Goal: Task Accomplishment & Management: Manage account settings

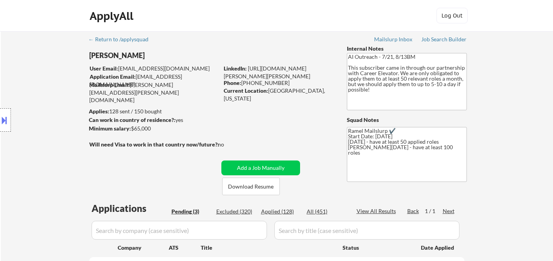
select select ""pending""
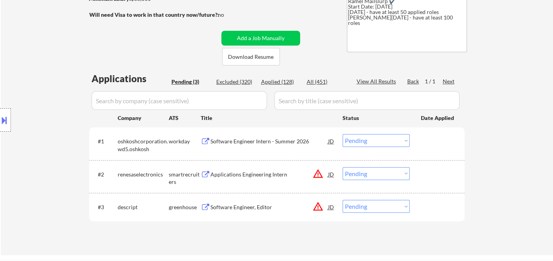
scroll to position [173, 0]
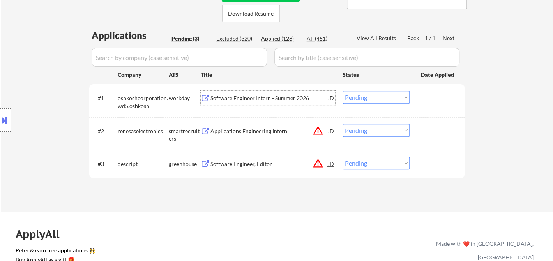
click at [260, 96] on div "Software Engineer Intern - Summer 2026" at bounding box center [270, 98] width 118 height 8
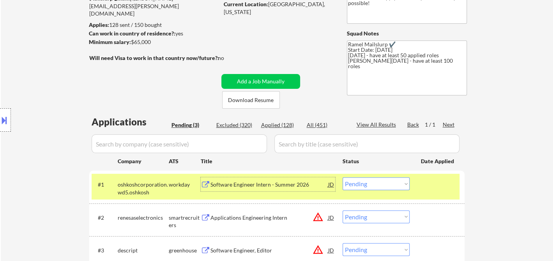
scroll to position [43, 0]
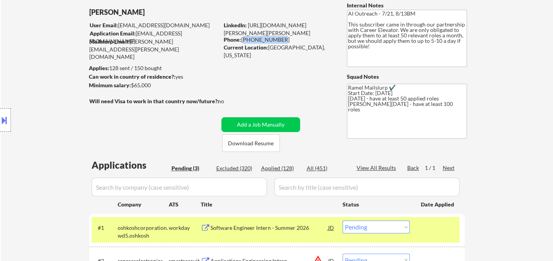
drag, startPoint x: 278, startPoint y: 40, endPoint x: 243, endPoint y: 40, distance: 35.1
click at [243, 40] on div "Phone: 704-617-2773" at bounding box center [279, 40] width 110 height 8
copy div "704-617-2773"
click at [330, 229] on div "JD" at bounding box center [332, 228] width 8 height 14
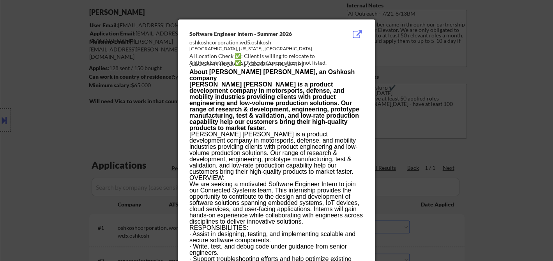
click at [106, 131] on div at bounding box center [276, 130] width 553 height 261
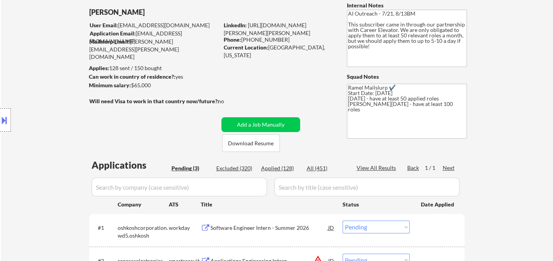
click at [256, 230] on div "Software Engineer Intern - Summer 2026" at bounding box center [270, 228] width 118 height 8
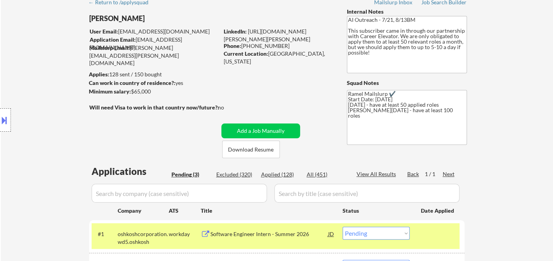
scroll to position [130, 0]
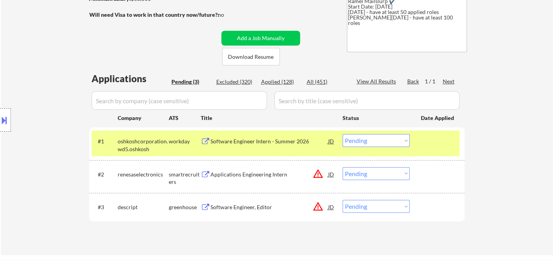
click at [248, 176] on div "Applications Engineering Intern" at bounding box center [270, 175] width 118 height 8
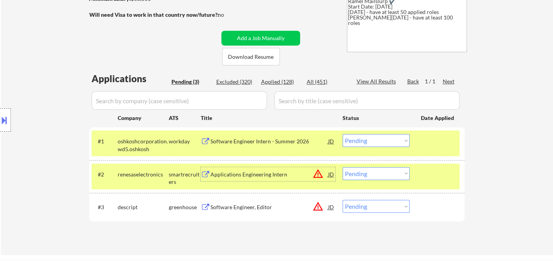
click at [380, 143] on select "Choose an option... Pending Applied Excluded (Questions) Excluded (Expired) Exc…" at bounding box center [376, 140] width 67 height 13
click at [343, 134] on select "Choose an option... Pending Applied Excluded (Questions) Excluded (Expired) Exc…" at bounding box center [376, 140] width 67 height 13
click at [370, 171] on select "Choose an option... Pending Applied Excluded (Questions) Excluded (Expired) Exc…" at bounding box center [376, 173] width 67 height 13
select select ""pending""
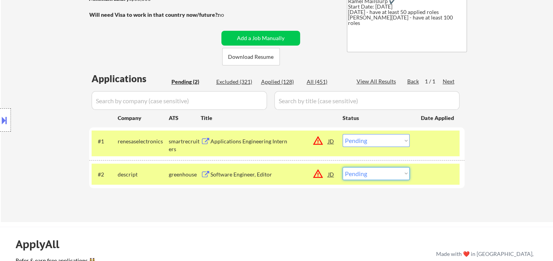
select select ""excluded__location_""
click at [343, 167] on select "Choose an option... Pending Applied Excluded (Questions) Excluded (Expired) Exc…" at bounding box center [376, 173] width 67 height 13
click at [252, 178] on div "Software Engineer, Editor" at bounding box center [270, 175] width 118 height 8
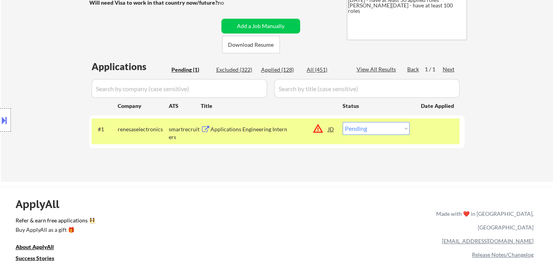
scroll to position [43, 0]
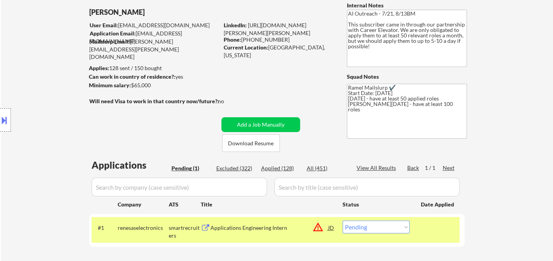
click at [381, 227] on select "Choose an option... Pending Applied Excluded (Questions) Excluded (Expired) Exc…" at bounding box center [376, 227] width 67 height 13
select select ""applied""
click at [343, 221] on select "Choose an option... Pending Applied Excluded (Questions) Excluded (Expired) Exc…" at bounding box center [376, 227] width 67 height 13
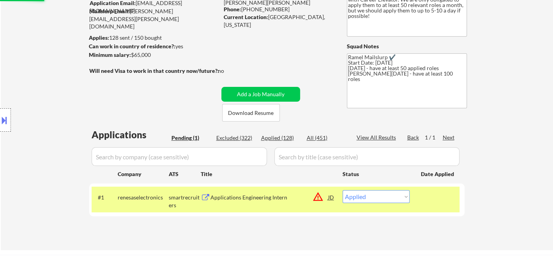
scroll to position [87, 0]
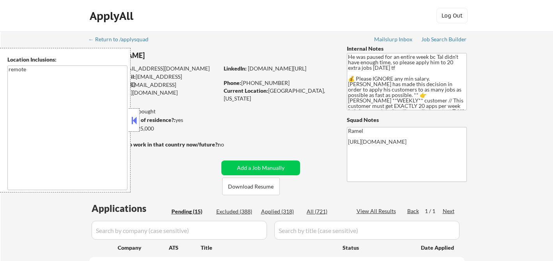
select select ""pending""
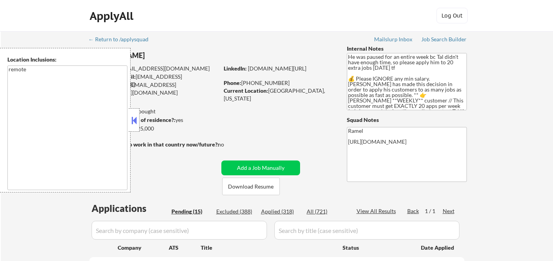
select select ""pending""
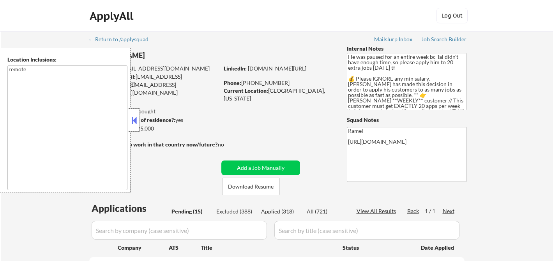
select select ""pending""
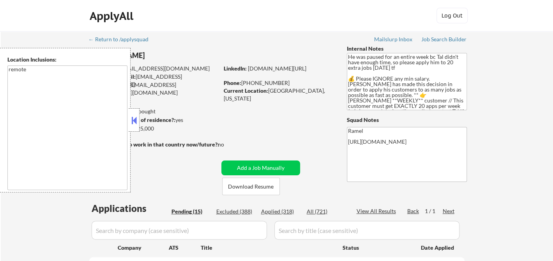
click at [137, 127] on div at bounding box center [134, 119] width 11 height 23
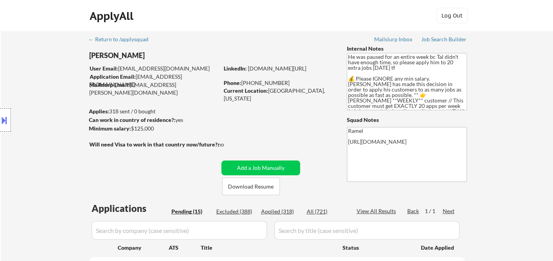
scroll to position [173, 0]
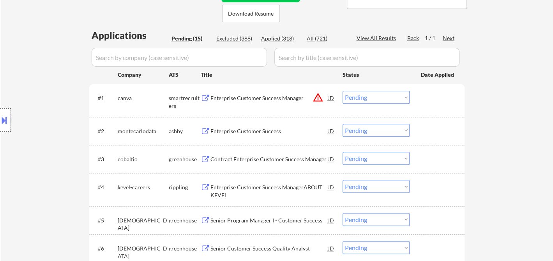
click at [264, 134] on div "Enterprise Customer Success" at bounding box center [270, 132] width 118 height 8
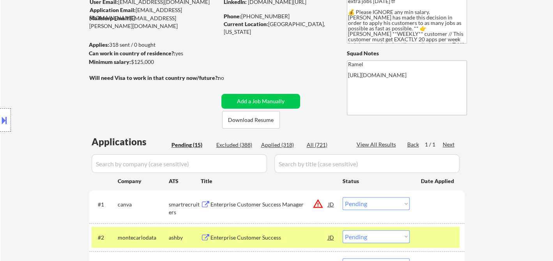
scroll to position [130, 0]
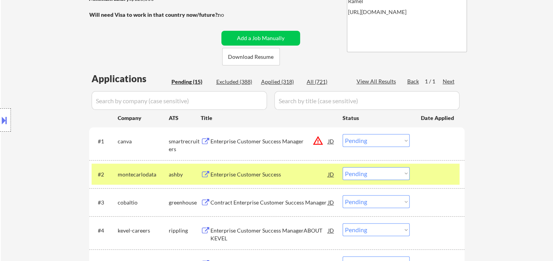
click at [368, 177] on select "Choose an option... Pending Applied Excluded (Questions) Excluded (Expired) Exc…" at bounding box center [376, 173] width 67 height 13
click at [343, 167] on select "Choose an option... Pending Applied Excluded (Questions) Excluded (Expired) Exc…" at bounding box center [376, 173] width 67 height 13
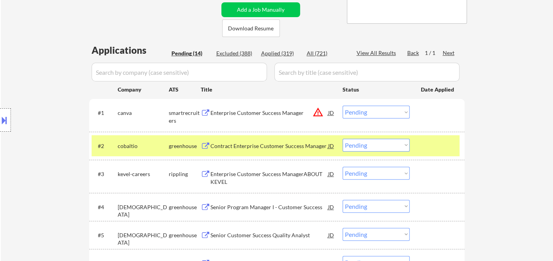
scroll to position [173, 0]
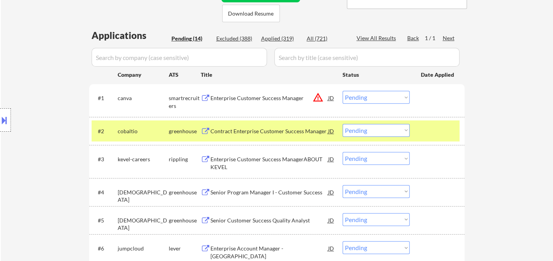
click at [359, 133] on select "Choose an option... Pending Applied Excluded (Questions) Excluded (Expired) Exc…" at bounding box center [376, 130] width 67 height 13
click at [259, 135] on div "Contract Enterprise Customer Success Manager" at bounding box center [270, 132] width 118 height 8
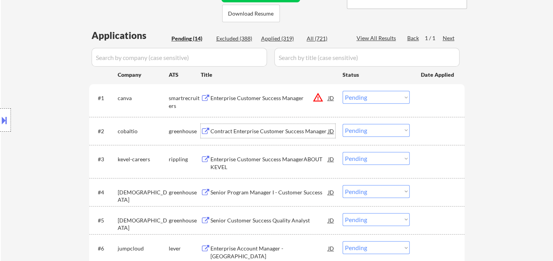
drag, startPoint x: 387, startPoint y: 130, endPoint x: 380, endPoint y: 135, distance: 8.3
click at [387, 130] on select "Choose an option... Pending Applied Excluded (Questions) Excluded (Expired) Exc…" at bounding box center [376, 130] width 67 height 13
click at [343, 124] on select "Choose an option... Pending Applied Excluded (Questions) Excluded (Expired) Exc…" at bounding box center [376, 130] width 67 height 13
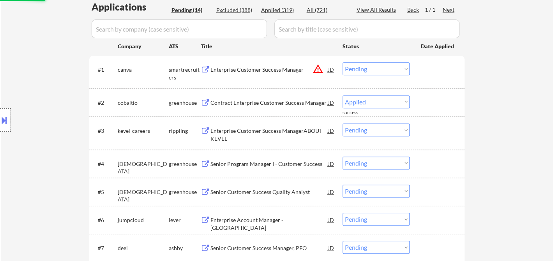
scroll to position [216, 0]
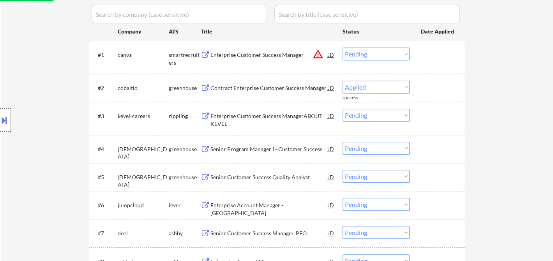
select select ""pending""
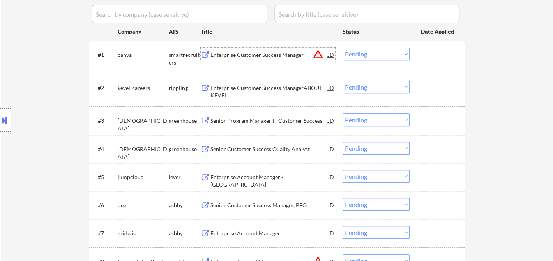
click at [251, 55] on div "Enterprise Customer Success Manager" at bounding box center [270, 55] width 118 height 8
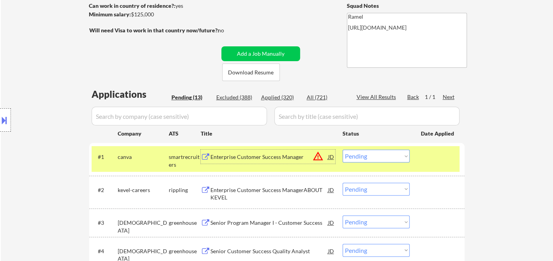
scroll to position [173, 0]
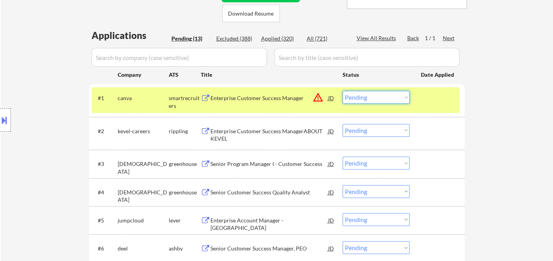
click at [368, 100] on select "Choose an option... Pending Applied Excluded (Questions) Excluded (Expired) Exc…" at bounding box center [376, 97] width 67 height 13
click at [343, 91] on select "Choose an option... Pending Applied Excluded (Questions) Excluded (Expired) Exc…" at bounding box center [376, 97] width 67 height 13
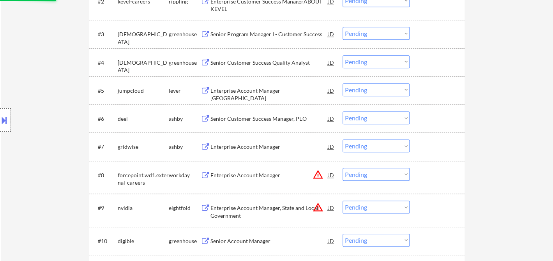
select select ""pending""
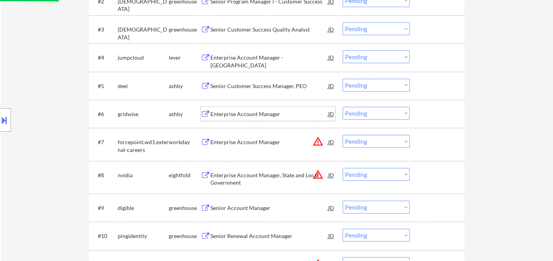
click at [244, 112] on div "Enterprise Account Manager" at bounding box center [270, 114] width 118 height 8
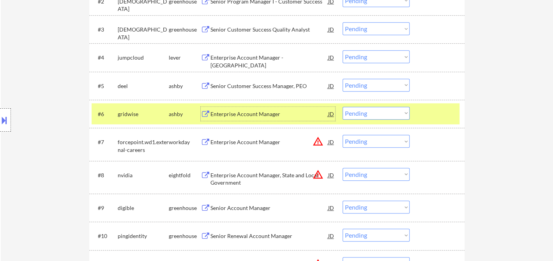
click at [383, 115] on select "Choose an option... Pending Applied Excluded (Questions) Excluded (Expired) Exc…" at bounding box center [376, 113] width 67 height 13
click at [343, 107] on select "Choose an option... Pending Applied Excluded (Questions) Excluded (Expired) Exc…" at bounding box center [376, 113] width 67 height 13
click at [243, 86] on div "Senior Customer Success Manager, PEO" at bounding box center [270, 86] width 118 height 8
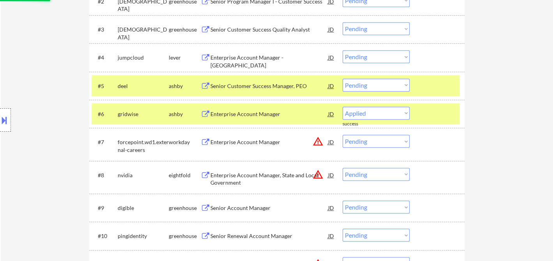
select select ""pending""
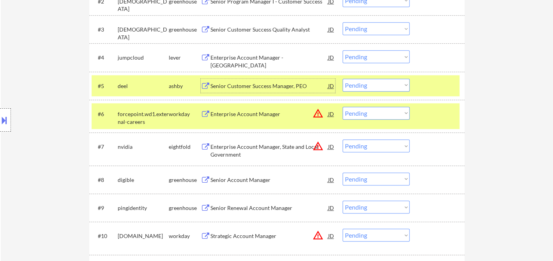
click at [366, 89] on select "Choose an option... Pending Applied Excluded (Questions) Excluded (Expired) Exc…" at bounding box center [376, 85] width 67 height 13
click at [343, 79] on select "Choose an option... Pending Applied Excluded (Questions) Excluded (Expired) Exc…" at bounding box center [376, 85] width 67 height 13
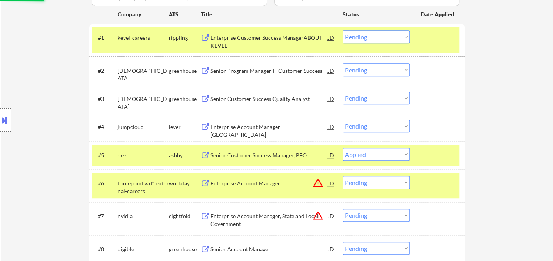
scroll to position [216, 0]
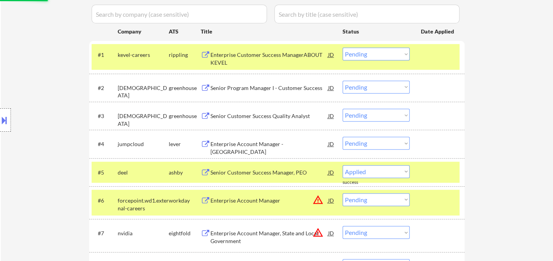
select select ""pending""
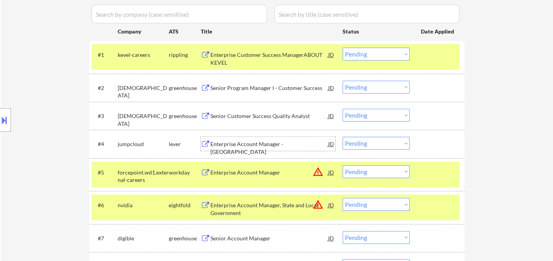
click at [221, 145] on div "Enterprise Account Manager - United States" at bounding box center [270, 147] width 118 height 15
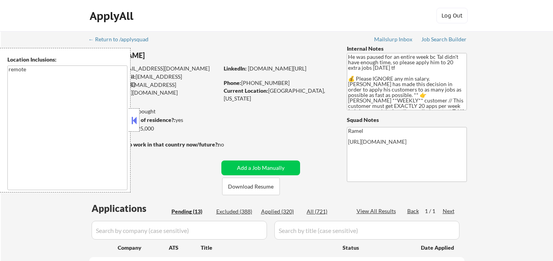
select select ""pending""
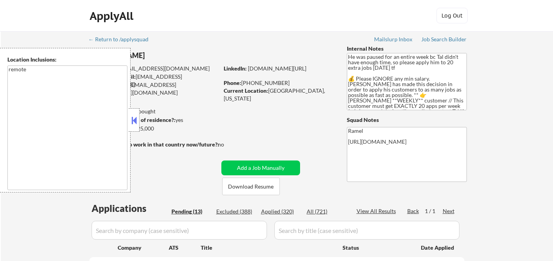
select select ""pending""
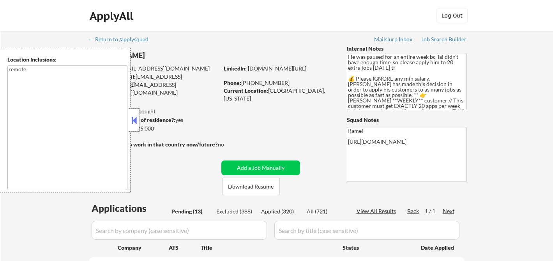
select select ""pending""
click at [131, 116] on button at bounding box center [134, 121] width 9 height 12
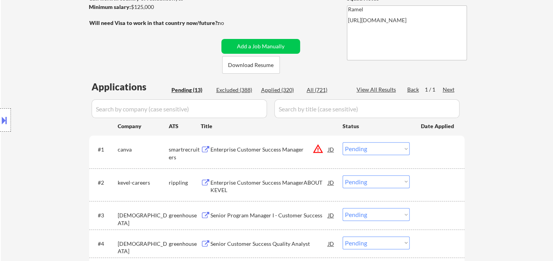
scroll to position [173, 0]
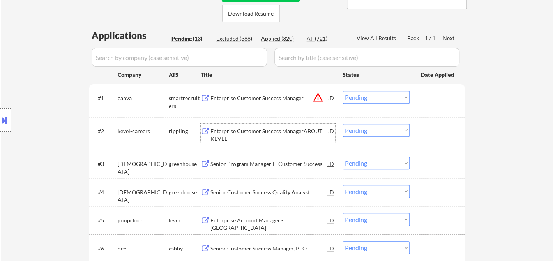
click at [259, 137] on div "Enterprise Customer Success ManagerABOUT KEVEL" at bounding box center [270, 135] width 118 height 15
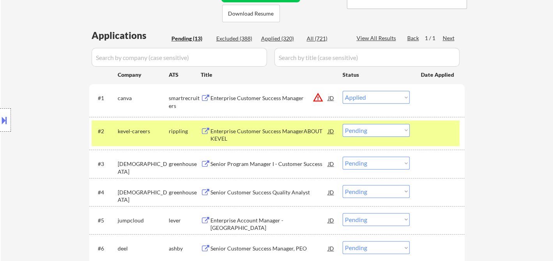
select select ""pending""
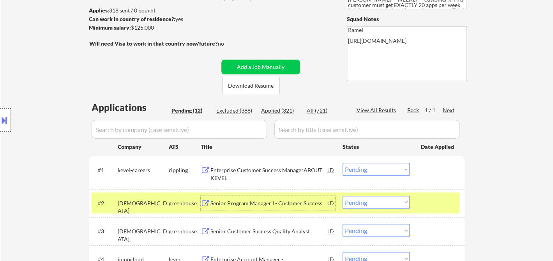
scroll to position [43, 0]
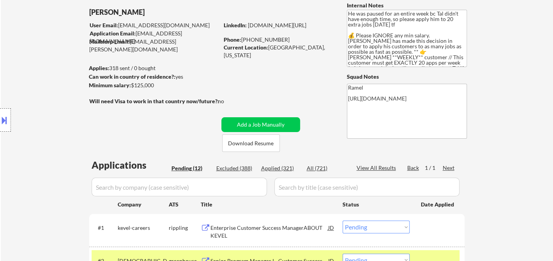
select select ""pending""
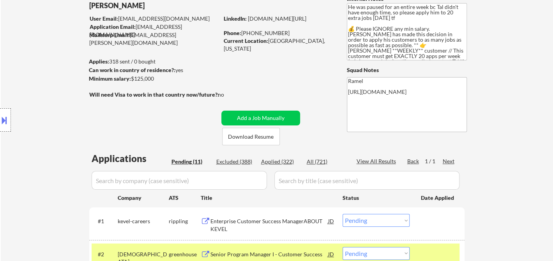
scroll to position [87, 0]
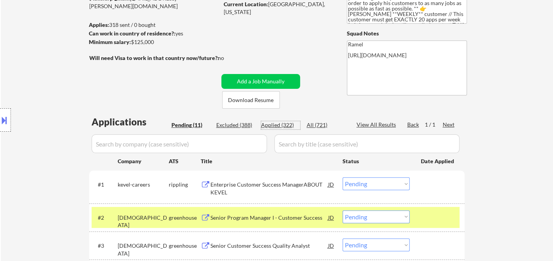
click at [282, 124] on div "Applied (322)" at bounding box center [280, 125] width 39 height 8
select select ""applied""
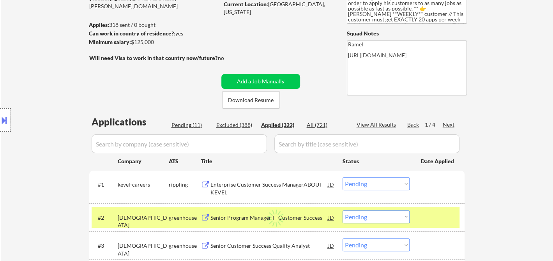
select select ""applied""
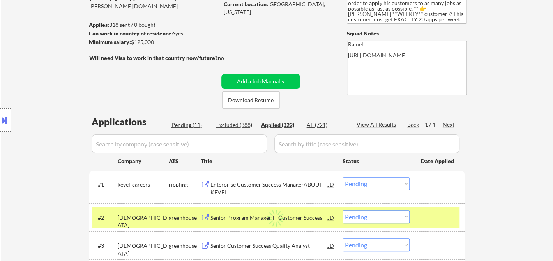
select select ""applied""
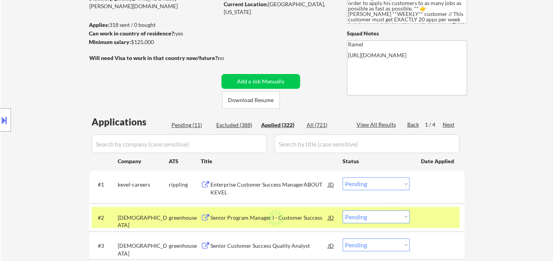
select select ""applied""
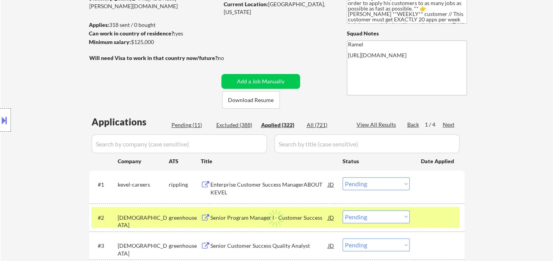
select select ""applied""
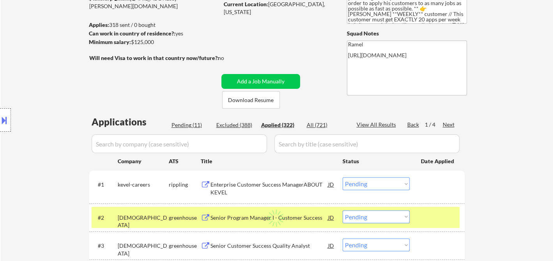
select select ""applied""
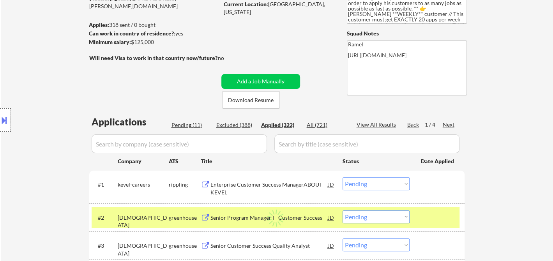
select select ""applied""
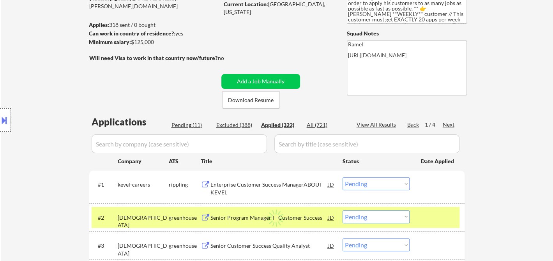
select select ""applied""
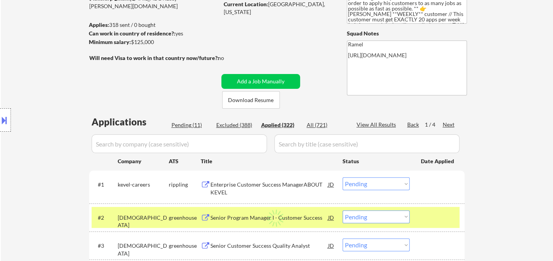
select select ""applied""
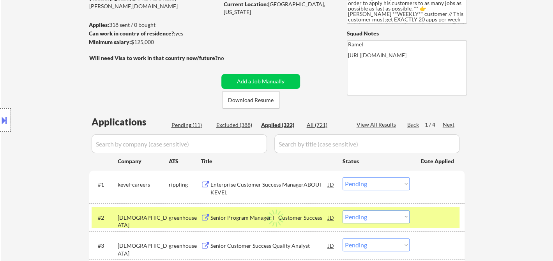
select select ""applied""
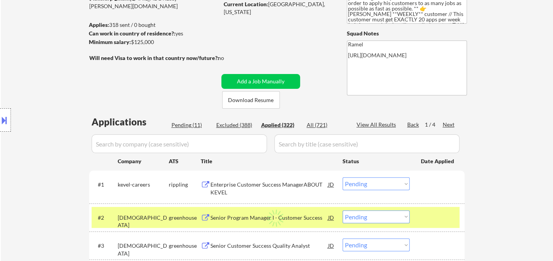
select select ""applied""
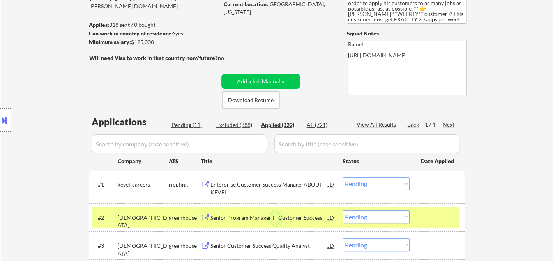
select select ""applied""
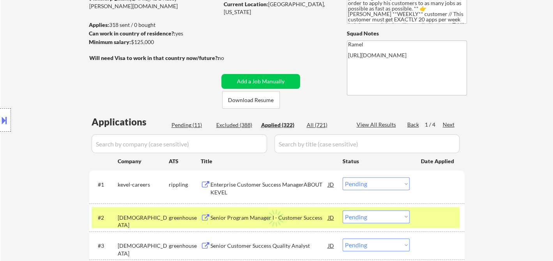
select select ""applied""
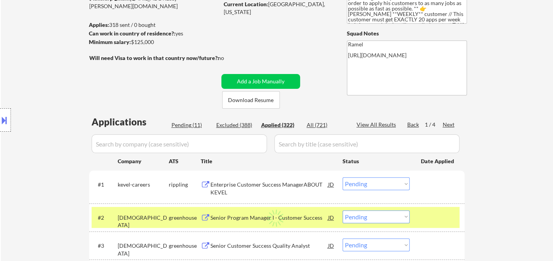
select select ""applied""
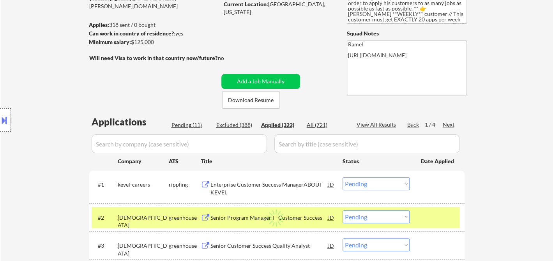
select select ""applied""
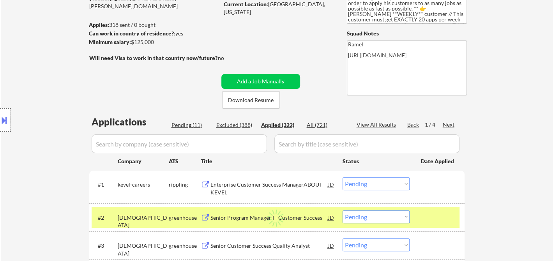
select select ""applied""
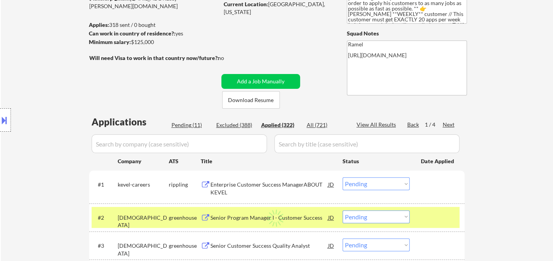
select select ""applied""
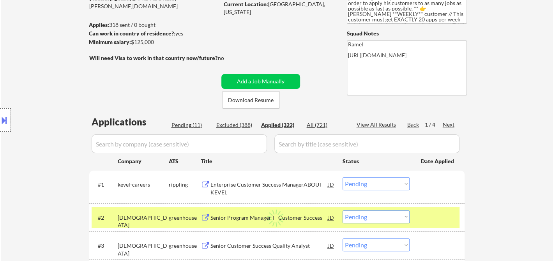
select select ""applied""
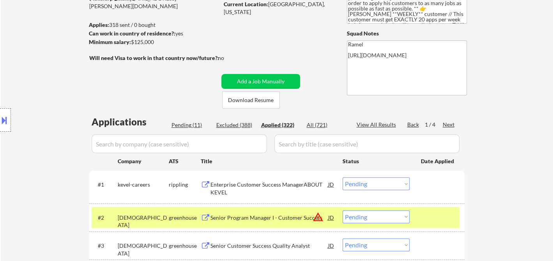
select select ""applied""
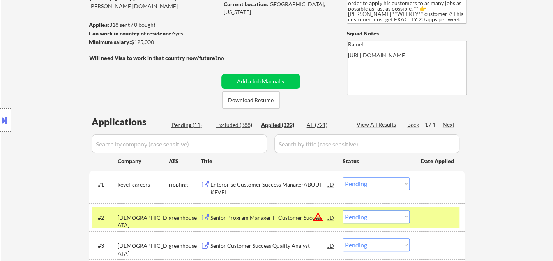
select select ""applied""
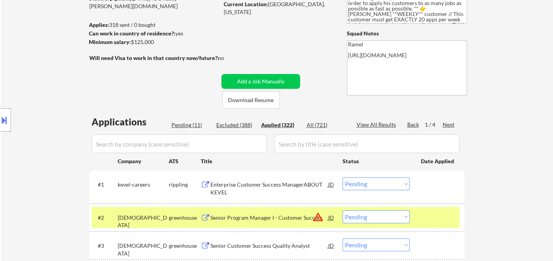
select select ""applied""
click at [378, 126] on div "View All Results" at bounding box center [378, 125] width 42 height 8
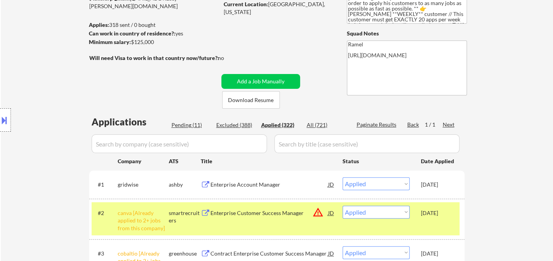
select select ""applied""
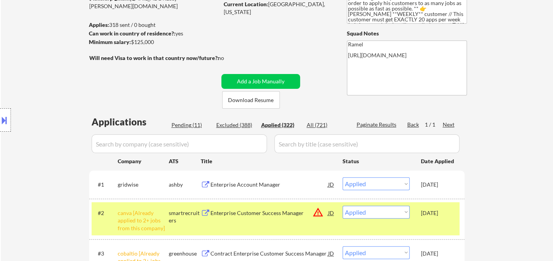
select select ""applied""
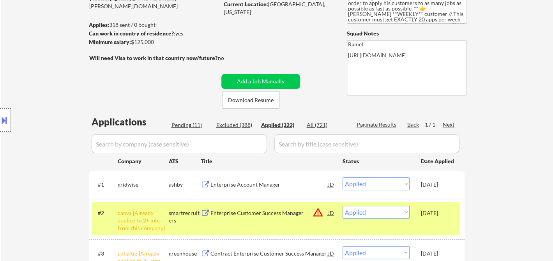
select select ""applied""
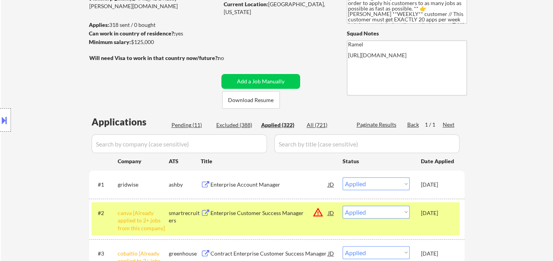
select select ""applied""
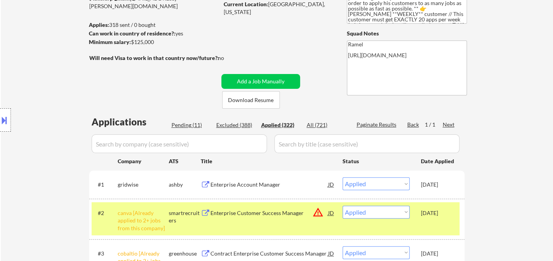
select select ""applied""
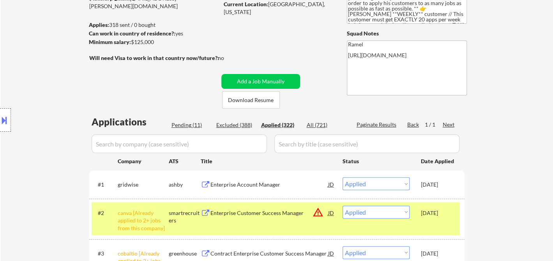
select select ""applied""
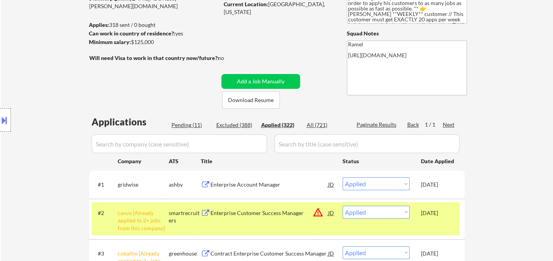
select select ""applied""
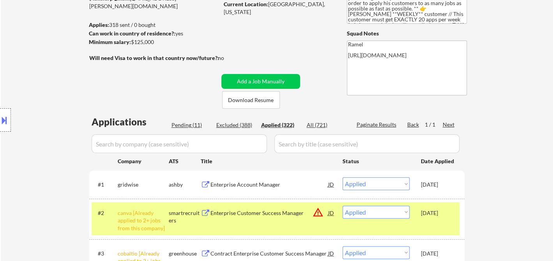
select select ""applied""
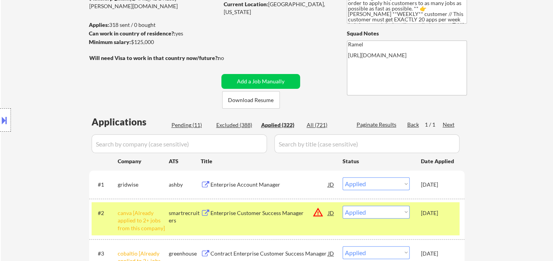
select select ""applied""
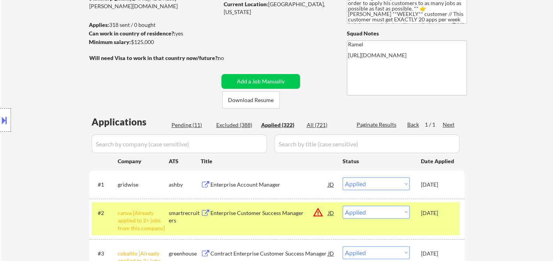
select select ""applied""
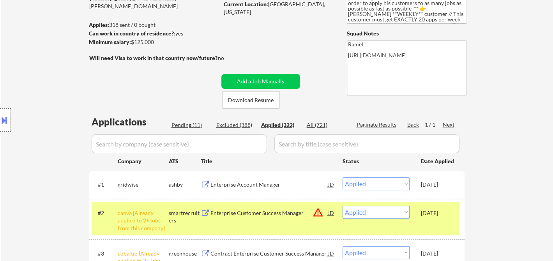
select select ""applied""
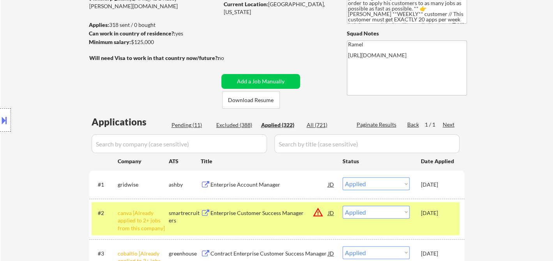
select select ""applied""
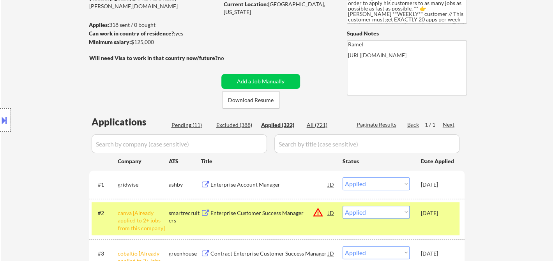
select select ""applied""
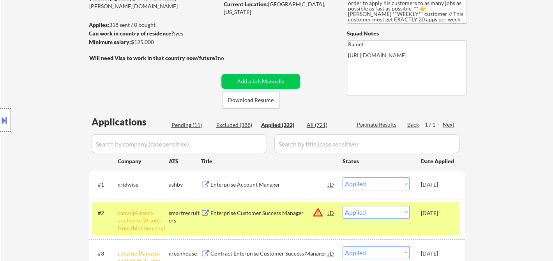
select select ""applied""
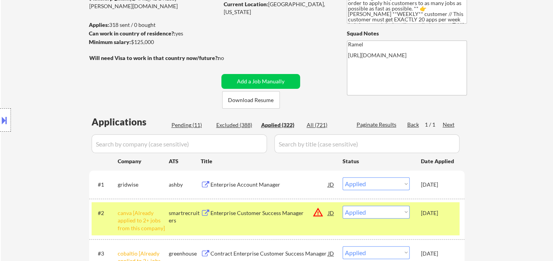
select select ""applied""
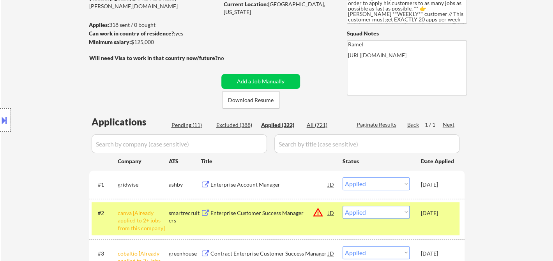
select select ""applied""
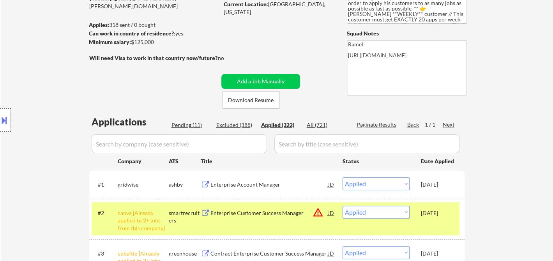
select select ""applied""
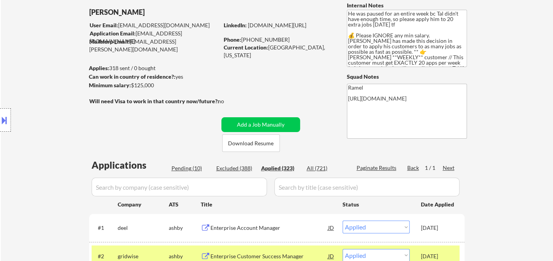
scroll to position [173, 0]
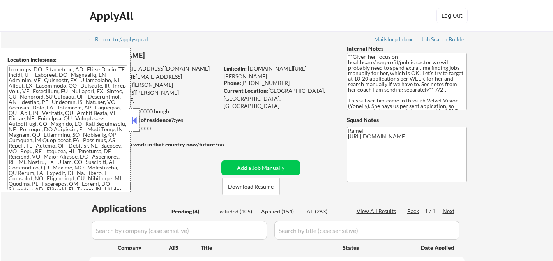
select select ""pending""
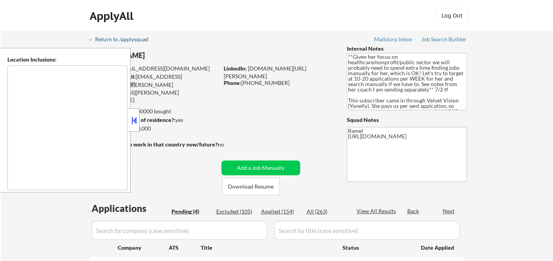
select select ""pending""
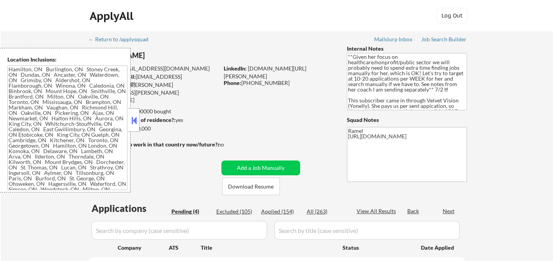
type textarea "Hamilton, ON Burlington, ON Stoney Creek, ON Dundas, ON Ancaster, ON Waterdown,…"
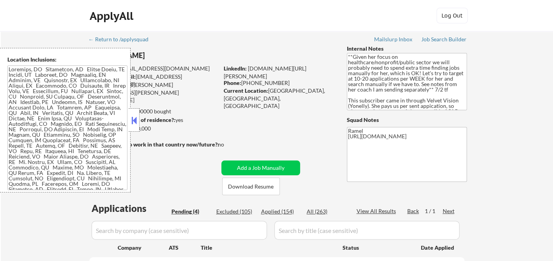
click at [135, 117] on button at bounding box center [134, 121] width 9 height 12
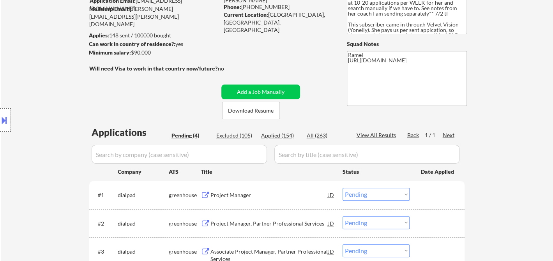
scroll to position [130, 0]
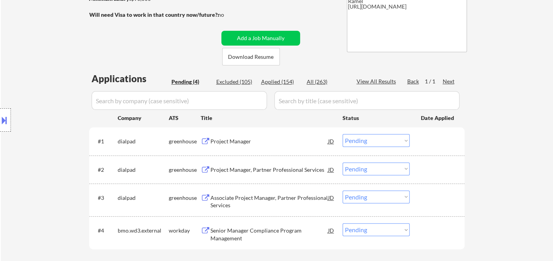
click at [28, 138] on div "Location Inclusions:" at bounding box center [70, 120] width 140 height 145
click at [245, 145] on div "Project Manager" at bounding box center [270, 142] width 118 height 8
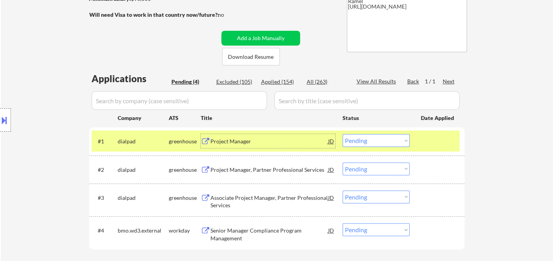
click at [8, 124] on button at bounding box center [4, 120] width 9 height 13
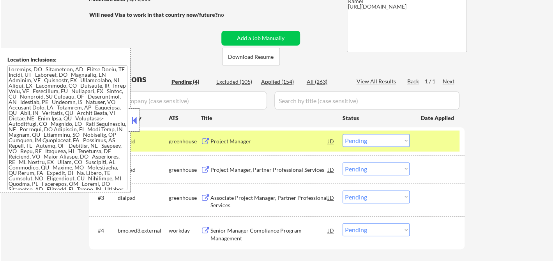
click at [137, 121] on button at bounding box center [134, 121] width 9 height 12
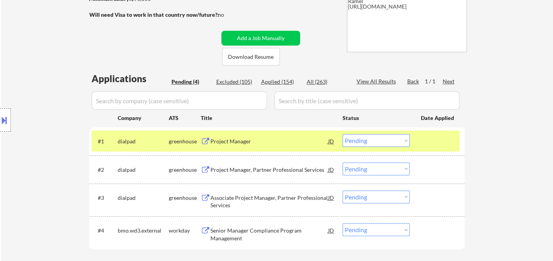
click at [377, 141] on select "Choose an option... Pending Applied Excluded (Questions) Excluded (Expired) Exc…" at bounding box center [376, 140] width 67 height 13
click at [343, 134] on select "Choose an option... Pending Applied Excluded (Questions) Excluded (Expired) Exc…" at bounding box center [376, 140] width 67 height 13
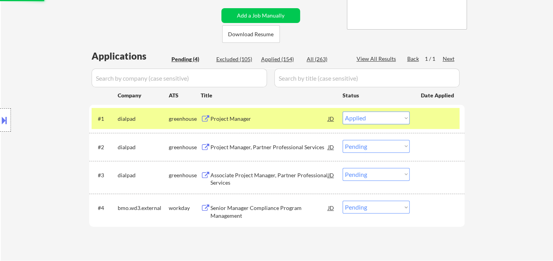
scroll to position [173, 0]
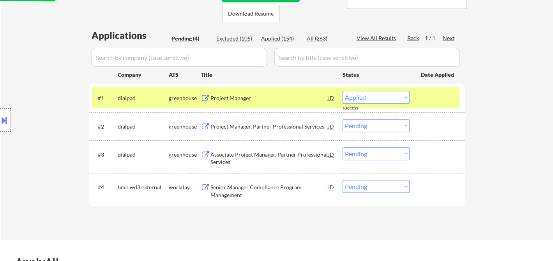
click at [270, 191] on div "Senior Manager Compliance Program Management" at bounding box center [270, 191] width 118 height 15
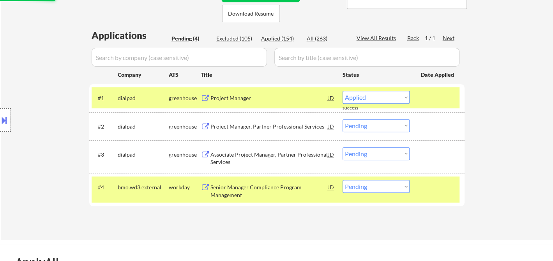
select select ""pending""
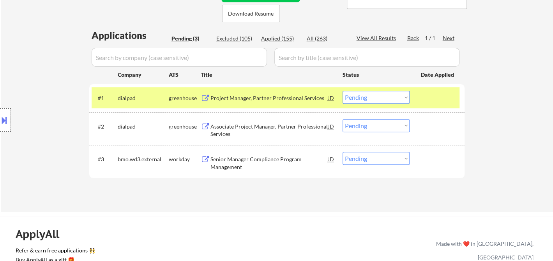
click at [362, 160] on select "Choose an option... Pending Applied Excluded (Questions) Excluded (Expired) Exc…" at bounding box center [376, 158] width 67 height 13
select select ""excluded__bad_match_""
click at [343, 152] on select "Choose an option... Pending Applied Excluded (Questions) Excluded (Expired) Exc…" at bounding box center [376, 158] width 67 height 13
click at [275, 97] on div "Project Manager, Partner Professional Services" at bounding box center [270, 98] width 118 height 8
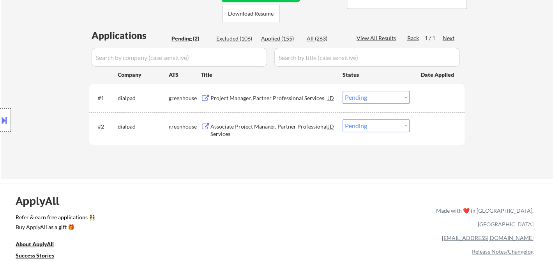
click at [1, 120] on button at bounding box center [4, 120] width 9 height 13
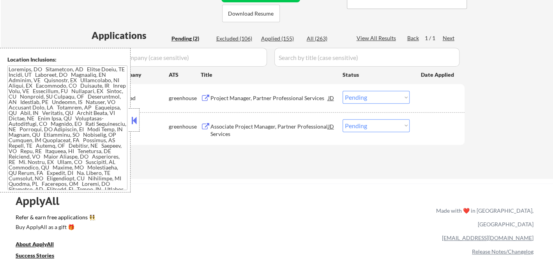
click at [59, 128] on textarea at bounding box center [67, 128] width 120 height 125
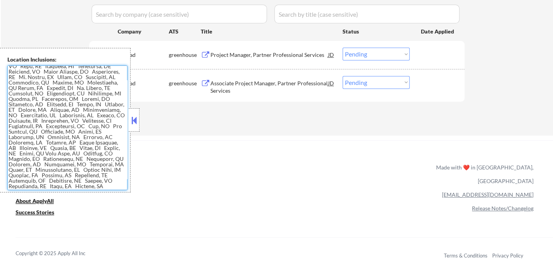
scroll to position [103, 0]
click at [109, 175] on textarea at bounding box center [67, 128] width 120 height 125
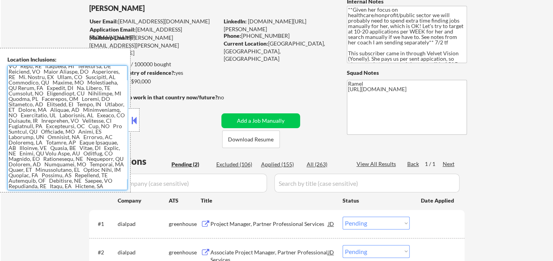
scroll to position [43, 0]
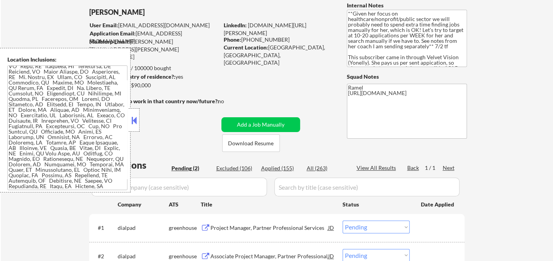
click at [19, 26] on div "← Return to /applysquad Mailslurp Inbox Job Search Builder Yesha Panchal User E…" at bounding box center [277, 148] width 553 height 321
click at [135, 121] on button at bounding box center [134, 121] width 9 height 12
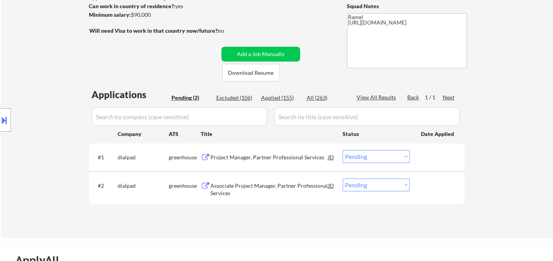
scroll to position [173, 0]
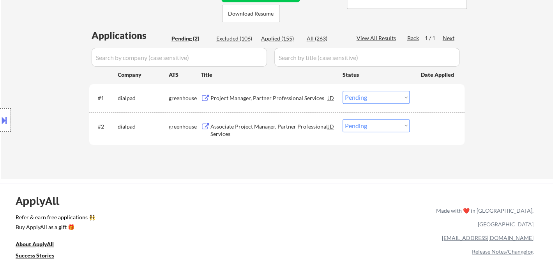
drag, startPoint x: 366, startPoint y: 98, endPoint x: 368, endPoint y: 102, distance: 5.2
click at [366, 98] on select "Choose an option... Pending Applied Excluded (Questions) Excluded (Expired) Exc…" at bounding box center [376, 97] width 67 height 13
click at [343, 91] on select "Choose an option... Pending Applied Excluded (Questions) Excluded (Expired) Exc…" at bounding box center [376, 97] width 67 height 13
click at [289, 103] on div "Project Manager, Partner Professional Services" at bounding box center [270, 98] width 118 height 14
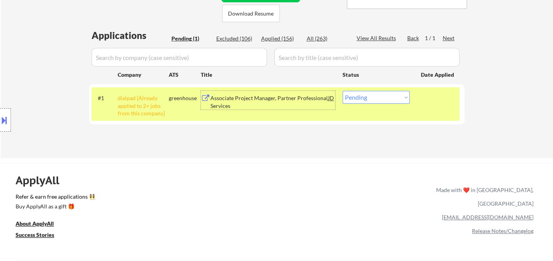
click at [364, 96] on select "Choose an option... Pending Applied Excluded (Questions) Excluded (Expired) Exc…" at bounding box center [376, 97] width 67 height 13
select select ""excluded__other_""
click at [343, 91] on select "Choose an option... Pending Applied Excluded (Questions) Excluded (Expired) Exc…" at bounding box center [376, 97] width 67 height 13
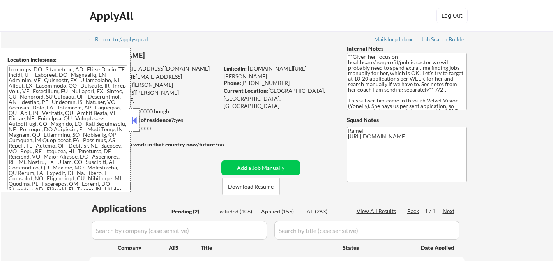
select select ""pending""
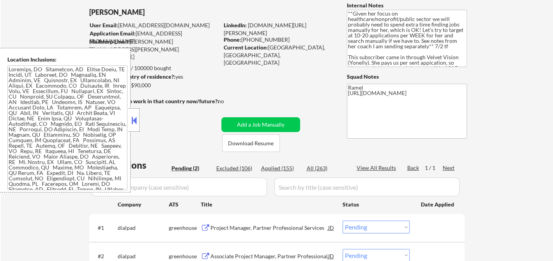
click at [274, 168] on div "Applied (155)" at bounding box center [280, 169] width 39 height 8
select select ""applied""
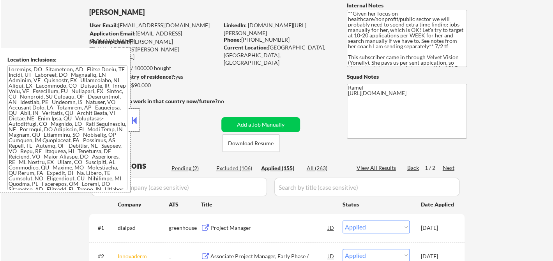
click at [134, 121] on button at bounding box center [134, 121] width 9 height 12
select select ""applied""
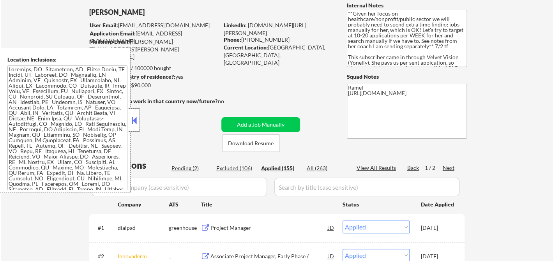
select select ""applied""
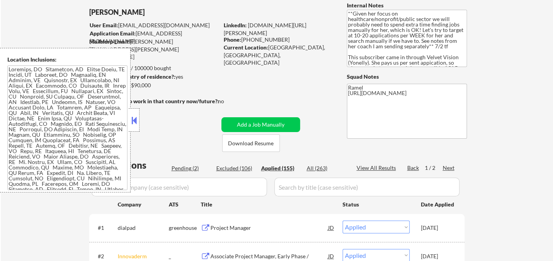
select select ""applied""
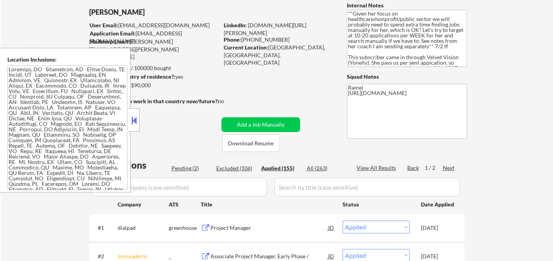
select select ""applied""
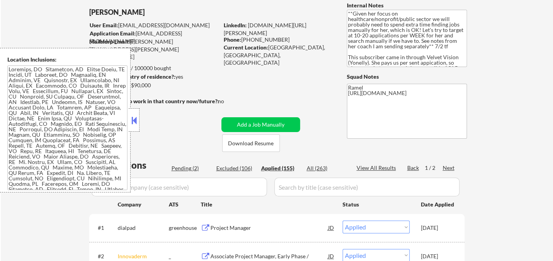
select select ""applied""
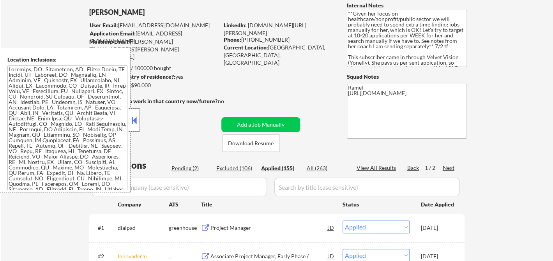
select select ""applied""
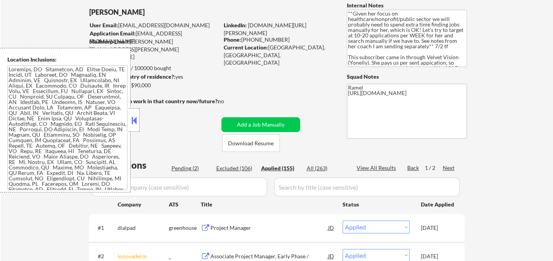
select select ""applied""
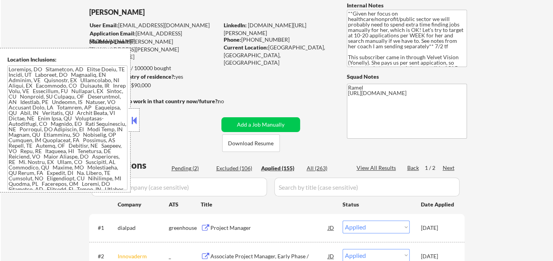
select select ""applied""
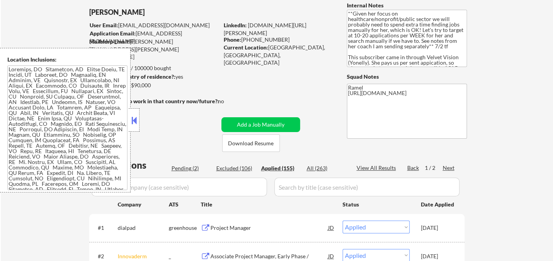
select select ""applied""
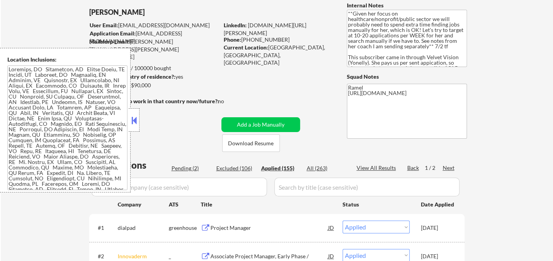
select select ""applied""
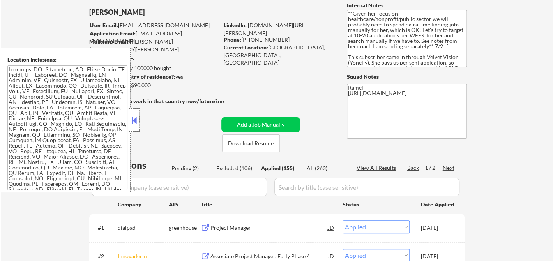
select select ""applied""
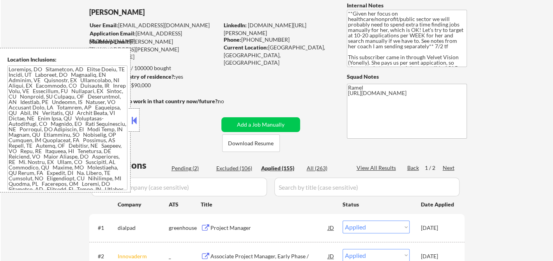
select select ""applied""
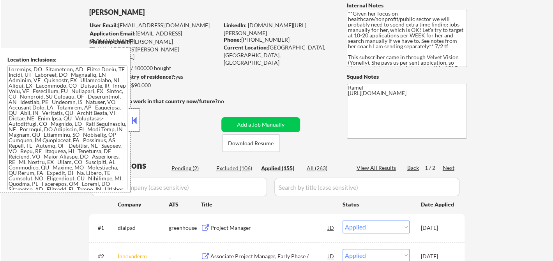
select select ""applied""
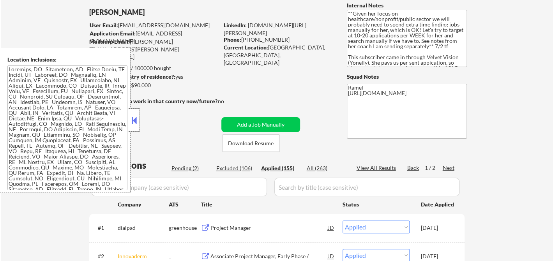
select select ""applied""
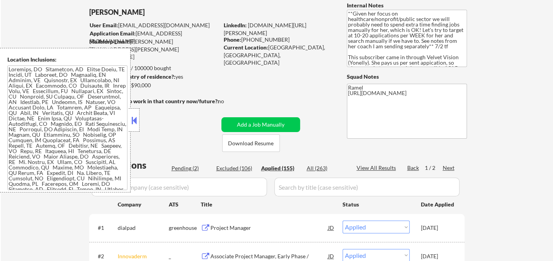
select select ""applied""
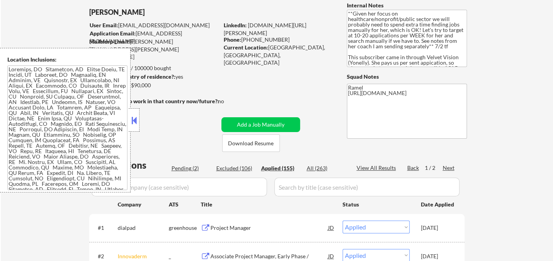
select select ""applied""
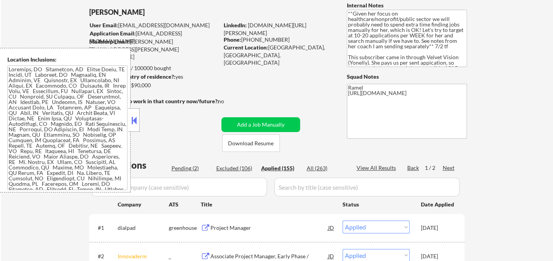
select select ""applied""
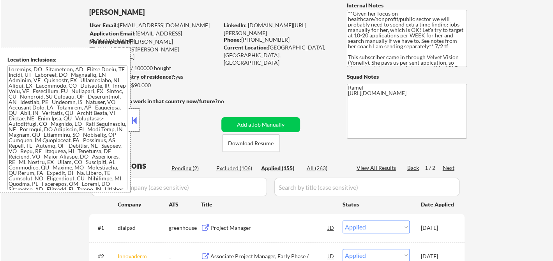
select select ""applied""
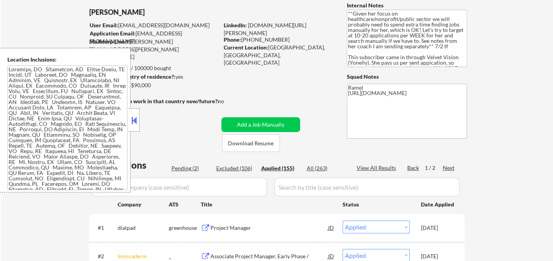
select select ""applied""
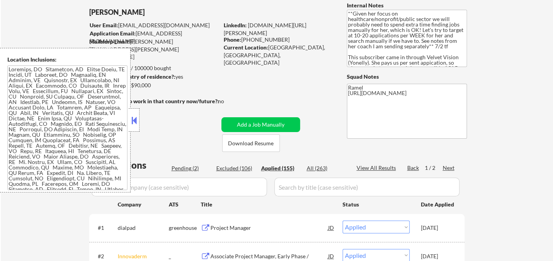
select select ""applied""
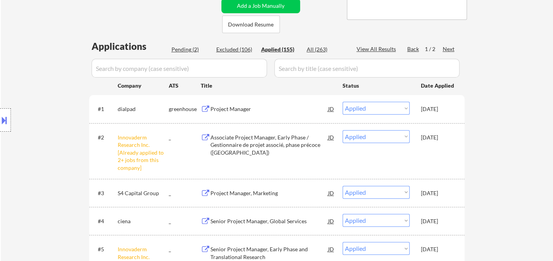
scroll to position [216, 0]
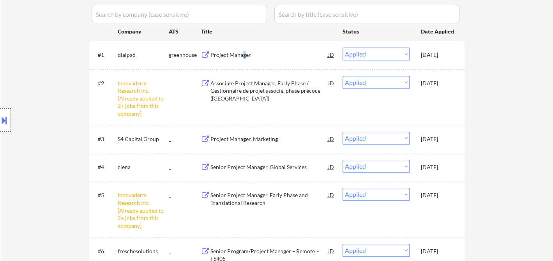
click at [243, 54] on div "Project Manager" at bounding box center [270, 55] width 118 height 8
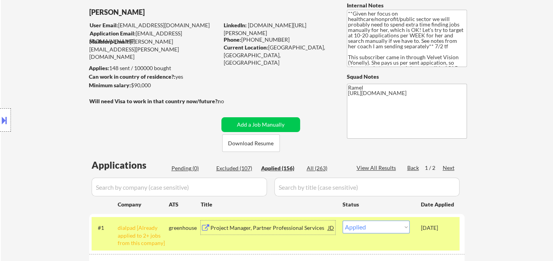
scroll to position [0, 0]
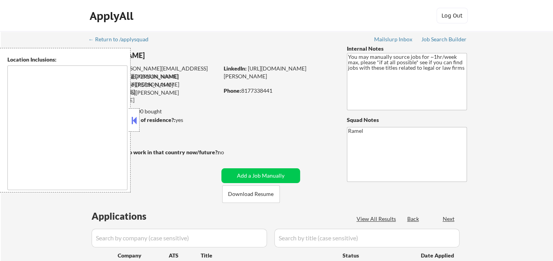
type textarea "remote"
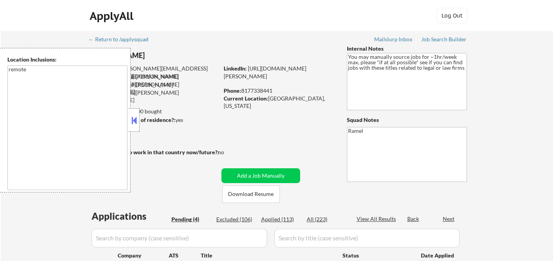
select select ""pending""
click at [137, 121] on button at bounding box center [134, 121] width 9 height 12
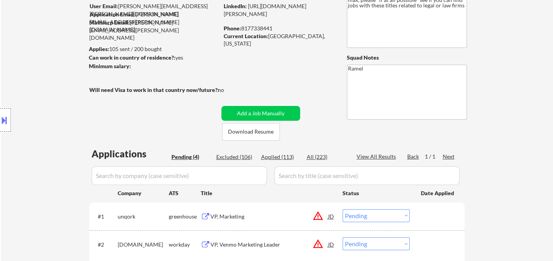
scroll to position [173, 0]
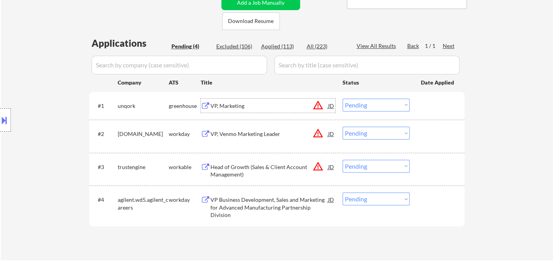
click at [252, 101] on div "VP, Marketing" at bounding box center [270, 106] width 118 height 14
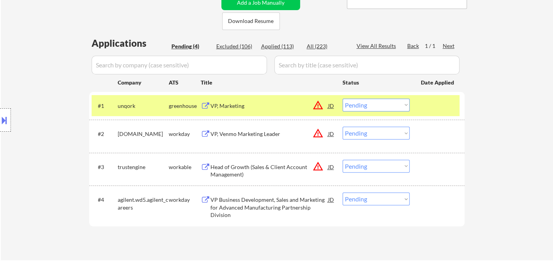
drag, startPoint x: 361, startPoint y: 102, endPoint x: 364, endPoint y: 108, distance: 7.3
click at [361, 102] on select "Choose an option... Pending Applied Excluded (Questions) Excluded (Expired) Exc…" at bounding box center [376, 105] width 67 height 13
click at [343, 99] on select "Choose an option... Pending Applied Excluded (Questions) Excluded (Expired) Exc…" at bounding box center [376, 105] width 67 height 13
select select ""pending""
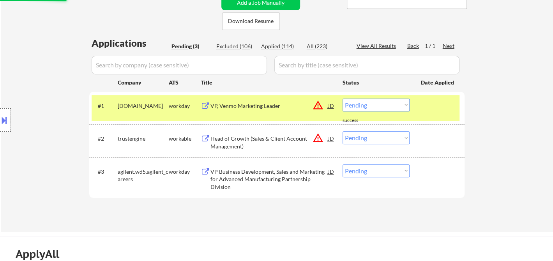
click at [259, 142] on div "Head of Growth (Sales & Client Account Management)" at bounding box center [270, 142] width 118 height 15
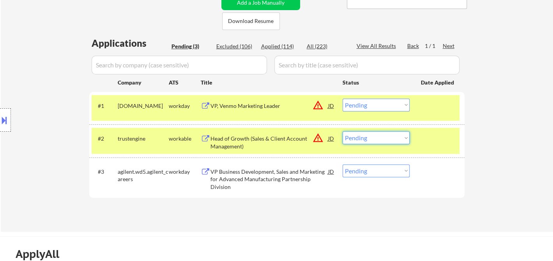
drag, startPoint x: 359, startPoint y: 137, endPoint x: 365, endPoint y: 143, distance: 8.6
click at [359, 137] on select "Choose an option... Pending Applied Excluded (Questions) Excluded (Expired) Exc…" at bounding box center [376, 137] width 67 height 13
click at [343, 131] on select "Choose an option... Pending Applied Excluded (Questions) Excluded (Expired) Exc…" at bounding box center [376, 137] width 67 height 13
select select ""pending""
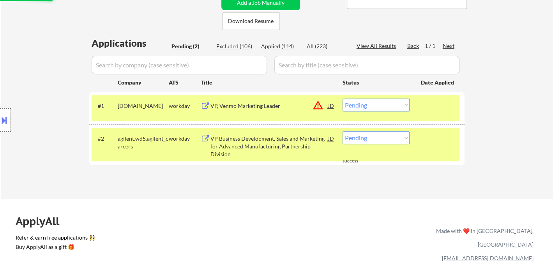
click at [243, 107] on div "VP, Venmo Marketing Leader" at bounding box center [270, 106] width 118 height 8
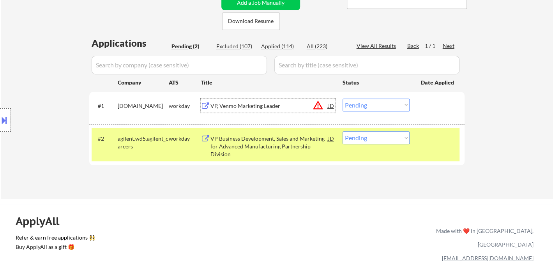
drag, startPoint x: 371, startPoint y: 102, endPoint x: 378, endPoint y: 109, distance: 9.7
click at [371, 102] on select "Choose an option... Pending Applied Excluded (Questions) Excluded (Expired) Exc…" at bounding box center [376, 105] width 67 height 13
click at [343, 99] on select "Choose an option... Pending Applied Excluded (Questions) Excluded (Expired) Exc…" at bounding box center [376, 105] width 67 height 13
click at [294, 146] on div "VP Business Development, Sales and Marketing for Advanced Manufacturing Partner…" at bounding box center [270, 146] width 118 height 23
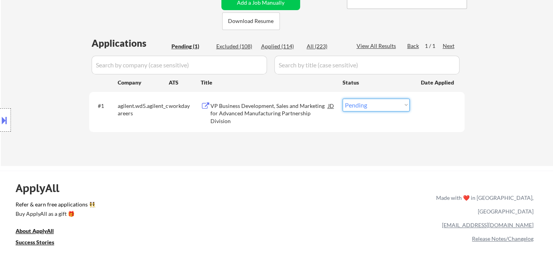
click at [362, 103] on select "Choose an option... Pending Applied Excluded (Questions) Excluded (Expired) Exc…" at bounding box center [376, 105] width 67 height 13
select select ""excluded__expired_""
click at [343, 99] on select "Choose an option... Pending Applied Excluded (Questions) Excluded (Expired) Exc…" at bounding box center [376, 105] width 67 height 13
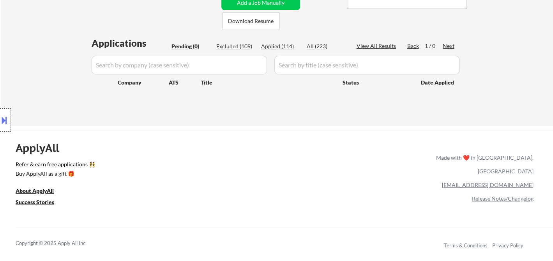
drag, startPoint x: 30, startPoint y: 53, endPoint x: 82, endPoint y: 68, distance: 54.7
click at [29, 53] on div "Location Inclusions: remote" at bounding box center [70, 120] width 140 height 145
click at [282, 49] on div "Applied (114)" at bounding box center [280, 47] width 39 height 8
select select ""applied""
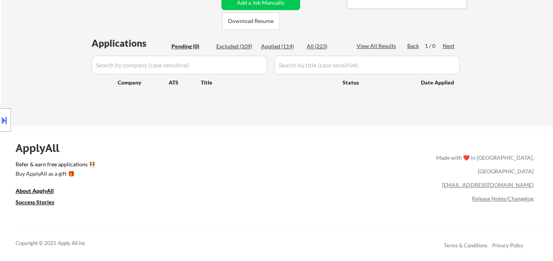
select select ""applied""
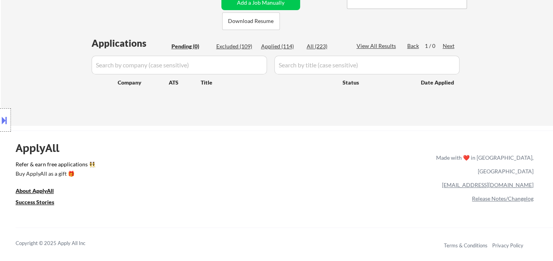
select select ""applied""
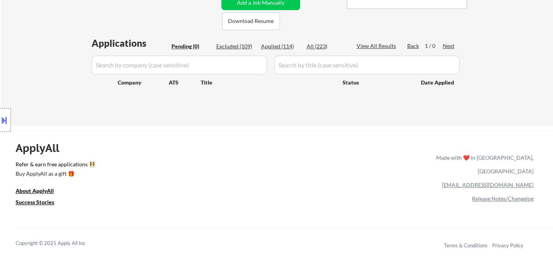
select select ""applied""
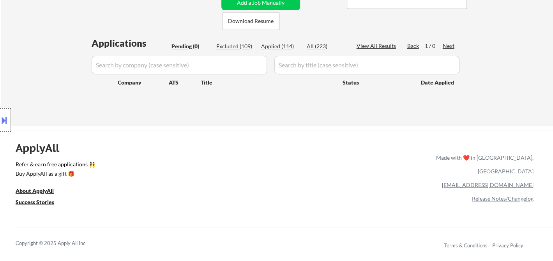
select select ""applied""
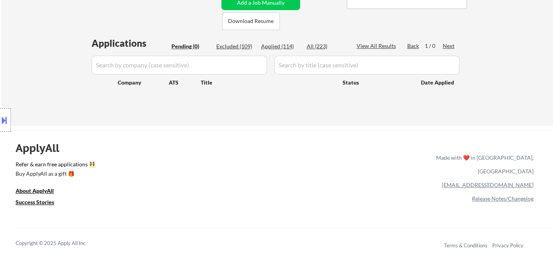
select select ""applied""
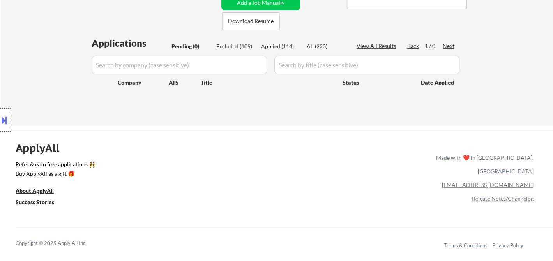
select select ""applied""
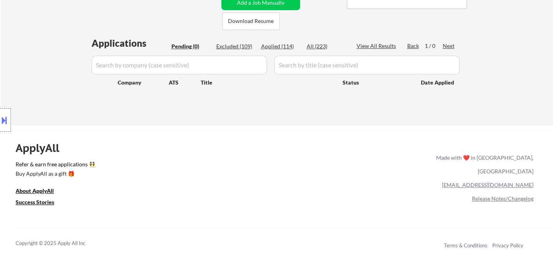
select select ""applied""
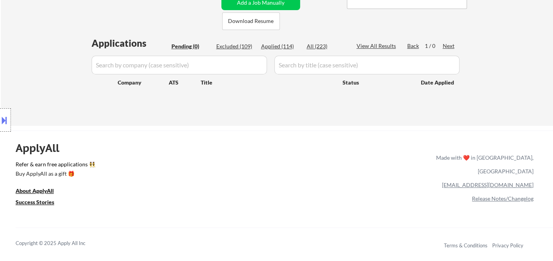
select select ""applied""
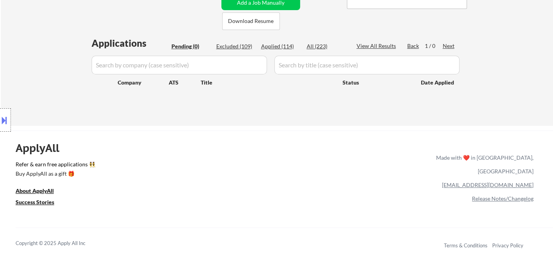
select select ""applied""
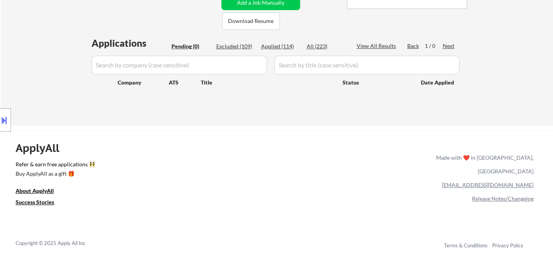
select select ""applied""
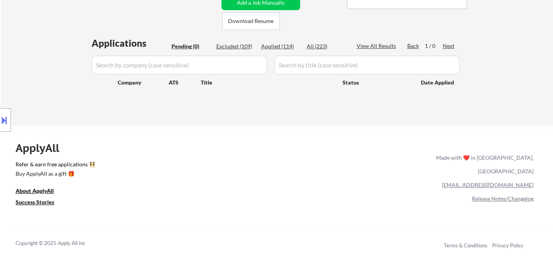
select select ""applied""
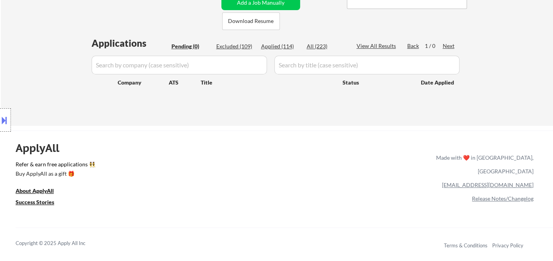
select select ""applied""
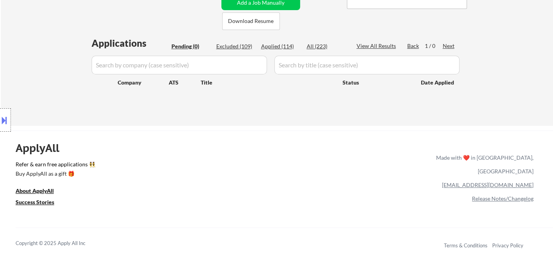
select select ""applied""
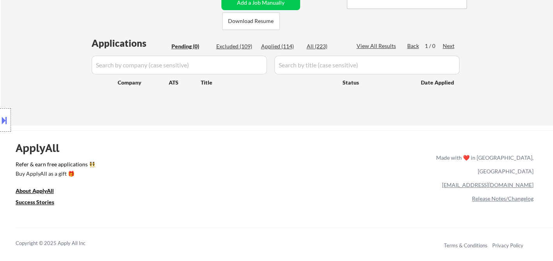
select select ""applied""
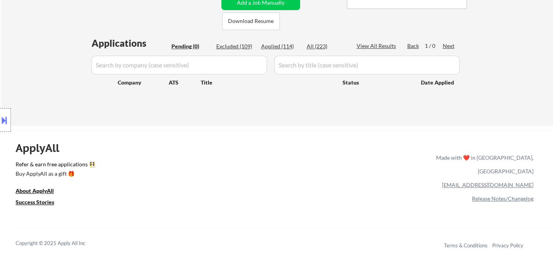
select select ""applied""
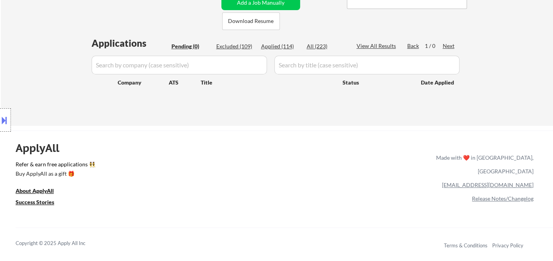
select select ""applied""
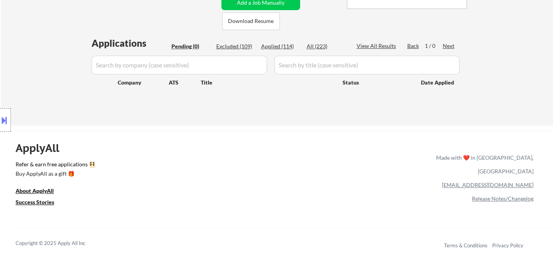
select select ""applied""
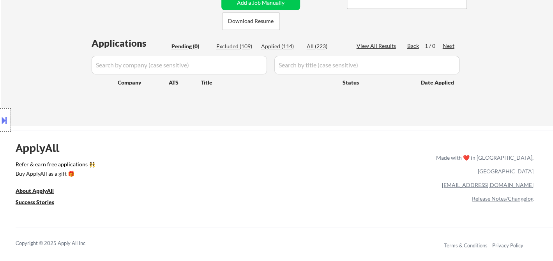
select select ""applied""
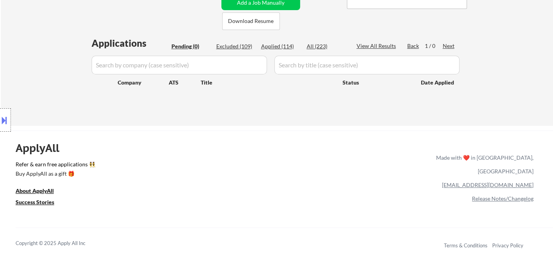
select select ""applied""
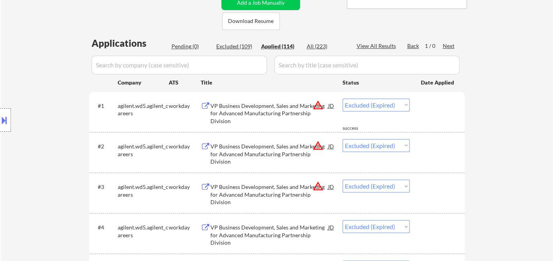
select select ""applied""
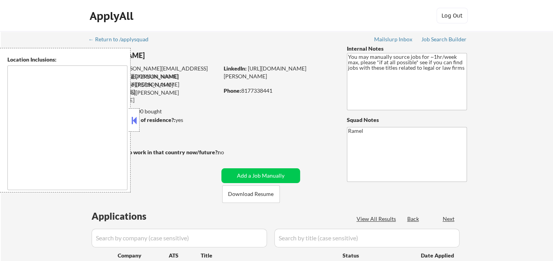
type textarea "remote"
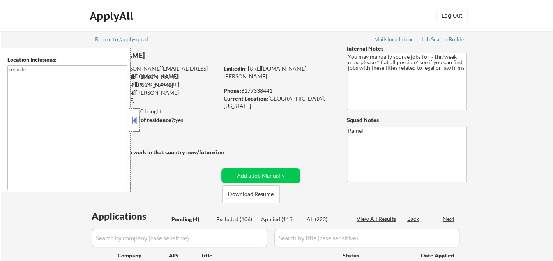
select select ""pending""
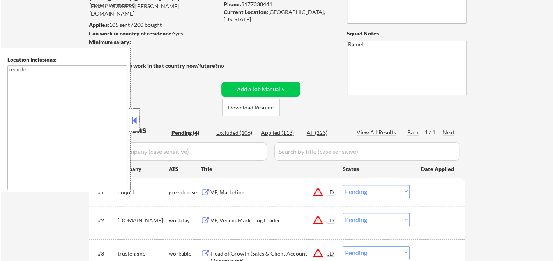
click at [279, 133] on div "Applied (113)" at bounding box center [280, 133] width 39 height 8
click at [132, 123] on button at bounding box center [134, 121] width 9 height 12
select select ""applied""
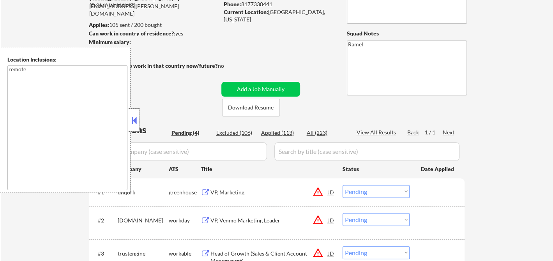
select select ""applied""
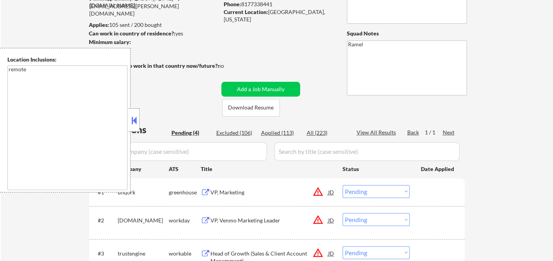
select select ""applied""
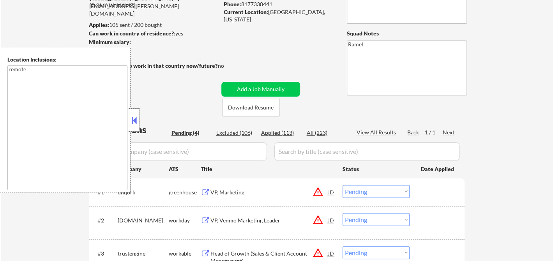
select select ""applied""
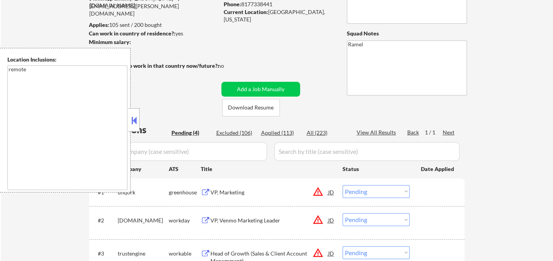
select select ""applied""
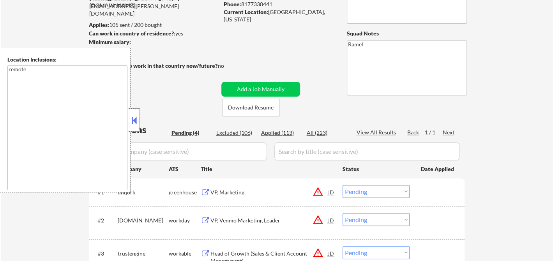
select select ""applied""
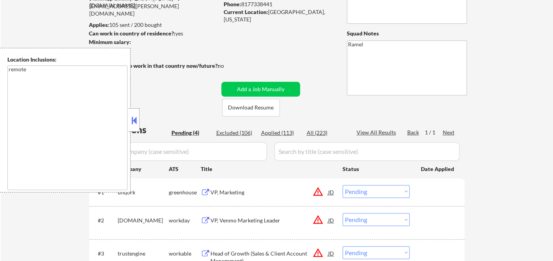
select select ""applied""
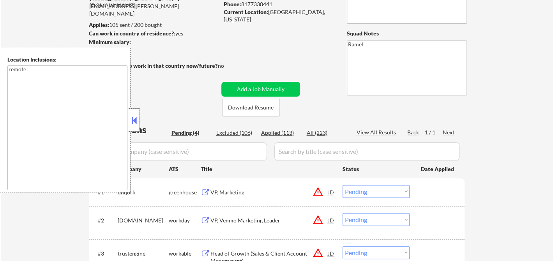
select select ""applied""
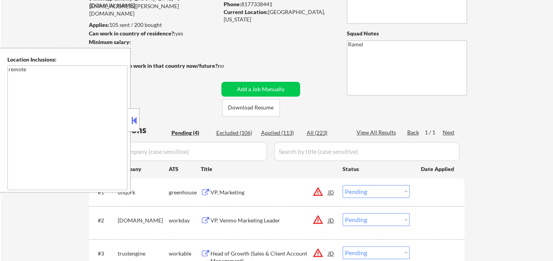
select select ""applied""
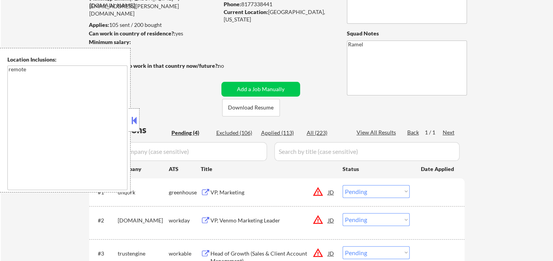
select select ""applied""
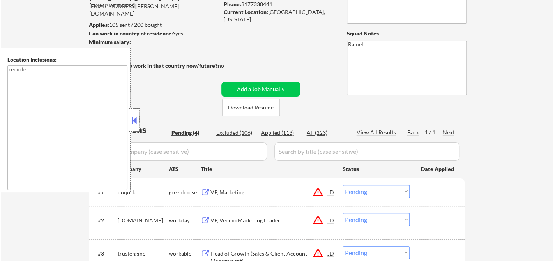
select select ""applied""
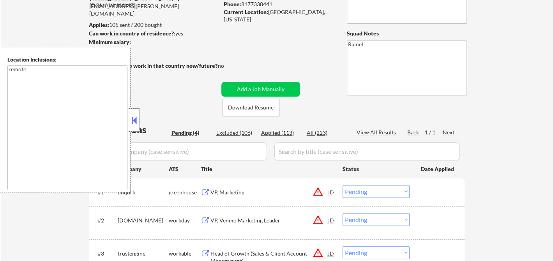
select select ""applied""
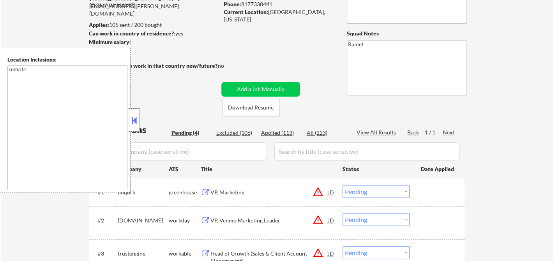
select select ""applied""
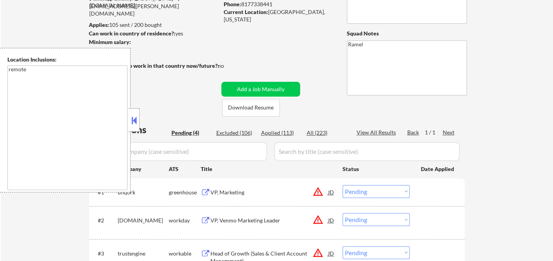
select select ""applied""
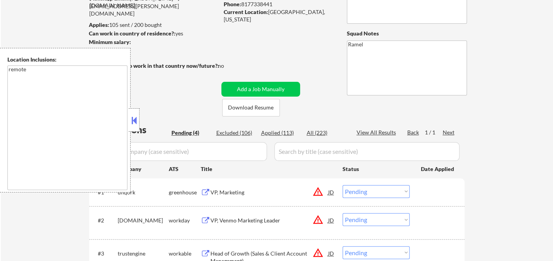
select select ""applied""
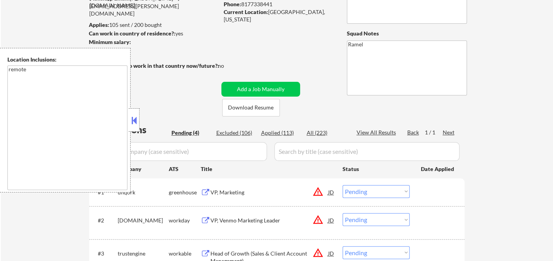
select select ""applied""
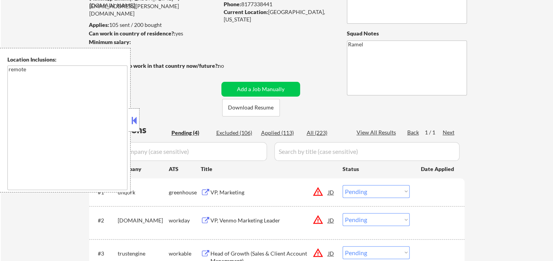
select select ""applied""
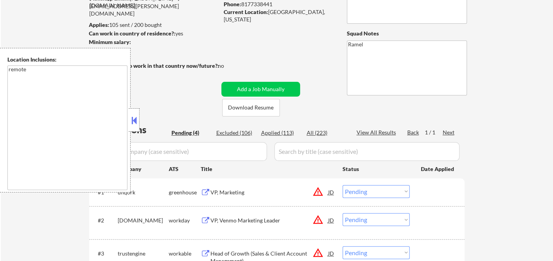
select select ""applied""
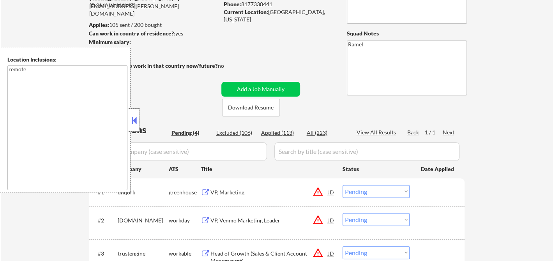
select select ""applied""
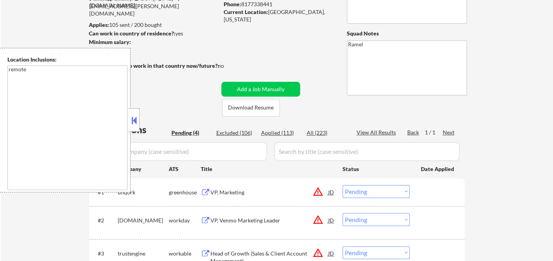
select select ""applied""
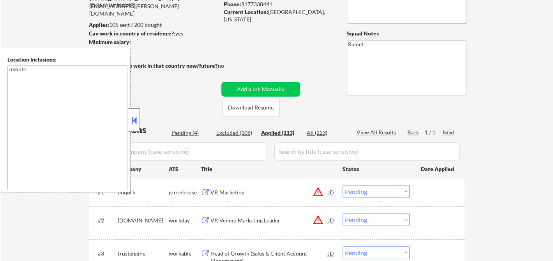
select select ""applied""
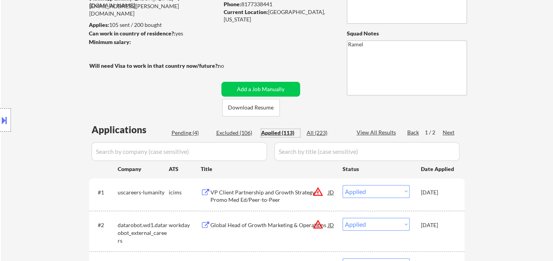
click at [281, 133] on div "Applied (113)" at bounding box center [280, 133] width 39 height 8
click at [377, 131] on div "View All Results" at bounding box center [378, 133] width 42 height 8
select select ""applied""
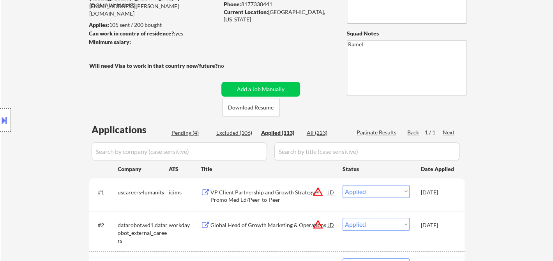
select select ""applied""
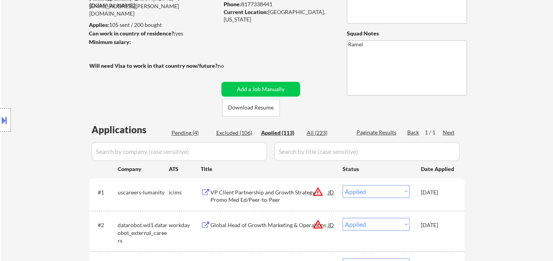
select select ""applied""
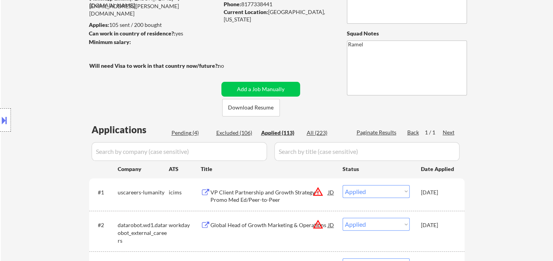
select select ""applied""
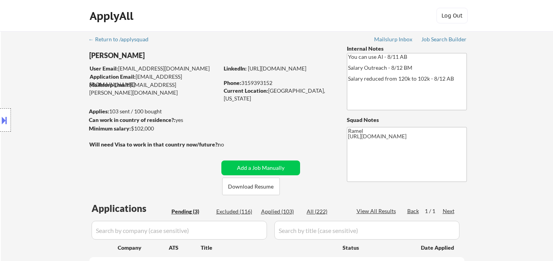
select select ""pending""
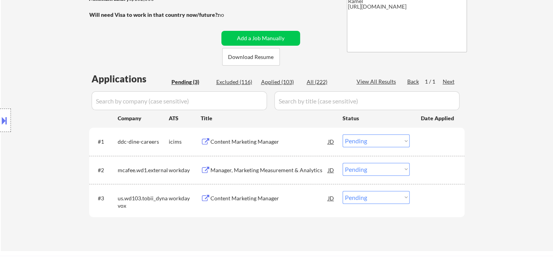
click at [263, 171] on div "Manager, Marketing Measurement & Analytics" at bounding box center [270, 170] width 118 height 8
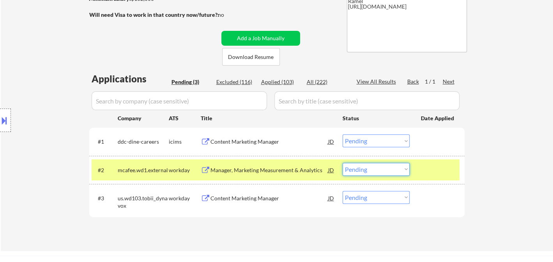
click at [383, 172] on select "Choose an option... Pending Applied Excluded (Questions) Excluded (Expired) Exc…" at bounding box center [376, 169] width 67 height 13
click at [343, 163] on select "Choose an option... Pending Applied Excluded (Questions) Excluded (Expired) Exc…" at bounding box center [376, 169] width 67 height 13
click at [256, 197] on div "Content Marketing Manager" at bounding box center [270, 198] width 118 height 8
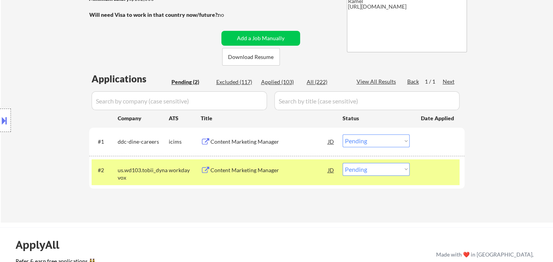
click at [272, 171] on div "Content Marketing Manager" at bounding box center [270, 170] width 118 height 8
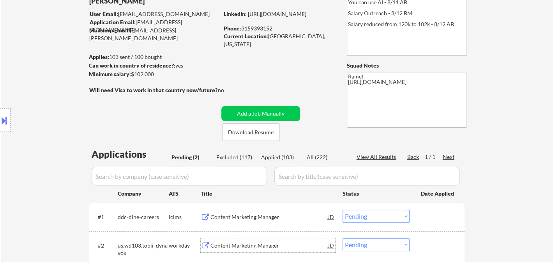
scroll to position [43, 0]
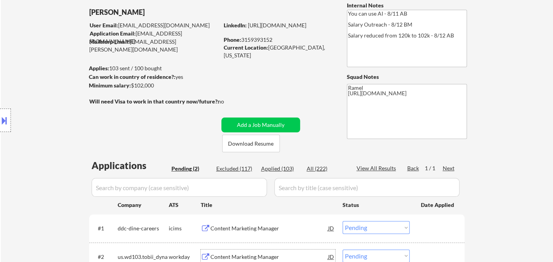
click at [261, 39] on div "Phone: [PHONE_NUMBER]" at bounding box center [279, 40] width 110 height 8
copy div "3159393152"
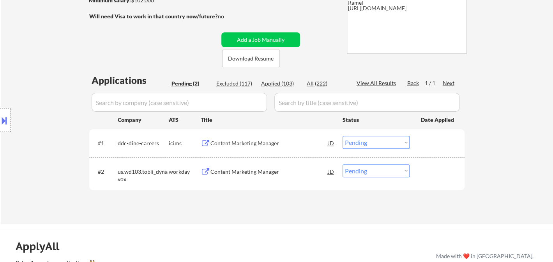
scroll to position [130, 0]
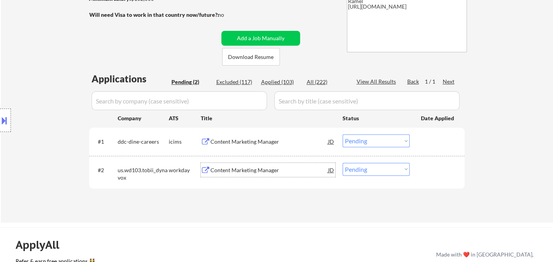
click at [250, 169] on div "Content Marketing Manager" at bounding box center [270, 170] width 118 height 8
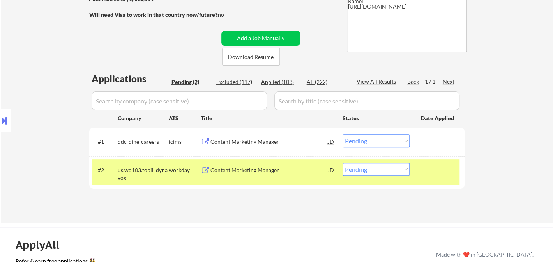
drag, startPoint x: 35, startPoint y: 124, endPoint x: 45, endPoint y: 123, distance: 10.2
click at [35, 124] on div "Location Inclusions: remote" at bounding box center [70, 120] width 140 height 145
click at [379, 173] on select "Choose an option... Pending Applied Excluded (Questions) Excluded (Expired) Exc…" at bounding box center [376, 169] width 67 height 13
select select ""applied""
click at [343, 163] on select "Choose an option... Pending Applied Excluded (Questions) Excluded (Expired) Exc…" at bounding box center [376, 169] width 67 height 13
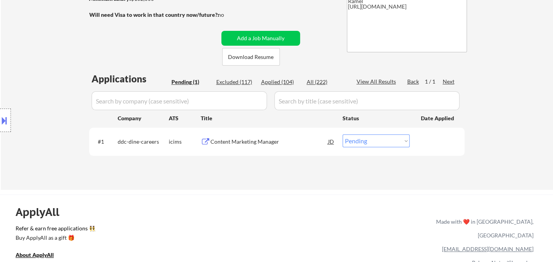
click at [235, 136] on div "Content Marketing Manager" at bounding box center [270, 141] width 118 height 14
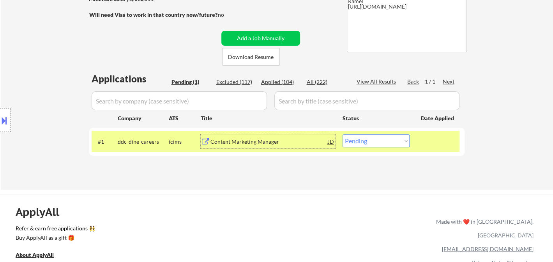
click at [331, 142] on div "JD" at bounding box center [332, 141] width 8 height 14
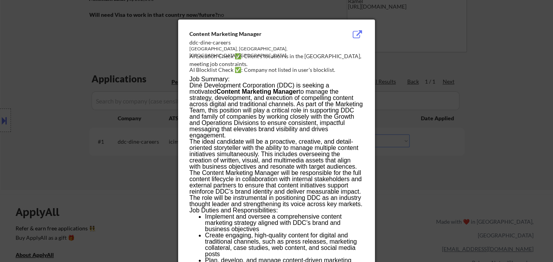
click at [423, 161] on div at bounding box center [276, 131] width 553 height 262
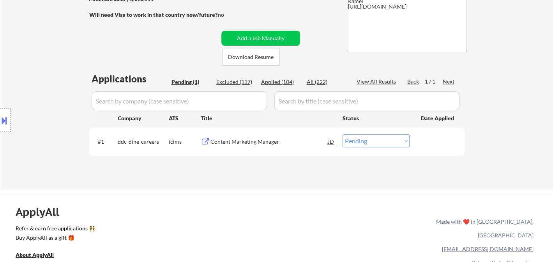
click at [332, 144] on div "JD" at bounding box center [332, 141] width 8 height 14
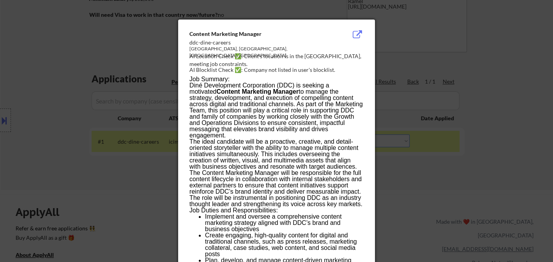
click at [36, 124] on div at bounding box center [276, 131] width 553 height 262
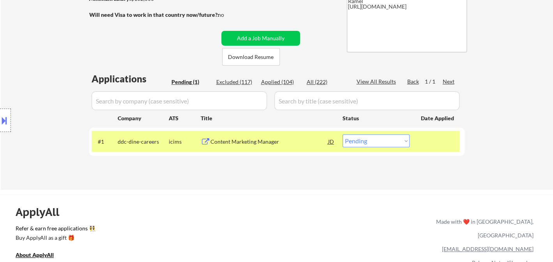
click at [7, 123] on button at bounding box center [4, 120] width 9 height 13
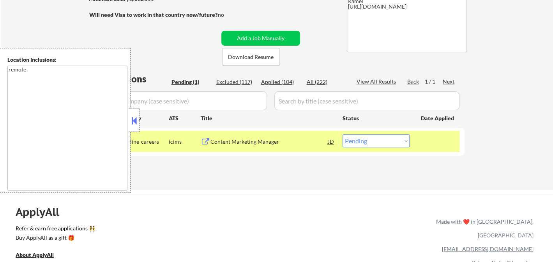
click at [134, 119] on button at bounding box center [134, 121] width 9 height 12
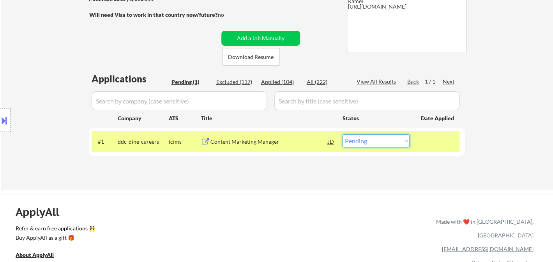
click at [367, 144] on select "Choose an option... Pending Applied Excluded (Questions) Excluded (Expired) Exc…" at bounding box center [376, 140] width 67 height 13
select select ""excluded__location_""
click at [343, 134] on select "Choose an option... Pending Applied Excluded (Questions) Excluded (Expired) Exc…" at bounding box center [376, 140] width 67 height 13
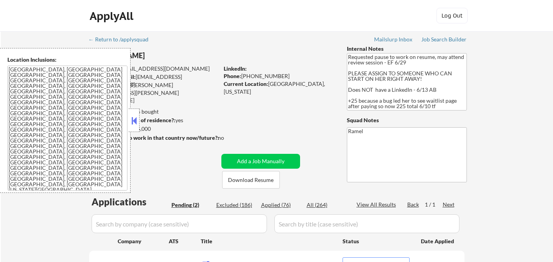
select select ""pending""
click at [137, 118] on button at bounding box center [134, 121] width 9 height 12
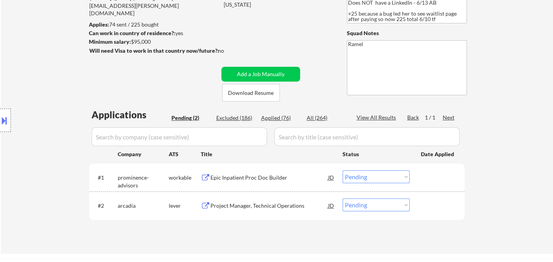
scroll to position [173, 0]
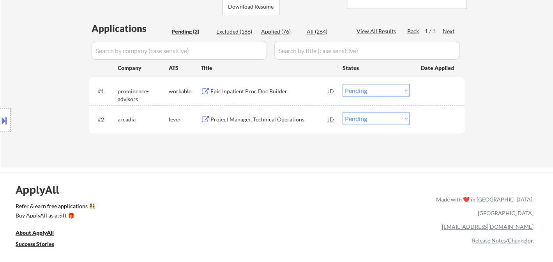
drag, startPoint x: 21, startPoint y: 66, endPoint x: 44, endPoint y: 70, distance: 23.3
click at [21, 66] on div "Location Inclusions: [GEOGRAPHIC_DATA], [GEOGRAPHIC_DATA] [GEOGRAPHIC_DATA], [G…" at bounding box center [70, 120] width 140 height 145
click at [259, 92] on div "Epic Inpatient Proc Doc Builder" at bounding box center [270, 91] width 118 height 8
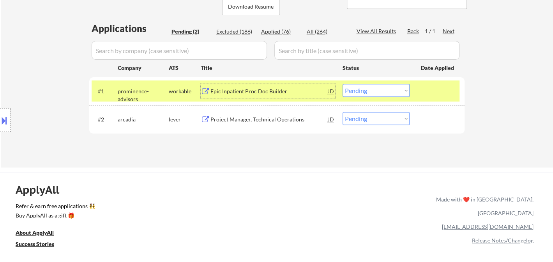
click at [395, 89] on select "Choose an option... Pending Applied Excluded (Questions) Excluded (Expired) Exc…" at bounding box center [376, 90] width 67 height 13
click at [343, 84] on select "Choose an option... Pending Applied Excluded (Questions) Excluded (Expired) Exc…" at bounding box center [376, 90] width 67 height 13
click at [263, 120] on div "Project Manager, Technical Operations" at bounding box center [270, 119] width 118 height 8
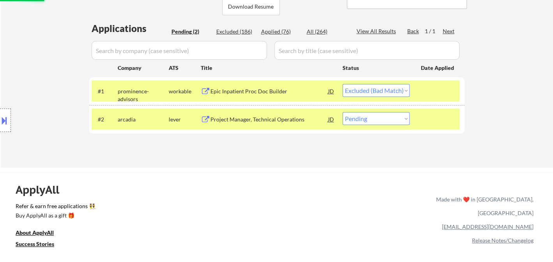
select select ""pending""
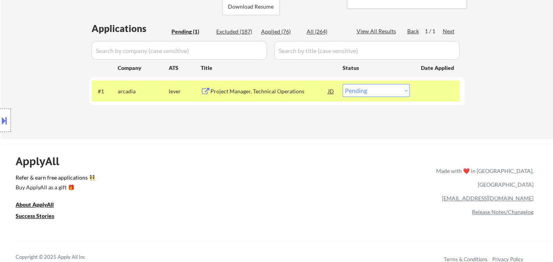
click at [279, 35] on div "Applied (76)" at bounding box center [280, 32] width 39 height 8
click at [281, 33] on div "Applied (76)" at bounding box center [280, 32] width 39 height 8
select select ""applied""
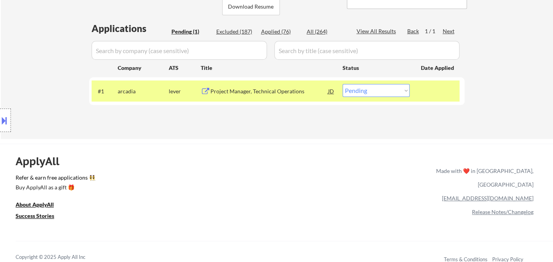
select select ""applied""
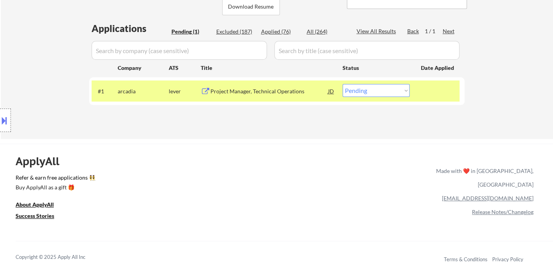
select select ""applied""
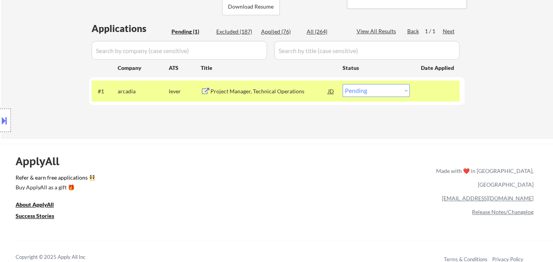
select select ""applied""
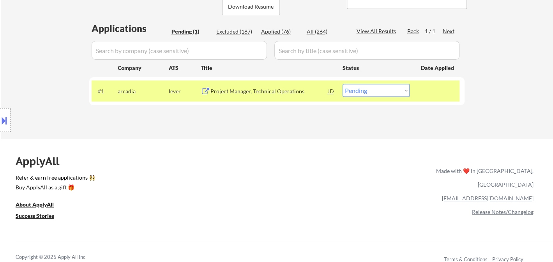
select select ""applied""
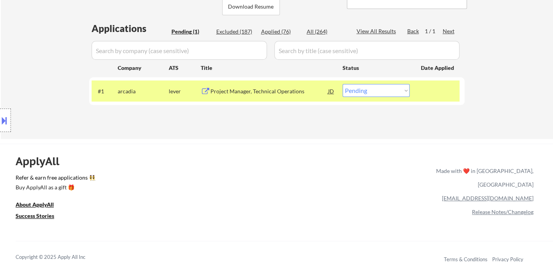
select select ""applied""
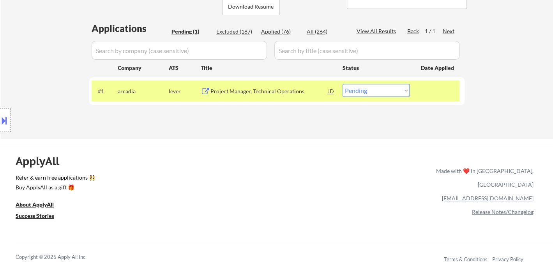
select select ""applied""
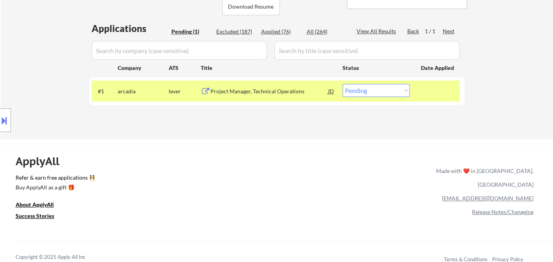
select select ""applied""
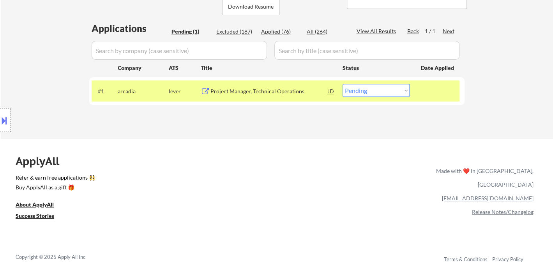
select select ""applied""
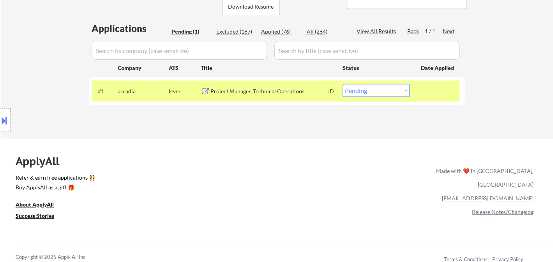
select select ""applied""
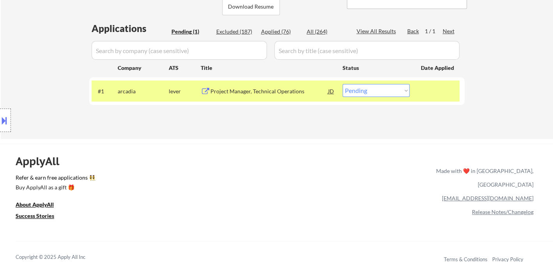
select select ""applied""
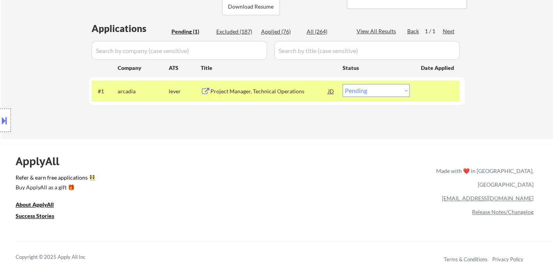
select select ""applied""
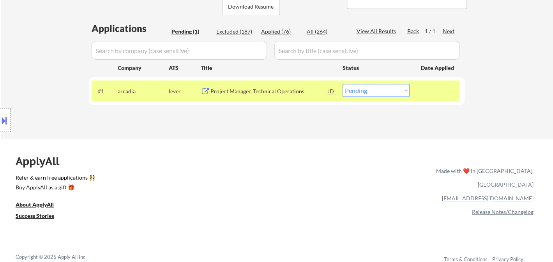
select select ""applied""
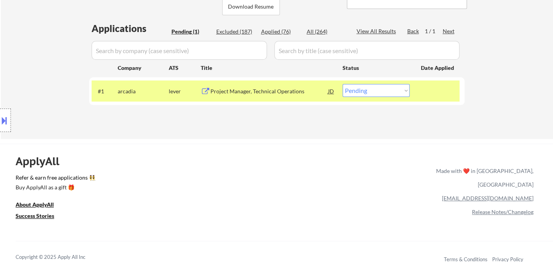
select select ""applied""
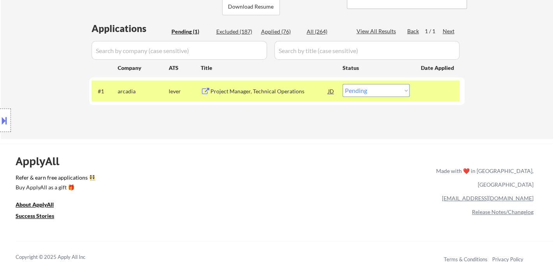
select select ""applied""
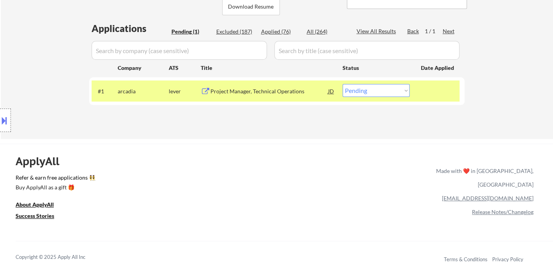
select select ""applied""
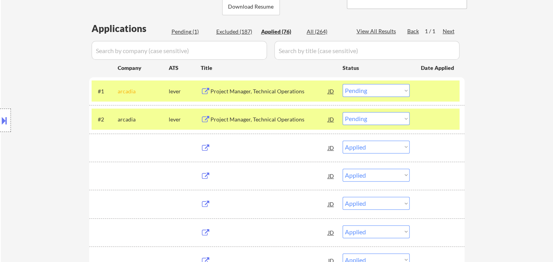
select select ""applied""
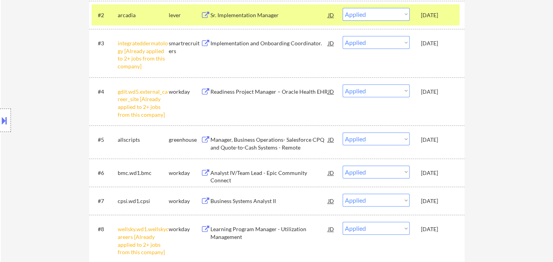
scroll to position [0, 0]
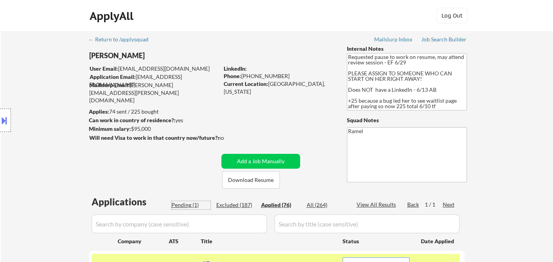
click at [187, 206] on div "Pending (1)" at bounding box center [191, 205] width 39 height 8
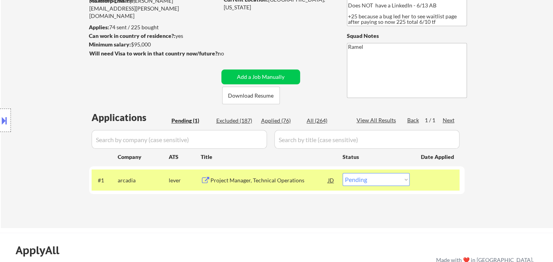
scroll to position [87, 0]
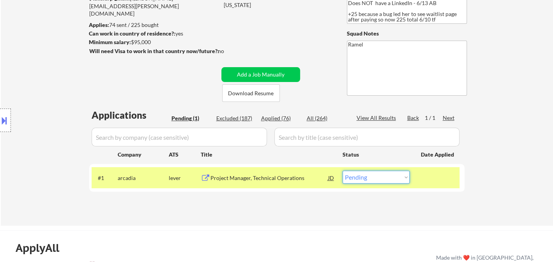
drag, startPoint x: 383, startPoint y: 179, endPoint x: 397, endPoint y: 206, distance: 30.2
click at [383, 179] on select "Choose an option... Pending Applied Excluded (Questions) Excluded (Expired) Exc…" at bounding box center [376, 176] width 67 height 13
select select ""excluded__other_""
click at [343, 170] on select "Choose an option... Pending Applied Excluded (Questions) Excluded (Expired) Exc…" at bounding box center [376, 176] width 67 height 13
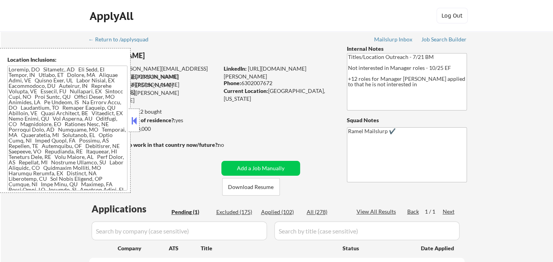
drag, startPoint x: 134, startPoint y: 116, endPoint x: 153, endPoint y: 121, distance: 19.3
click at [134, 116] on button at bounding box center [134, 121] width 9 height 12
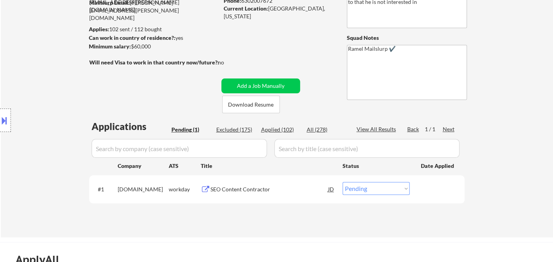
scroll to position [87, 0]
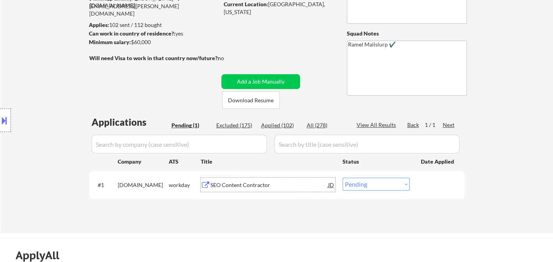
click at [268, 188] on div "SEO Content Contractor" at bounding box center [270, 185] width 118 height 8
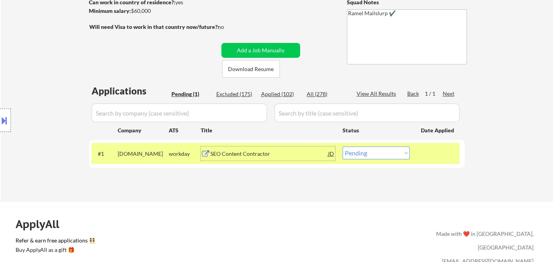
scroll to position [130, 0]
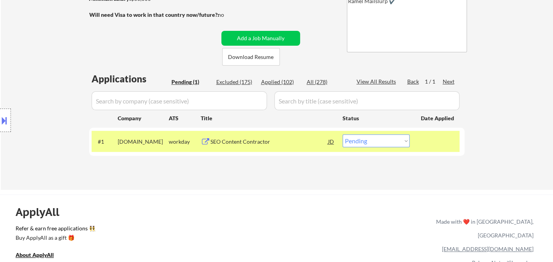
click at [31, 105] on div "Location Inclusions:" at bounding box center [70, 120] width 140 height 145
drag, startPoint x: 12, startPoint y: 62, endPoint x: 23, endPoint y: 62, distance: 10.9
click at [12, 62] on div "Location Inclusions:" at bounding box center [70, 120] width 140 height 145
click at [372, 138] on select "Choose an option... Pending Applied Excluded (Questions) Excluded (Expired) Exc…" at bounding box center [376, 140] width 67 height 13
select select ""excluded__bad_match_""
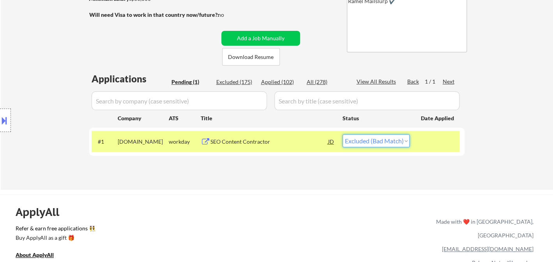
click at [343, 134] on select "Choose an option... Pending Applied Excluded (Questions) Excluded (Expired) Exc…" at bounding box center [376, 140] width 67 height 13
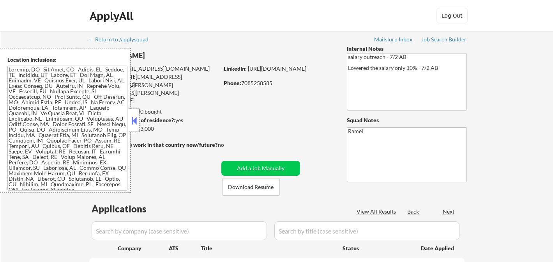
select select ""pending""
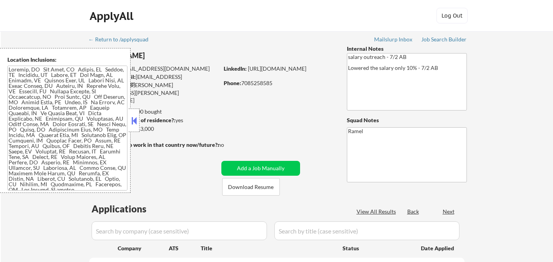
select select ""pending""
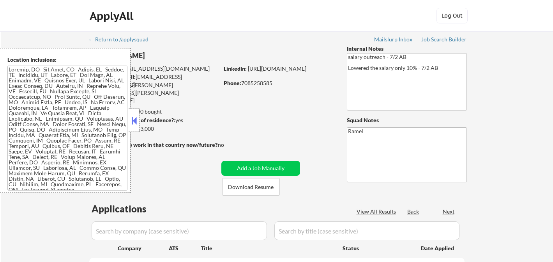
select select ""pending""
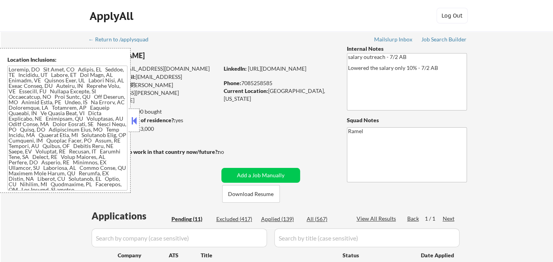
click at [134, 117] on button at bounding box center [134, 121] width 9 height 12
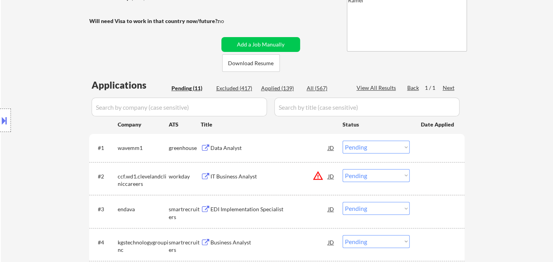
scroll to position [130, 0]
click at [239, 152] on div "Data Analyst" at bounding box center [270, 148] width 118 height 14
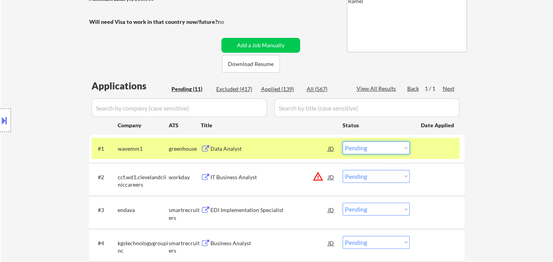
drag, startPoint x: 367, startPoint y: 142, endPoint x: 376, endPoint y: 148, distance: 11.0
click at [368, 142] on select "Choose an option... Pending Applied Excluded (Questions) Excluded (Expired) Exc…" at bounding box center [376, 147] width 67 height 13
click at [343, 141] on select "Choose an option... Pending Applied Excluded (Questions) Excluded (Expired) Exc…" at bounding box center [376, 147] width 67 height 13
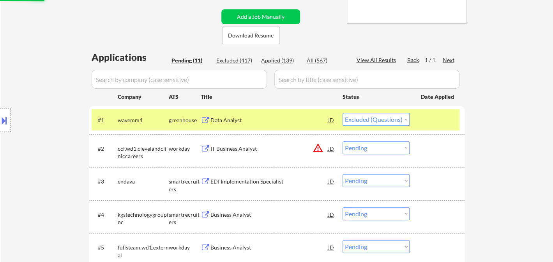
scroll to position [173, 0]
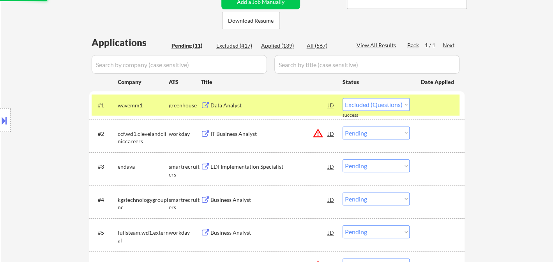
select select ""pending""
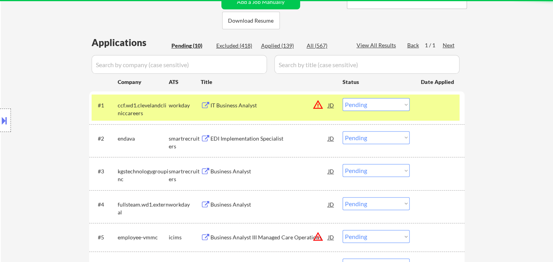
click at [243, 174] on div "Business Analyst" at bounding box center [270, 171] width 118 height 8
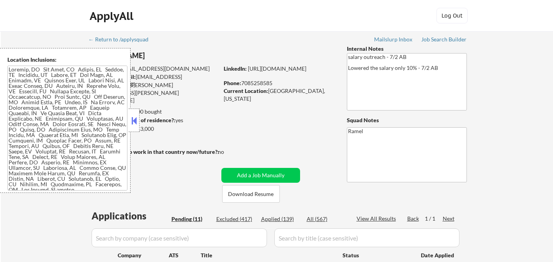
select select ""pending""
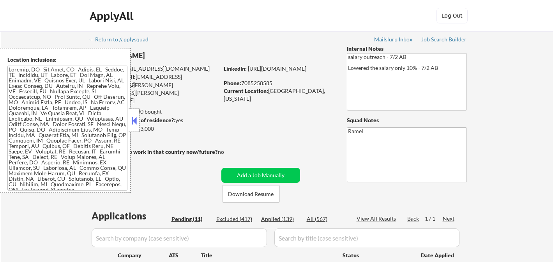
select select ""pending""
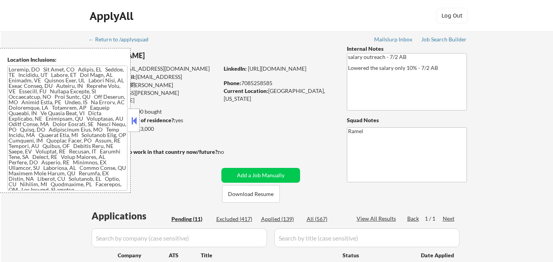
select select ""pending""
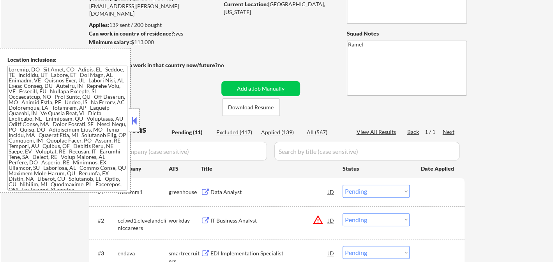
scroll to position [87, 0]
click at [289, 132] on div "Applied (139)" at bounding box center [280, 132] width 39 height 8
click at [132, 121] on button at bounding box center [134, 121] width 9 height 12
select select ""applied""
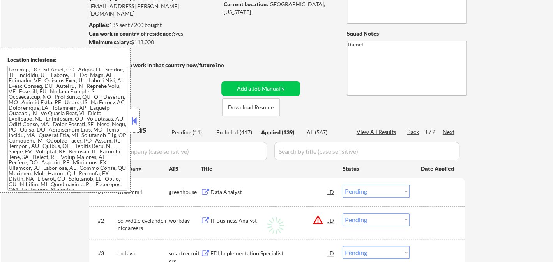
select select ""applied""
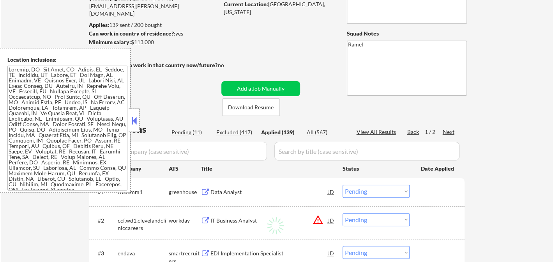
select select ""applied""
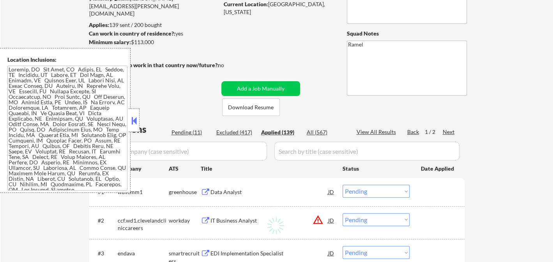
select select ""applied""
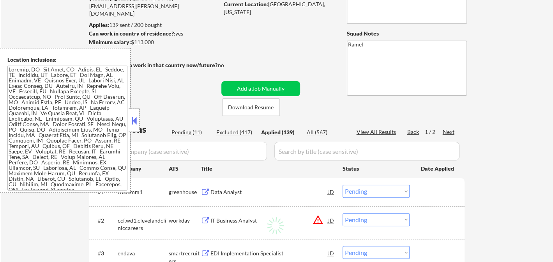
select select ""applied""
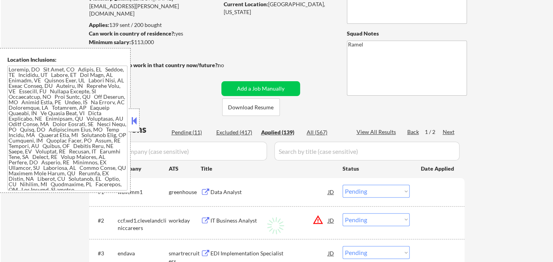
select select ""applied""
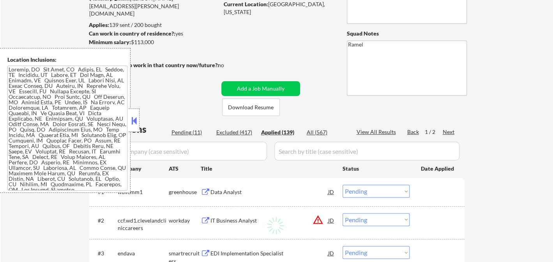
select select ""applied""
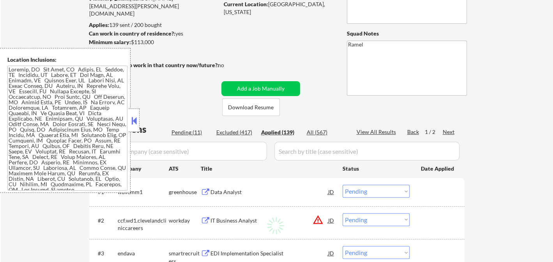
select select ""applied""
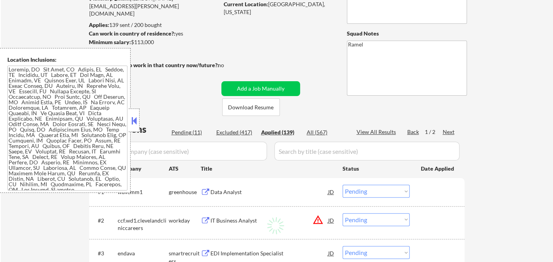
select select ""applied""
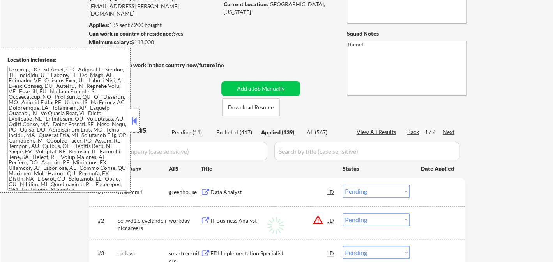
select select ""applied""
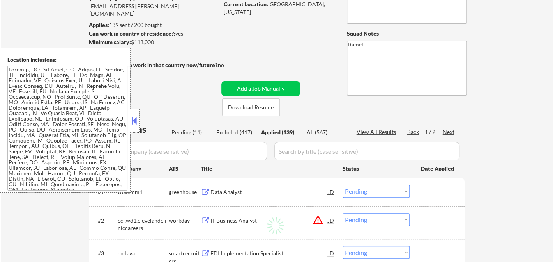
select select ""applied""
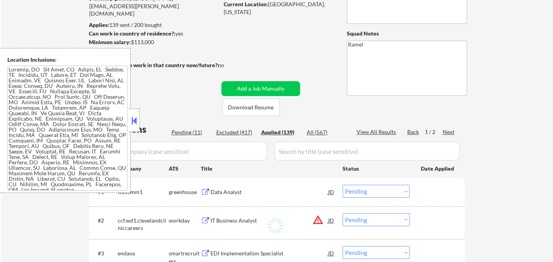
select select ""applied""
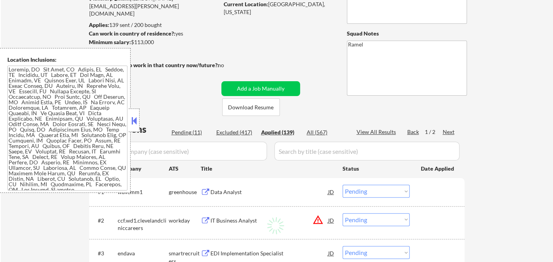
select select ""applied""
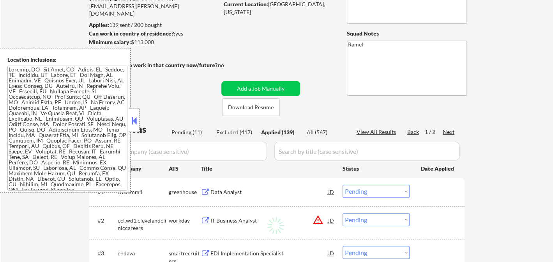
select select ""applied""
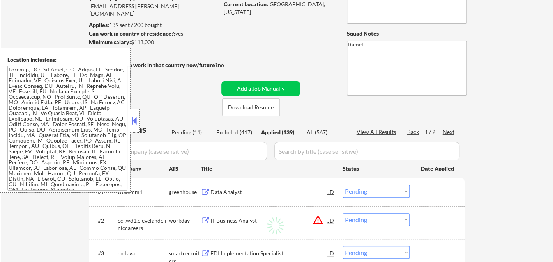
select select ""applied""
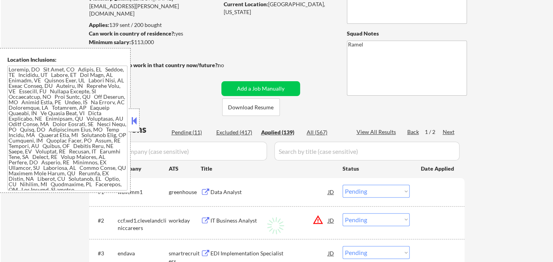
select select ""applied""
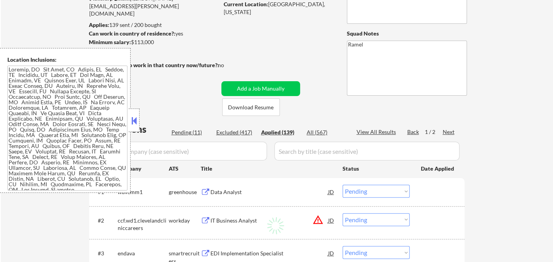
select select ""applied""
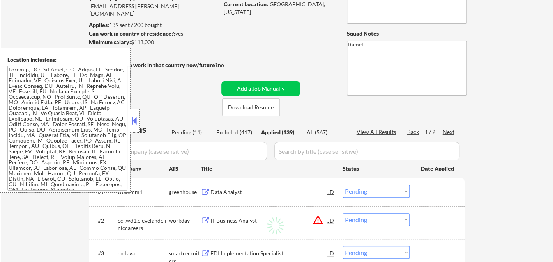
select select ""applied""
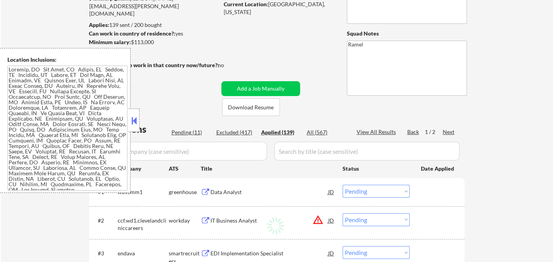
select select ""applied""
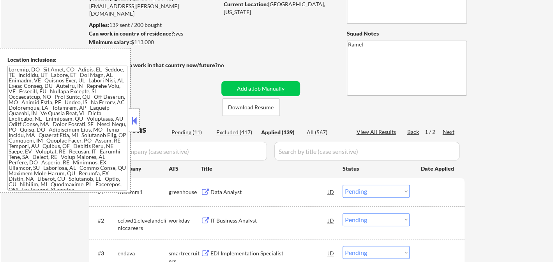
select select ""applied""
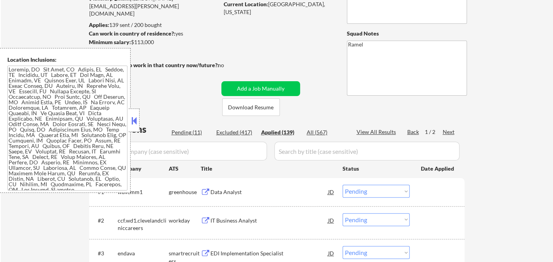
select select ""applied""
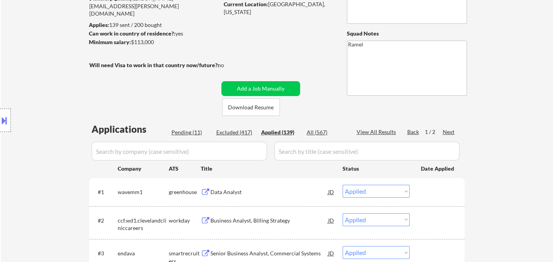
click at [284, 133] on div "Applied (139)" at bounding box center [280, 132] width 39 height 8
click at [384, 137] on div "View All Results" at bounding box center [378, 132] width 42 height 9
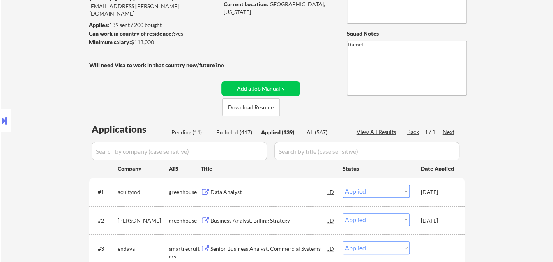
select select ""applied""
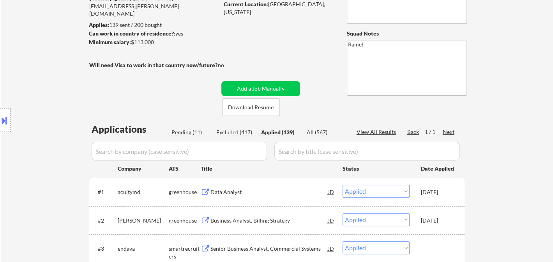
select select ""applied""
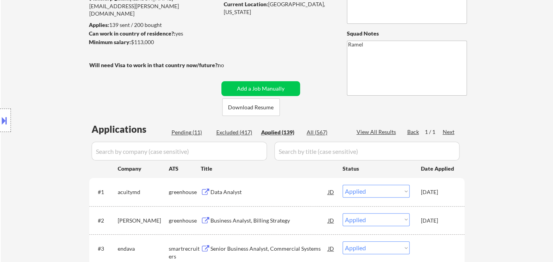
select select ""applied""
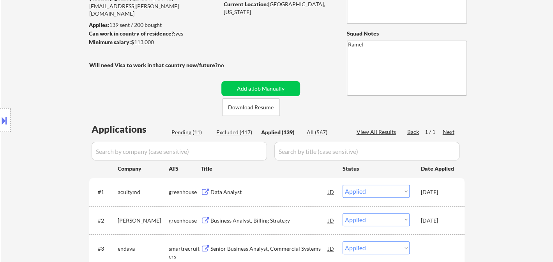
select select ""applied""
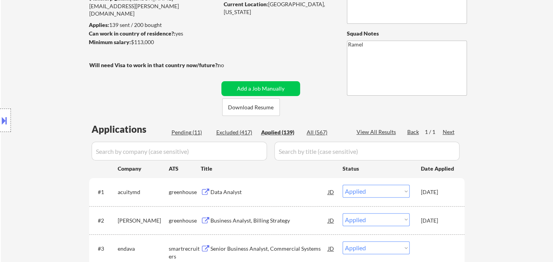
select select ""applied""
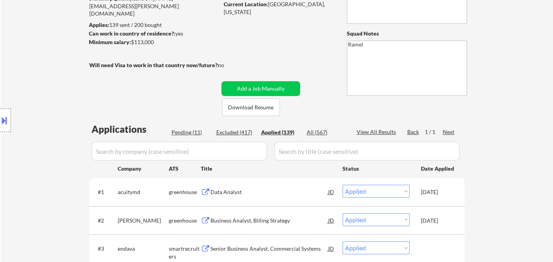
select select ""applied""
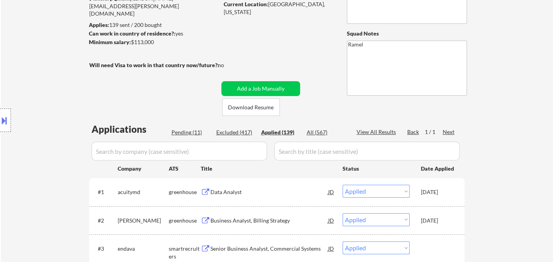
select select ""applied""
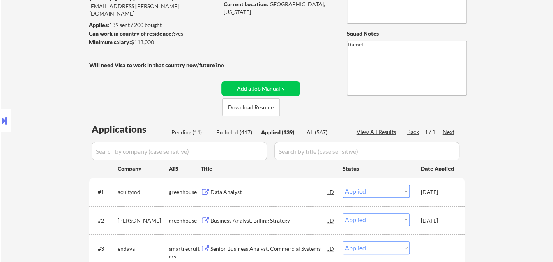
select select ""applied""
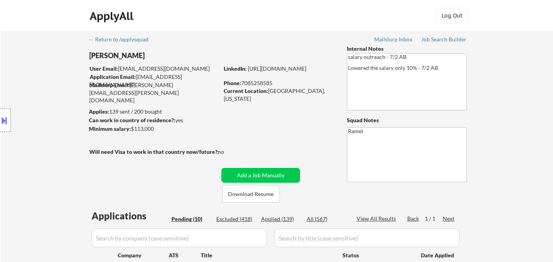
select select ""pending""
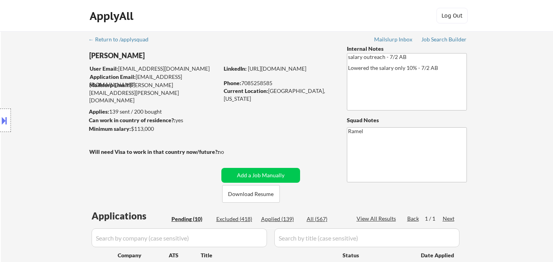
select select ""pending""
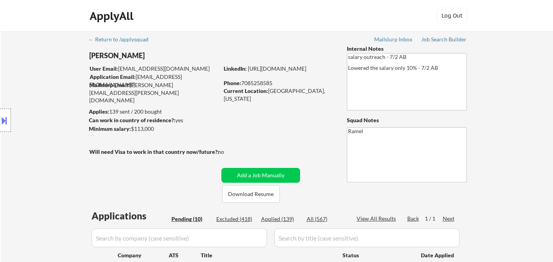
scroll to position [173, 0]
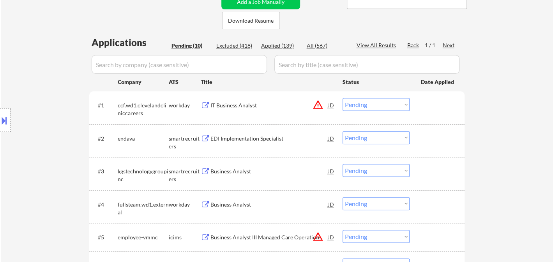
click at [367, 171] on select "Choose an option... Pending Applied Excluded (Questions) Excluded (Expired) Exc…" at bounding box center [376, 170] width 67 height 13
click at [343, 164] on select "Choose an option... Pending Applied Excluded (Questions) Excluded (Expired) Exc…" at bounding box center [376, 170] width 67 height 13
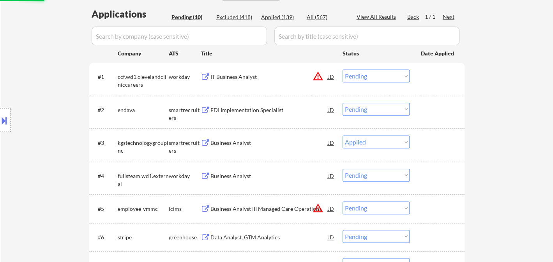
scroll to position [216, 0]
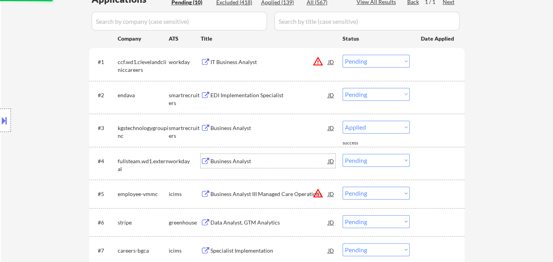
click at [243, 163] on div "Business Analyst" at bounding box center [270, 161] width 118 height 8
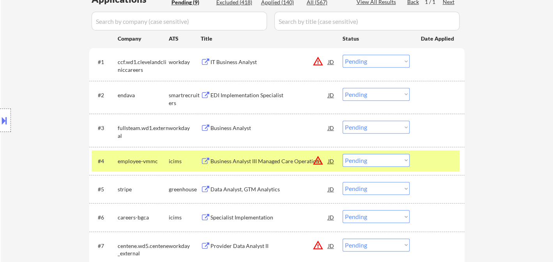
click at [379, 128] on select "Choose an option... Pending Applied Excluded (Questions) Excluded (Expired) Exc…" at bounding box center [376, 127] width 67 height 13
click at [343, 121] on select "Choose an option... Pending Applied Excluded (Questions) Excluded (Expired) Exc…" at bounding box center [376, 127] width 67 height 13
click at [253, 96] on div "EDI Implementation Specialist" at bounding box center [270, 95] width 118 height 8
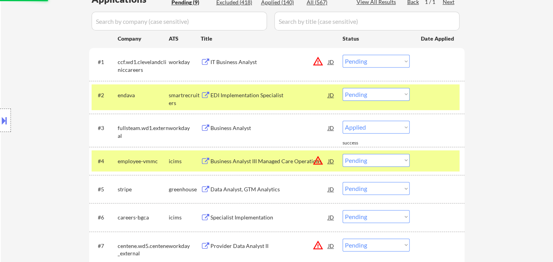
select select ""pending""
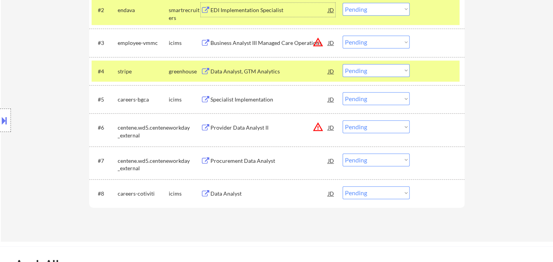
scroll to position [303, 0]
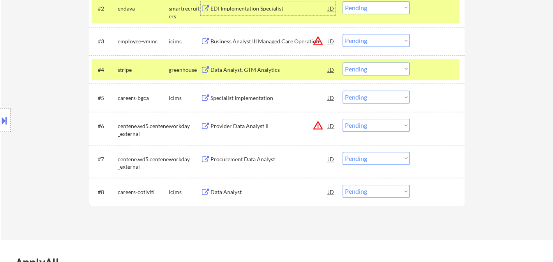
click at [261, 82] on div "#4 stripe greenhouse Data Analyst, GTM Analytics JD warning_amber Choose an opt…" at bounding box center [277, 69] width 376 height 28
click at [270, 70] on div "Data Analyst, GTM Analytics" at bounding box center [270, 70] width 118 height 8
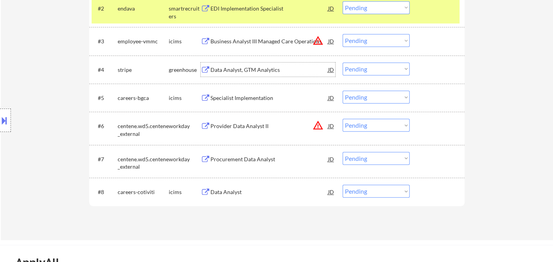
click at [364, 63] on select "Choose an option... Pending Applied Excluded (Questions) Excluded (Expired) Exc…" at bounding box center [376, 68] width 67 height 13
click at [343, 62] on select "Choose an option... Pending Applied Excluded (Questions) Excluded (Expired) Exc…" at bounding box center [376, 68] width 67 height 13
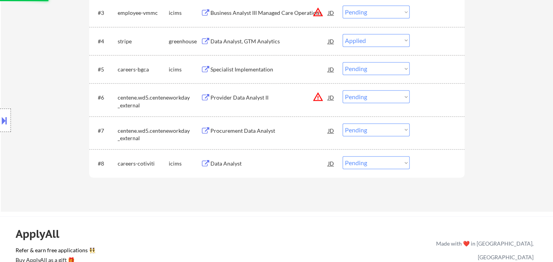
scroll to position [346, 0]
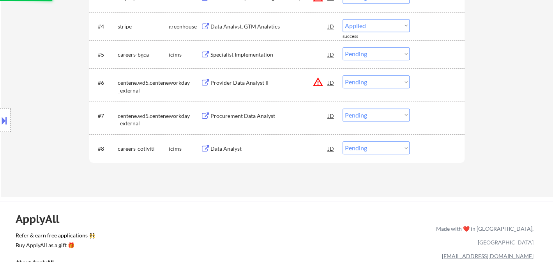
select select ""pending""
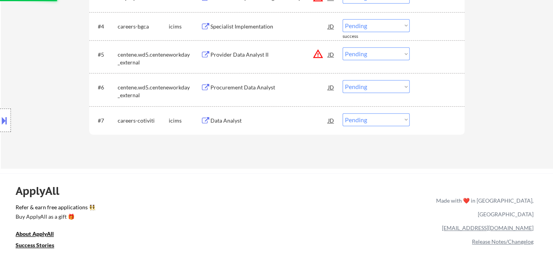
click at [371, 83] on select "Choose an option... Pending Applied Excluded (Questions) Excluded (Expired) Exc…" at bounding box center [376, 86] width 67 height 13
click at [343, 80] on select "Choose an option... Pending Applied Excluded (Questions) Excluded (Expired) Exc…" at bounding box center [376, 86] width 67 height 13
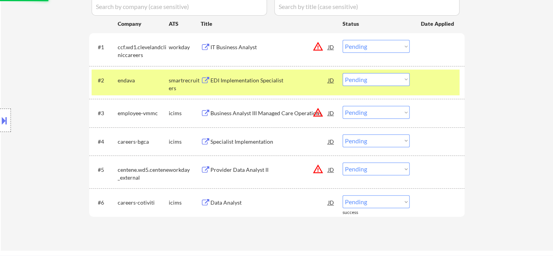
scroll to position [216, 0]
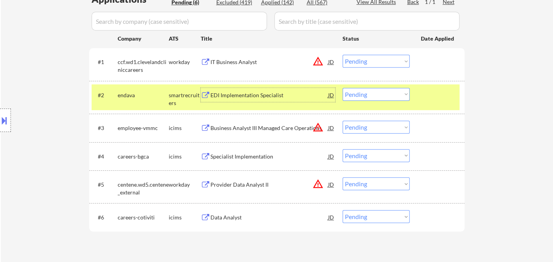
click at [235, 96] on div "EDI Implementation Specialist" at bounding box center [270, 95] width 118 height 8
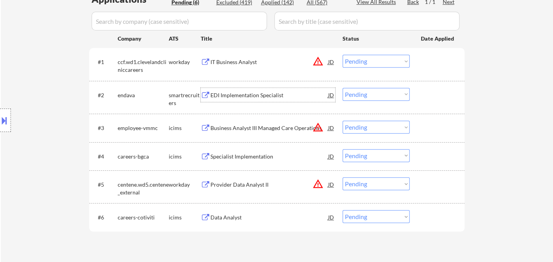
click at [235, 221] on div "Data Analyst" at bounding box center [270, 217] width 118 height 8
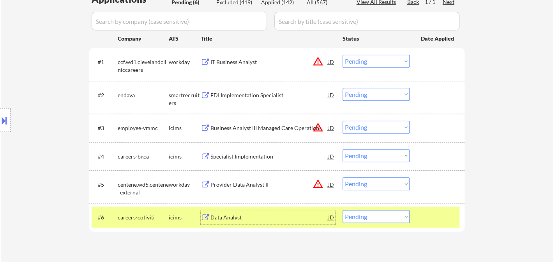
click at [367, 216] on select "Choose an option... Pending Applied Excluded (Questions) Excluded (Expired) Exc…" at bounding box center [376, 216] width 67 height 13
select select ""excluded__salary_""
click at [343, 210] on select "Choose an option... Pending Applied Excluded (Questions) Excluded (Expired) Exc…" at bounding box center [376, 216] width 67 height 13
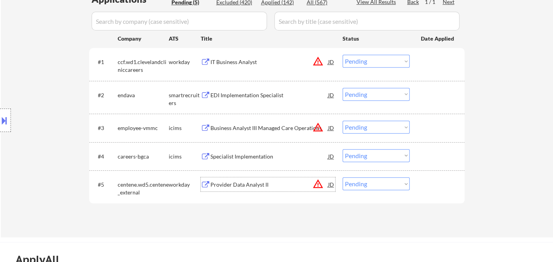
click at [236, 183] on div "Provider Data Analyst II" at bounding box center [270, 185] width 118 height 8
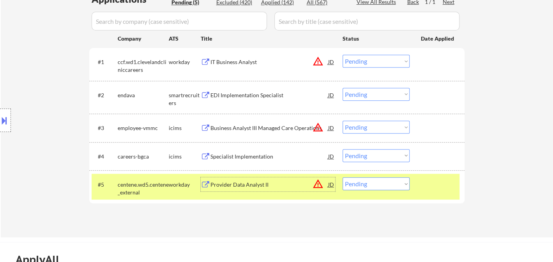
click at [369, 184] on select "Choose an option... Pending Applied Excluded (Questions) Excluded (Expired) Exc…" at bounding box center [376, 183] width 67 height 13
select select ""excluded""
click at [343, 177] on select "Choose an option... Pending Applied Excluded (Questions) Excluded (Expired) Exc…" at bounding box center [376, 183] width 67 height 13
click at [248, 155] on div "Specialist Implementation" at bounding box center [270, 156] width 118 height 8
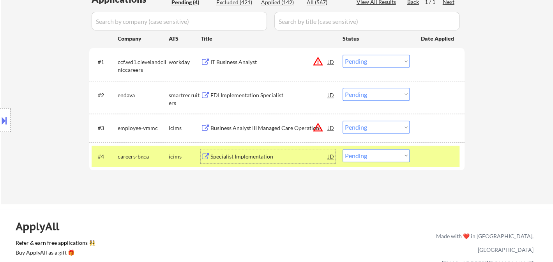
click at [232, 158] on div "Specialist Implementation" at bounding box center [270, 156] width 118 height 8
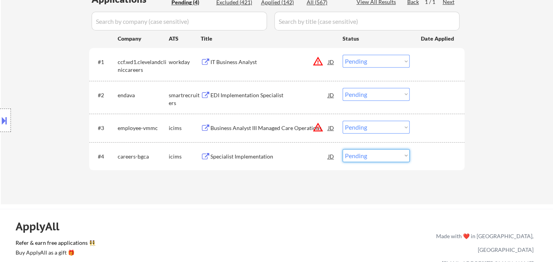
click at [359, 155] on select "Choose an option... Pending Applied Excluded (Questions) Excluded (Expired) Exc…" at bounding box center [376, 155] width 67 height 13
select select ""applied""
click at [343, 149] on select "Choose an option... Pending Applied Excluded (Questions) Excluded (Expired) Exc…" at bounding box center [376, 155] width 67 height 13
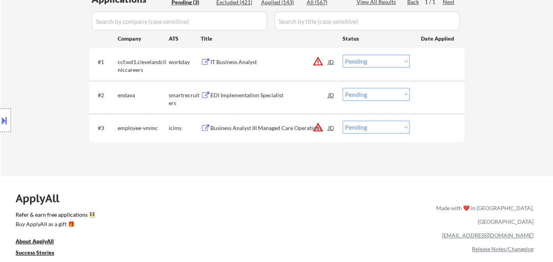
click at [260, 128] on div "Business Analyst III Managed Care Operations" at bounding box center [270, 128] width 118 height 8
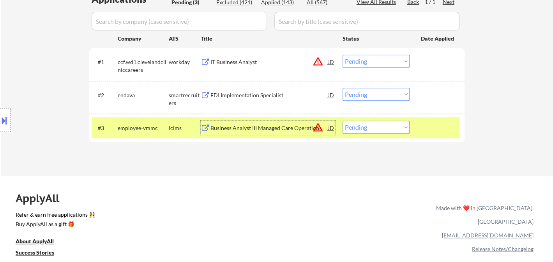
click at [356, 129] on select "Choose an option... Pending Applied Excluded (Questions) Excluded (Expired) Exc…" at bounding box center [376, 127] width 67 height 13
select select ""excluded__bad_match_""
click at [343, 121] on select "Choose an option... Pending Applied Excluded (Questions) Excluded (Expired) Exc…" at bounding box center [376, 127] width 67 height 13
click at [232, 62] on div "IT Business Analyst" at bounding box center [270, 62] width 118 height 8
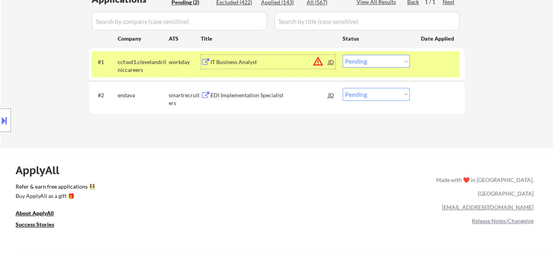
click at [381, 62] on select "Choose an option... Pending Applied Excluded (Questions) Excluded (Expired) Exc…" at bounding box center [376, 61] width 67 height 13
click at [343, 55] on select "Choose an option... Pending Applied Excluded (Questions) Excluded (Expired) Exc…" at bounding box center [376, 61] width 67 height 13
click at [268, 93] on div "EDI Implementation Specialist" at bounding box center [270, 95] width 118 height 8
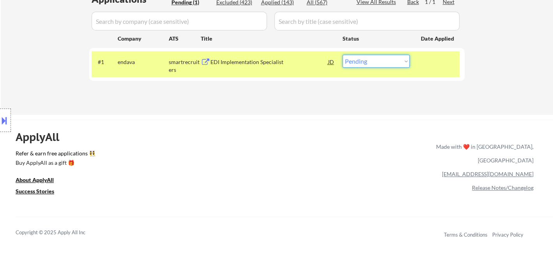
click at [369, 64] on select "Choose an option... Pending Applied Excluded (Questions) Excluded (Expired) Exc…" at bounding box center [376, 61] width 67 height 13
select select ""excluded__bad_match_""
click at [343, 55] on select "Choose an option... Pending Applied Excluded (Questions) Excluded (Expired) Exc…" at bounding box center [376, 61] width 67 height 13
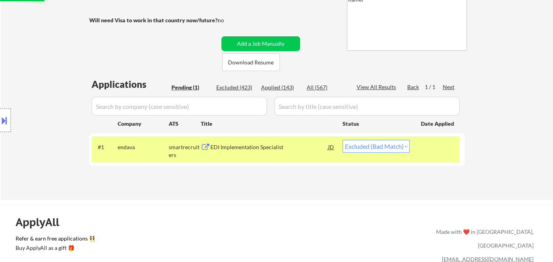
scroll to position [130, 0]
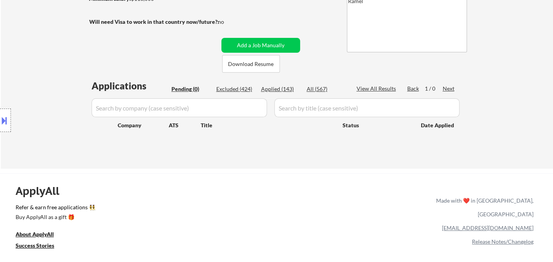
click at [32, 91] on div "Location Inclusions:" at bounding box center [70, 120] width 140 height 145
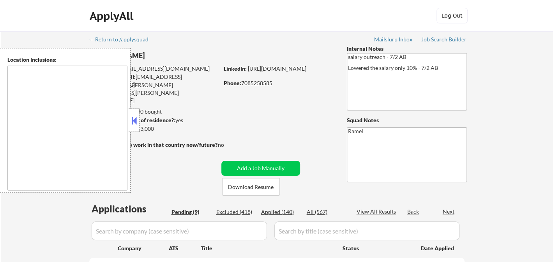
type textarea "Chicago, IL Oak Park, IL Cicero, IL Berwyn, IL Evanston, IL Skokie, IL Oak Lawn…"
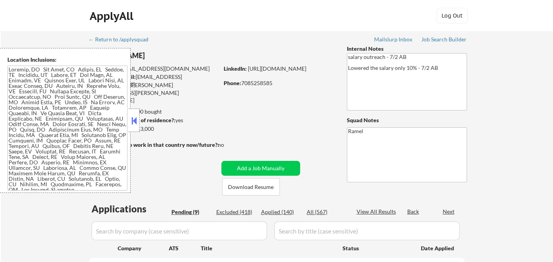
select select ""pending""
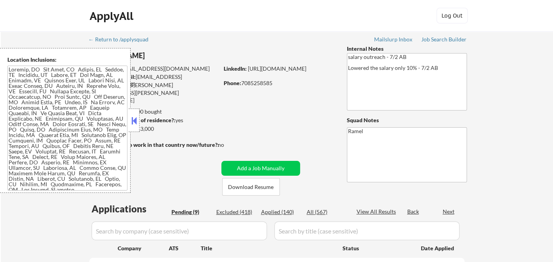
select select ""pending""
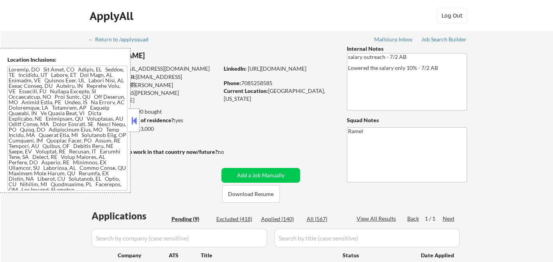
click at [134, 116] on button at bounding box center [134, 121] width 9 height 12
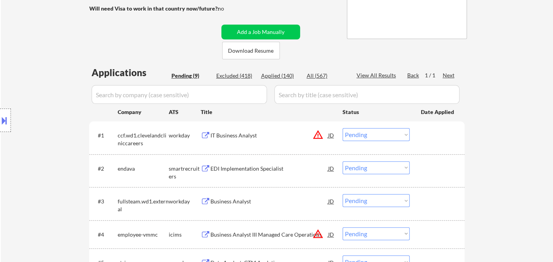
scroll to position [43, 0]
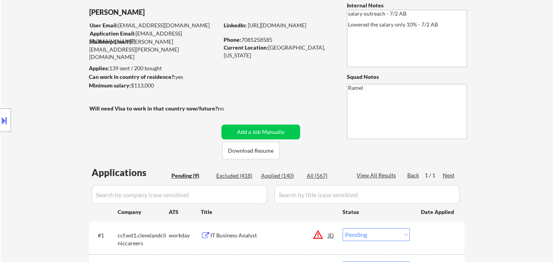
click at [286, 174] on div "Applied (140)" at bounding box center [280, 176] width 39 height 8
click at [496, 77] on div "← Return to /applysquad Mailslurp Inbox Job Search Builder Robert Shepherd User…" at bounding box center [277, 260] width 553 height 545
select select ""applied""
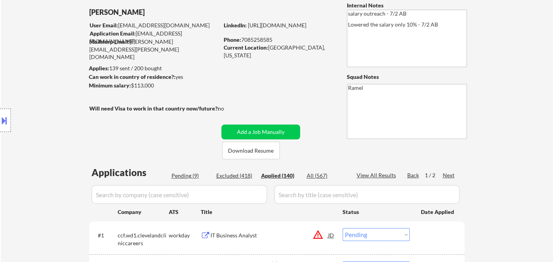
select select ""applied""
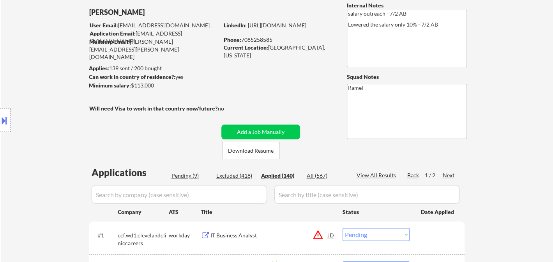
select select ""applied""
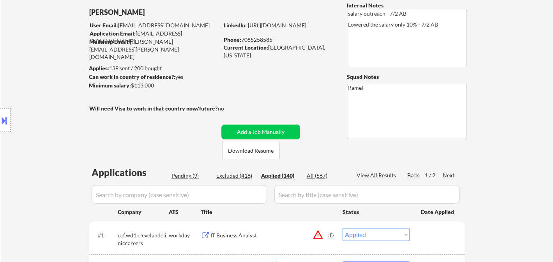
select select ""applied""
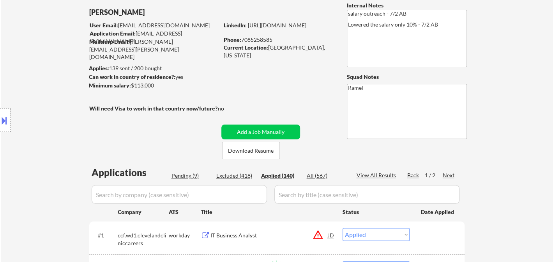
select select ""applied""
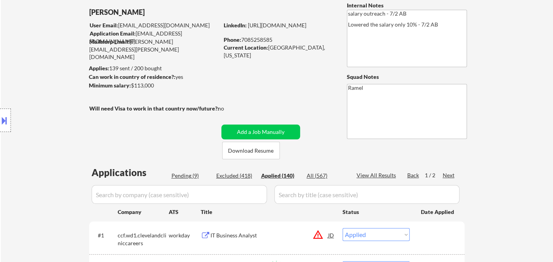
select select ""applied""
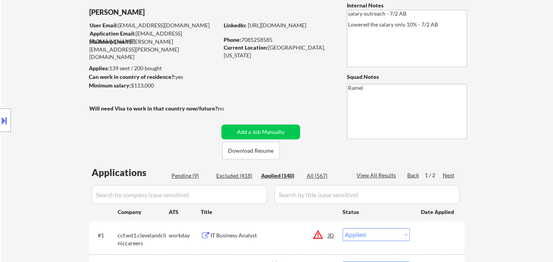
select select ""applied""
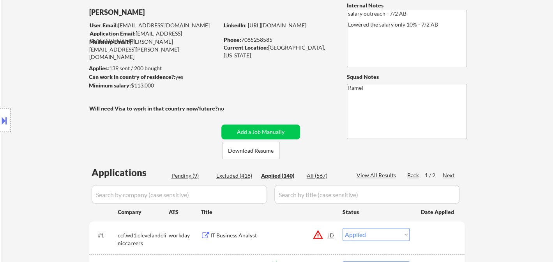
select select ""applied""
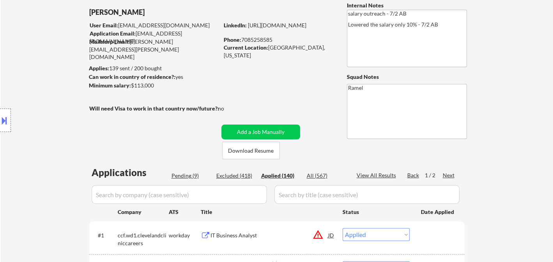
select select ""applied""
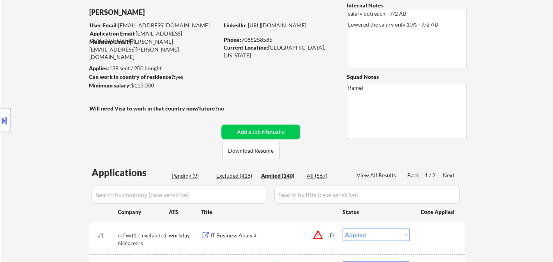
select select ""applied""
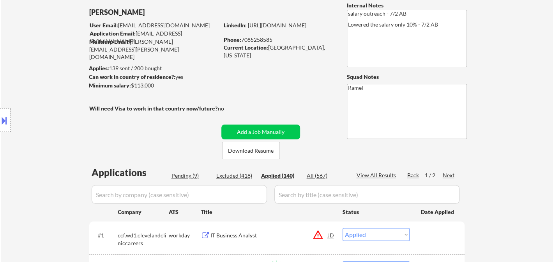
select select ""applied""
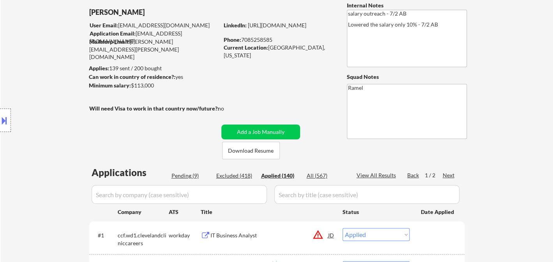
select select ""applied""
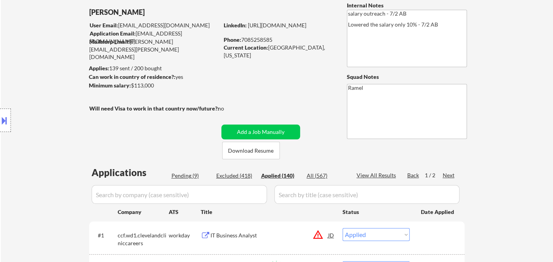
select select ""applied""
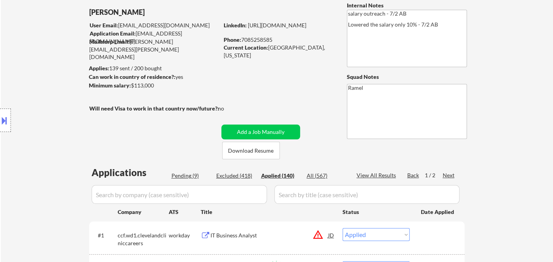
select select ""applied""
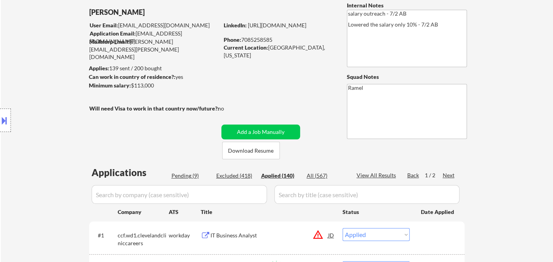
select select ""applied""
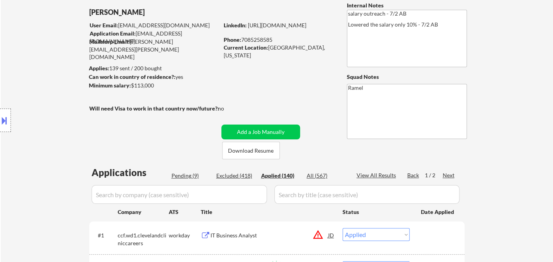
select select ""applied""
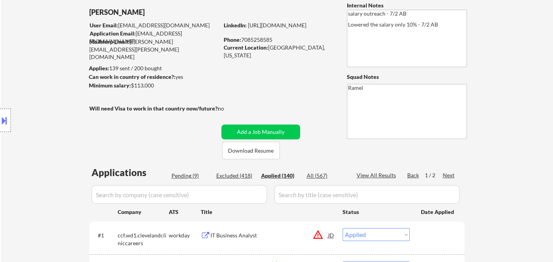
select select ""applied""
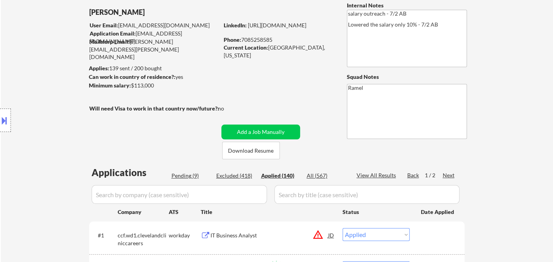
select select ""applied""
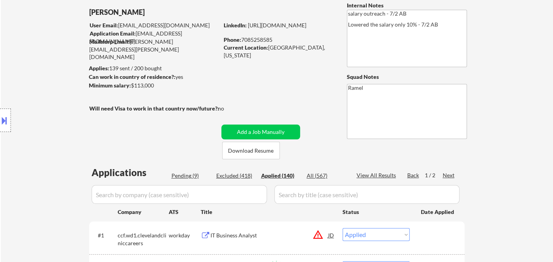
select select ""applied""
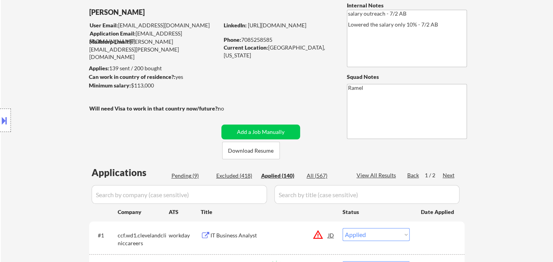
select select ""applied""
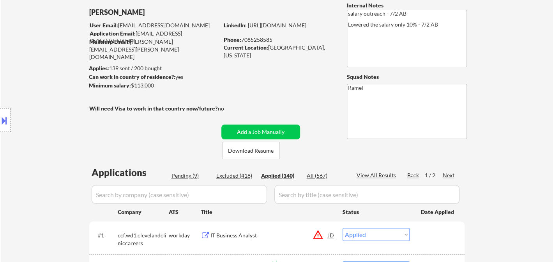
select select ""applied""
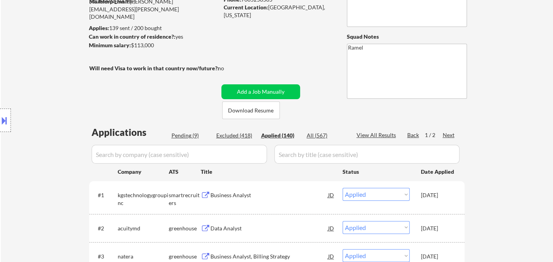
scroll to position [40, 0]
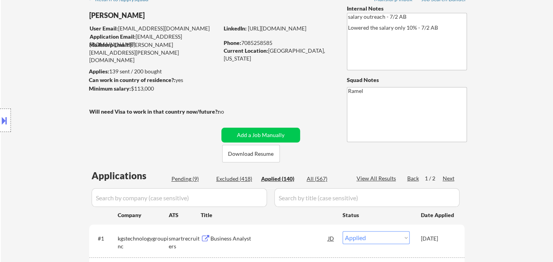
click at [267, 43] on div "Phone: 7085258585" at bounding box center [279, 43] width 110 height 8
copy div "7085258585"
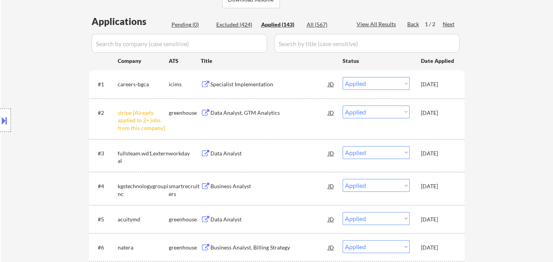
scroll to position [204, 0]
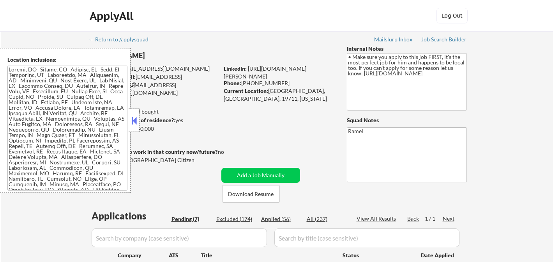
select select ""pending""
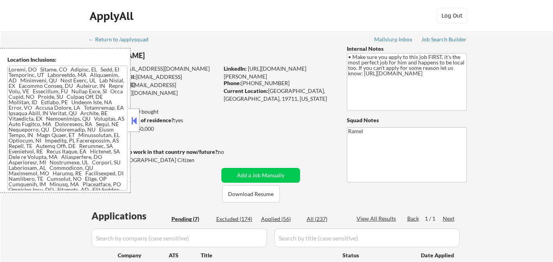
select select ""pending""
click at [134, 119] on button at bounding box center [134, 121] width 9 height 12
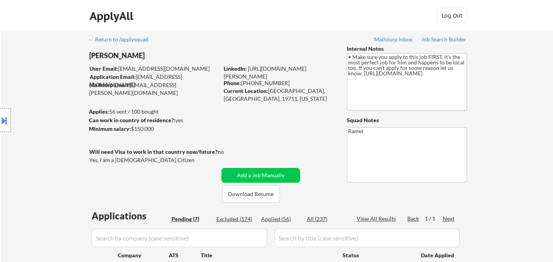
click at [19, 121] on div "Location Inclusions:" at bounding box center [70, 120] width 140 height 145
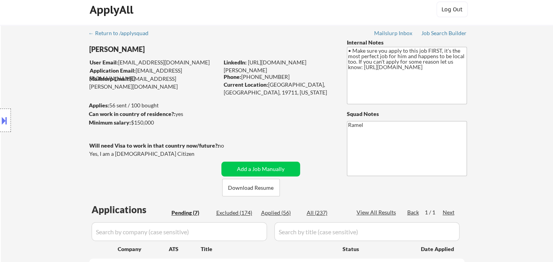
scroll to position [130, 0]
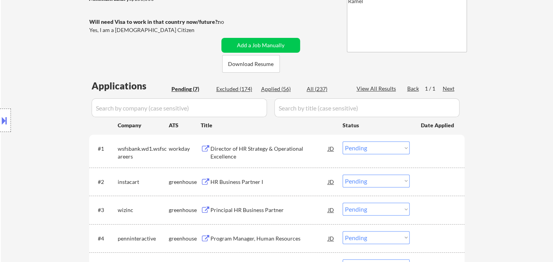
click at [243, 184] on div "HR Business Partner I" at bounding box center [270, 182] width 118 height 8
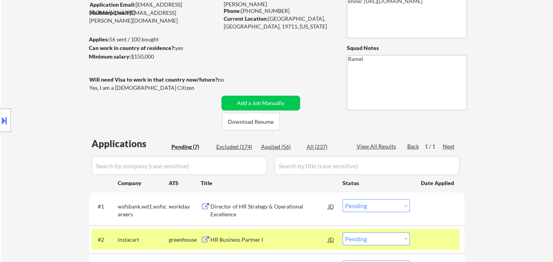
scroll to position [173, 0]
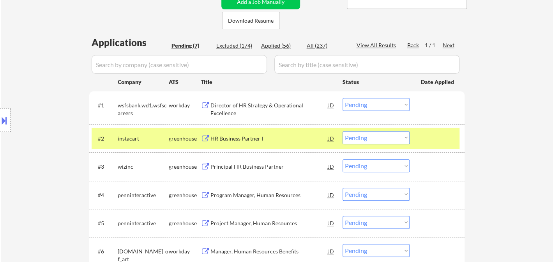
click at [370, 136] on select "Choose an option... Pending Applied Excluded (Questions) Excluded (Expired) Exc…" at bounding box center [376, 137] width 67 height 13
click at [343, 131] on select "Choose an option... Pending Applied Excluded (Questions) Excluded (Expired) Exc…" at bounding box center [376, 137] width 67 height 13
click at [248, 169] on div "Principal HR Business Partner" at bounding box center [270, 167] width 118 height 8
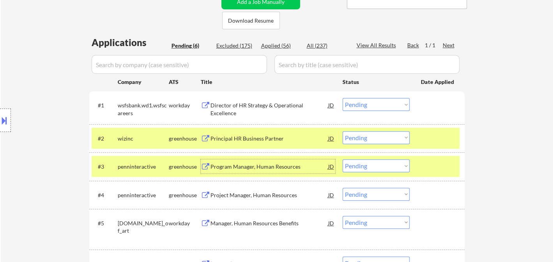
click at [355, 135] on select "Choose an option... Pending Applied Excluded (Questions) Excluded (Expired) Exc…" at bounding box center [376, 137] width 67 height 13
click at [343, 131] on select "Choose an option... Pending Applied Excluded (Questions) Excluded (Expired) Exc…" at bounding box center [376, 137] width 67 height 13
click at [274, 169] on div "Program Manager, Human Resources" at bounding box center [270, 167] width 118 height 8
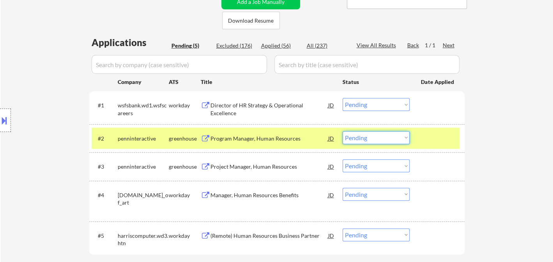
click at [362, 140] on select "Choose an option... Pending Applied Excluded (Questions) Excluded (Expired) Exc…" at bounding box center [376, 137] width 67 height 13
click at [343, 131] on select "Choose an option... Pending Applied Excluded (Questions) Excluded (Expired) Exc…" at bounding box center [376, 137] width 67 height 13
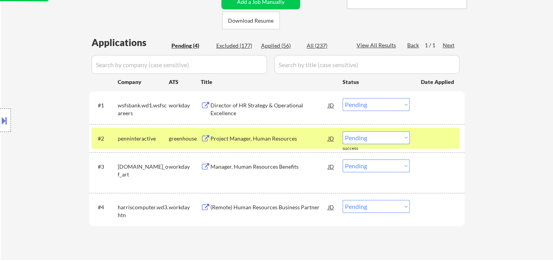
click at [360, 137] on select "Choose an option... Pending Applied Excluded (Questions) Excluded (Expired) Exc…" at bounding box center [376, 137] width 67 height 13
click at [343, 131] on select "Choose an option... Pending Applied Excluded (Questions) Excluded (Expired) Exc…" at bounding box center [376, 137] width 67 height 13
click at [264, 167] on div "Manager, Human Resources Benefits" at bounding box center [270, 167] width 118 height 8
select select ""pending""
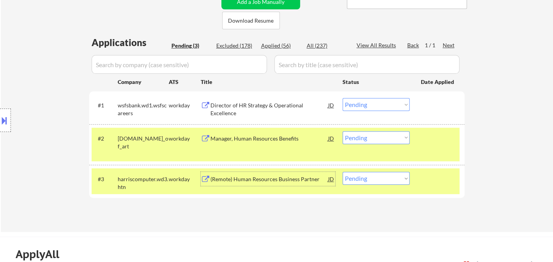
click at [379, 175] on select "Choose an option... Pending Applied Excluded (Questions) Excluded (Expired) Exc…" at bounding box center [376, 178] width 67 height 13
select select ""excluded__expired_""
click at [343, 172] on select "Choose an option... Pending Applied Excluded (Questions) Excluded (Expired) Exc…" at bounding box center [376, 178] width 67 height 13
click at [269, 137] on div "Manager, Human Resources Benefits" at bounding box center [270, 139] width 118 height 8
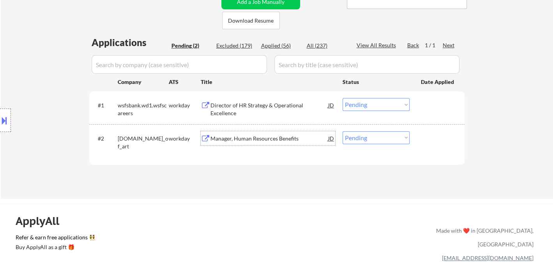
click at [368, 139] on select "Choose an option... Pending Applied Excluded (Questions) Excluded (Expired) Exc…" at bounding box center [376, 137] width 67 height 13
select select ""excluded__salary_""
click at [343, 131] on select "Choose an option... Pending Applied Excluded (Questions) Excluded (Expired) Exc…" at bounding box center [376, 137] width 67 height 13
click at [273, 108] on div "Director of HR Strategy & Operational Excellence" at bounding box center [270, 108] width 118 height 15
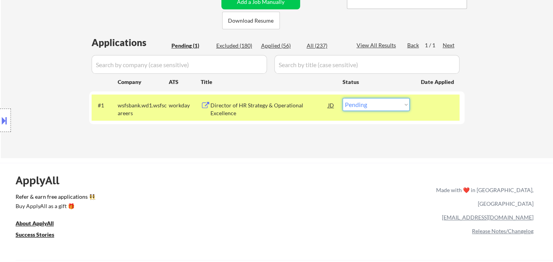
click at [374, 108] on select "Choose an option... Pending Applied Excluded (Questions) Excluded (Expired) Exc…" at bounding box center [376, 104] width 67 height 13
select select ""applied""
click at [343, 98] on select "Choose an option... Pending Applied Excluded (Questions) Excluded (Expired) Exc…" at bounding box center [376, 104] width 67 height 13
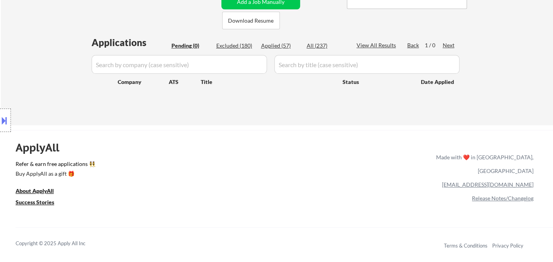
click at [278, 44] on div "Applied (57)" at bounding box center [280, 46] width 39 height 8
select select ""applied""
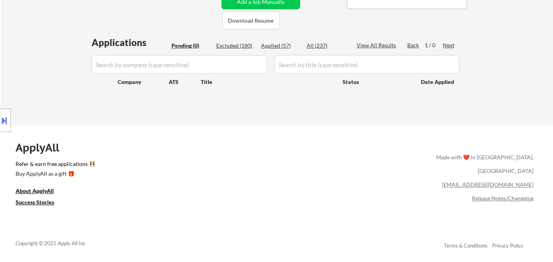
select select ""applied""
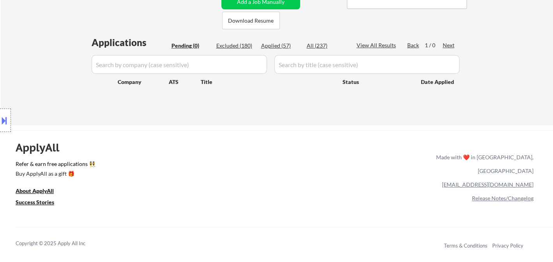
select select ""applied""
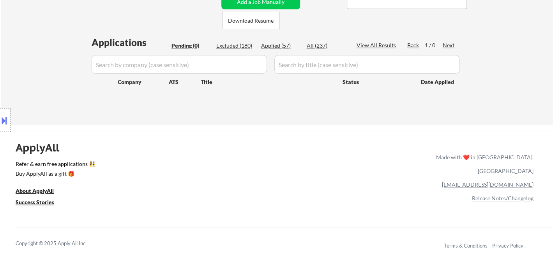
select select ""applied""
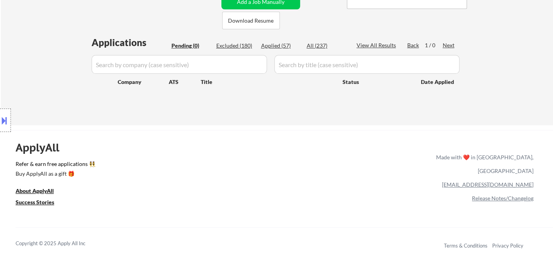
select select ""applied""
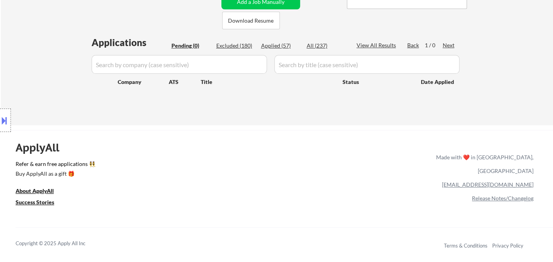
select select ""applied""
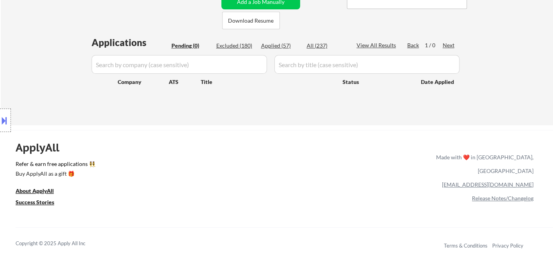
select select ""applied""
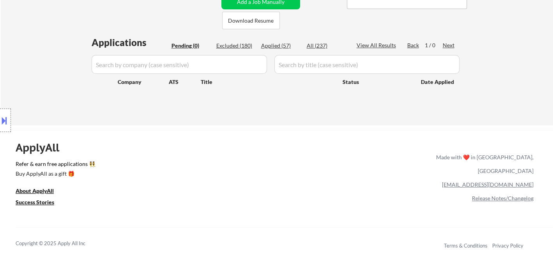
select select ""applied""
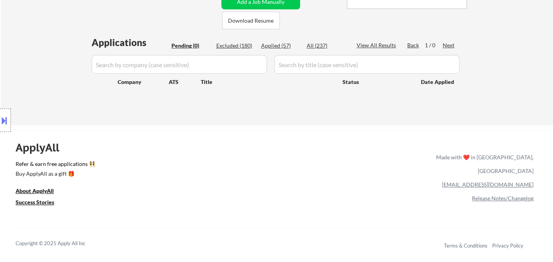
select select ""applied""
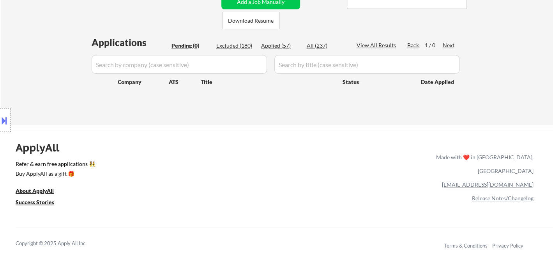
select select ""applied""
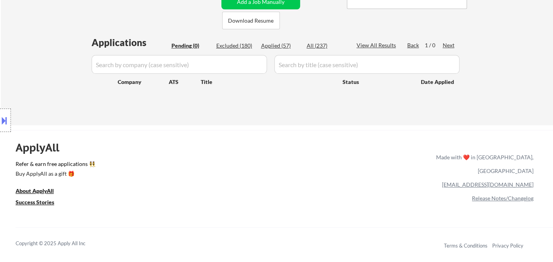
select select ""applied""
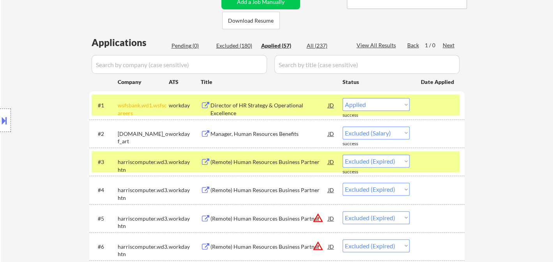
select select ""applied""
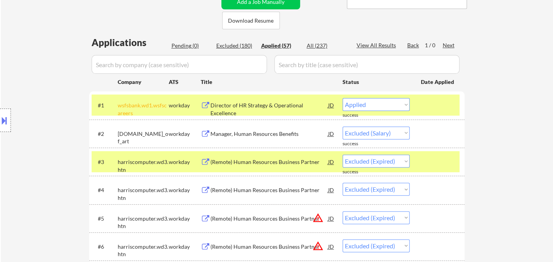
select select ""applied""
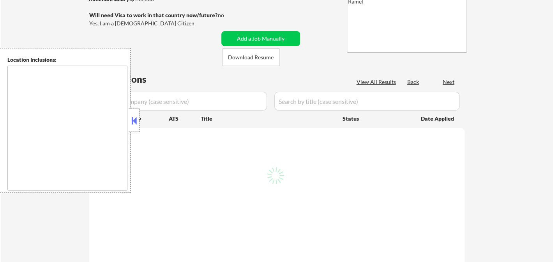
scroll to position [130, 0]
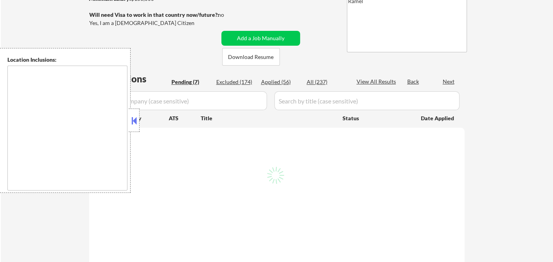
select select ""pending""
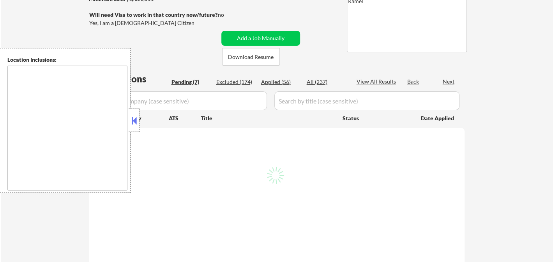
select select ""pending""
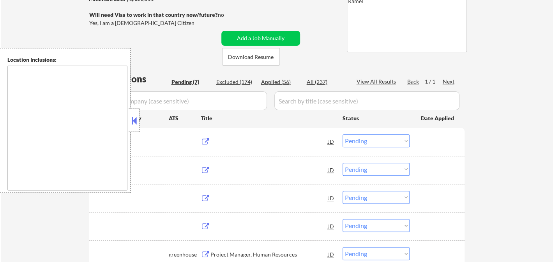
click at [277, 80] on div "Applied (56)" at bounding box center [280, 82] width 39 height 8
select select ""applied""
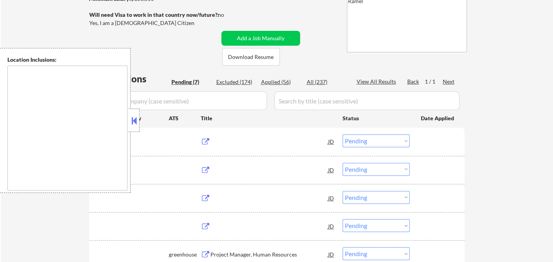
select select ""applied""
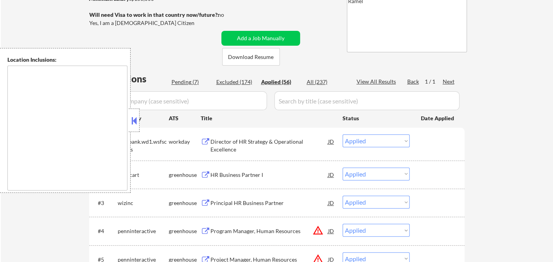
type textarea "[GEOGRAPHIC_DATA], [GEOGRAPHIC_DATA], [GEOGRAPHIC_DATA] [GEOGRAPHIC_DATA], [GEO…"
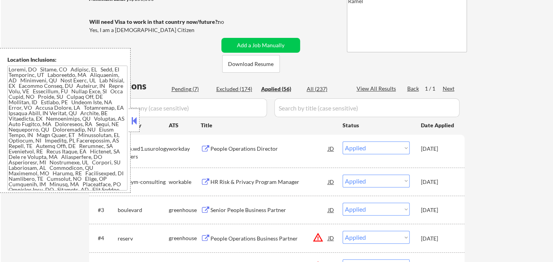
click at [132, 122] on button at bounding box center [134, 121] width 9 height 12
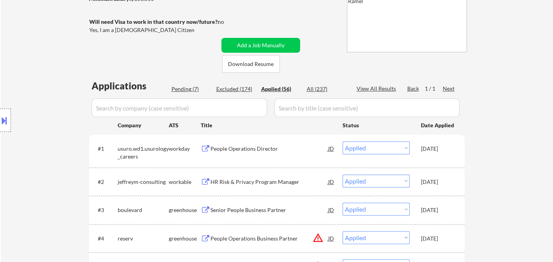
select select ""applied""
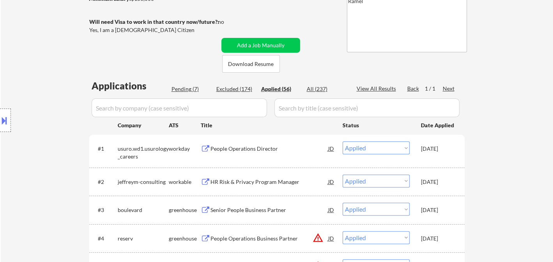
select select ""applied""
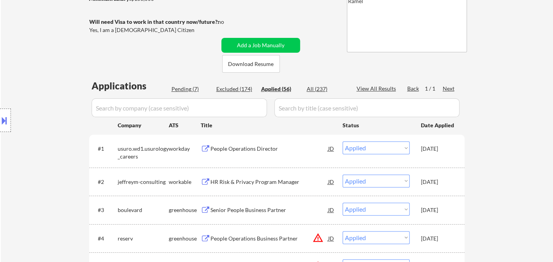
select select ""applied""
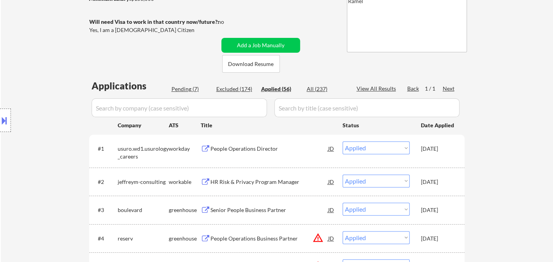
select select ""applied""
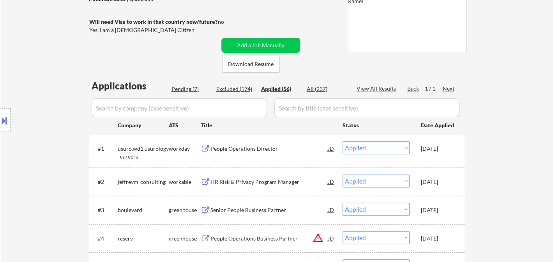
select select ""applied""
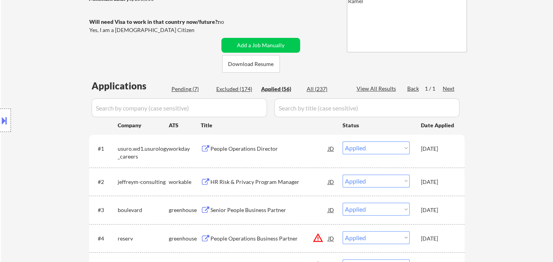
select select ""applied""
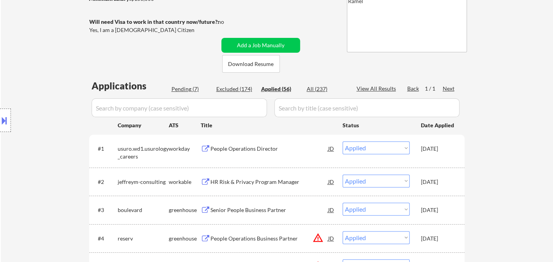
select select ""applied""
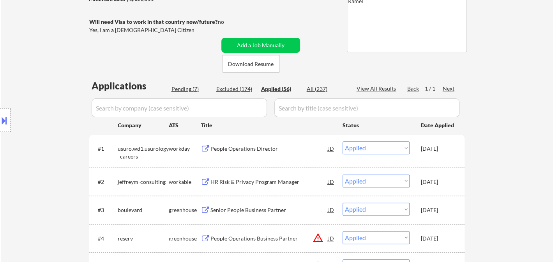
select select ""applied""
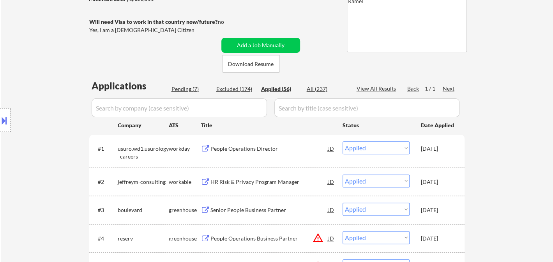
select select ""applied""
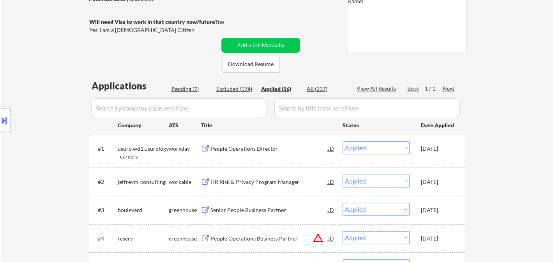
select select ""applied""
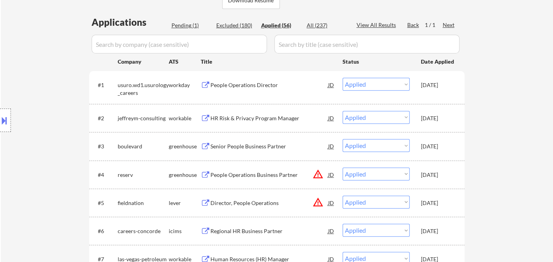
scroll to position [0, 0]
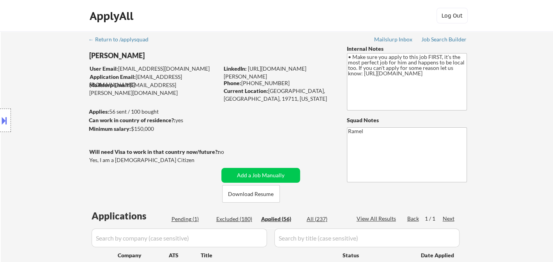
drag, startPoint x: 278, startPoint y: 83, endPoint x: 243, endPoint y: 82, distance: 35.9
click at [243, 82] on div "Phone: (302) 943-8686" at bounding box center [279, 83] width 110 height 8
copy div "(302) 943-8686"
select select ""applied""
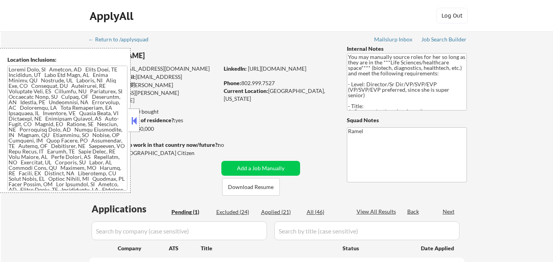
select select ""pending""
click at [134, 119] on button at bounding box center [134, 121] width 9 height 12
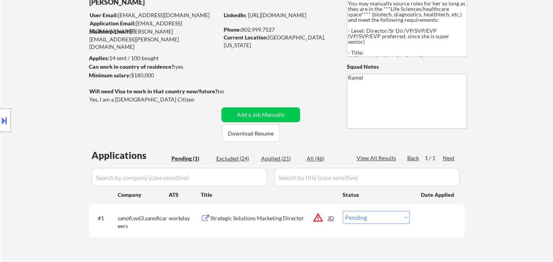
scroll to position [87, 0]
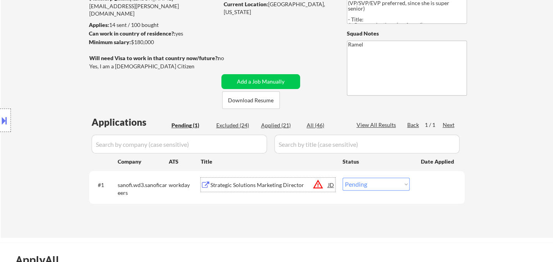
click at [271, 186] on div "Strategic Solutions Marketing Director" at bounding box center [270, 185] width 118 height 8
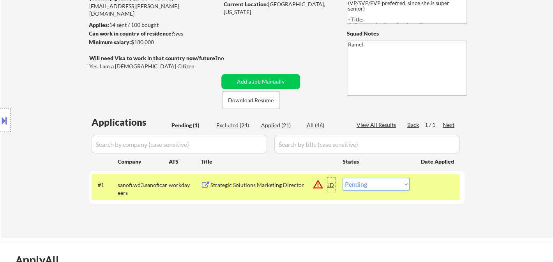
click at [331, 184] on div "JD" at bounding box center [332, 184] width 8 height 14
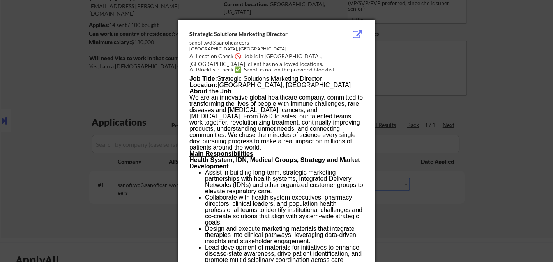
click at [487, 212] on div at bounding box center [276, 131] width 553 height 262
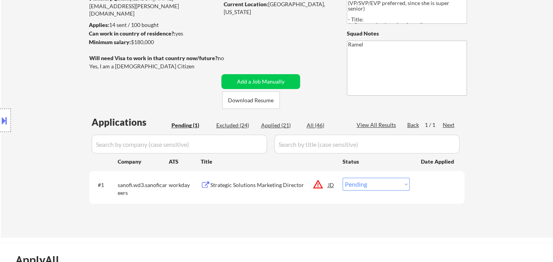
click at [5, 121] on button at bounding box center [4, 120] width 9 height 13
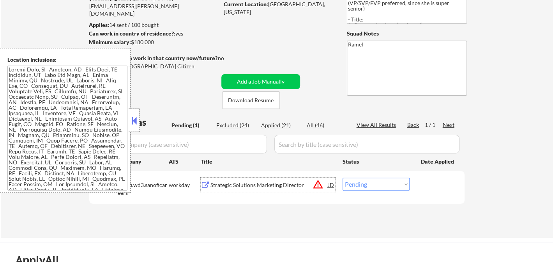
click at [256, 190] on div "Strategic Solutions Marketing Director" at bounding box center [270, 184] width 118 height 14
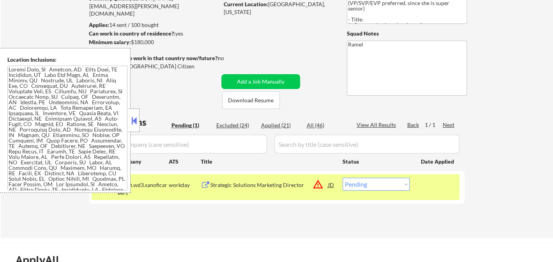
scroll to position [99, 0]
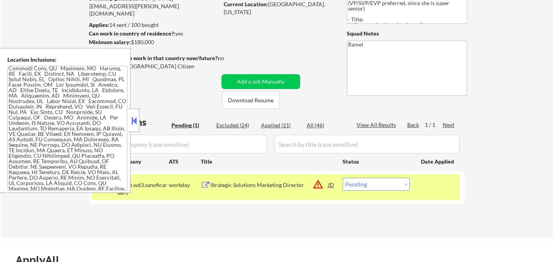
click at [135, 119] on button at bounding box center [134, 121] width 9 height 12
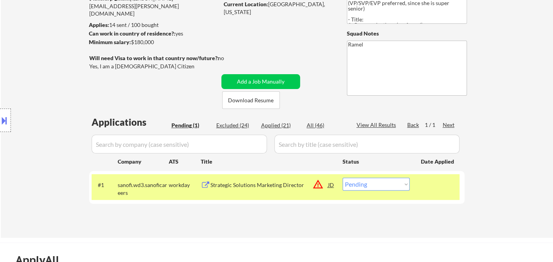
click at [246, 190] on div "Strategic Solutions Marketing Director" at bounding box center [270, 184] width 118 height 14
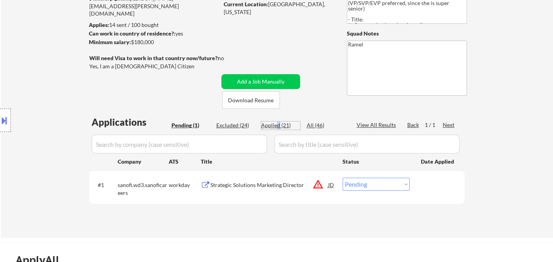
drag, startPoint x: 278, startPoint y: 123, endPoint x: 151, endPoint y: 0, distance: 176.5
click at [278, 122] on div "Applied (21)" at bounding box center [280, 125] width 39 height 8
select select ""applied""
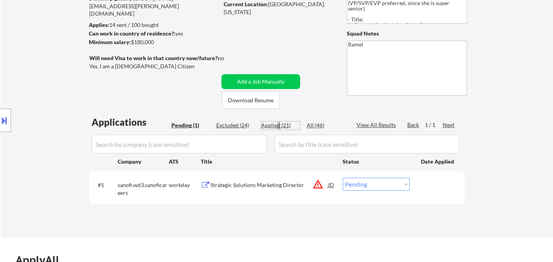
select select ""applied""
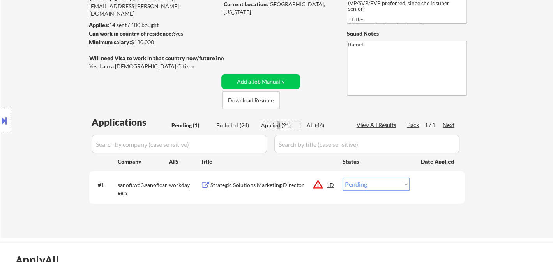
select select ""applied""
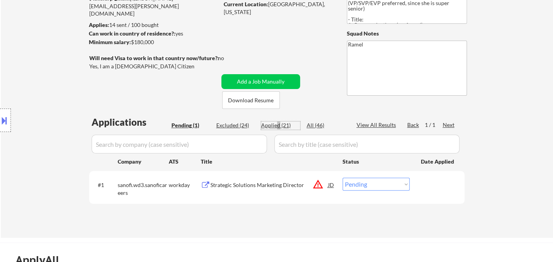
select select ""applied""
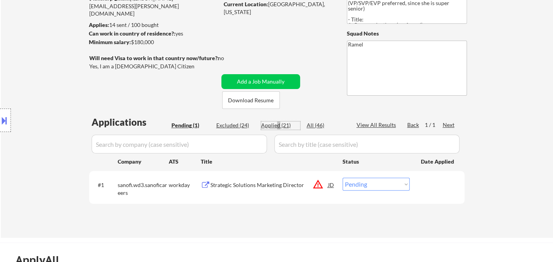
select select ""applied""
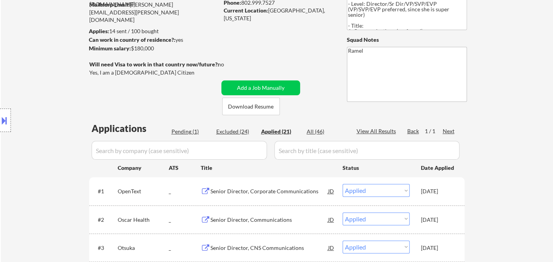
scroll to position [0, 0]
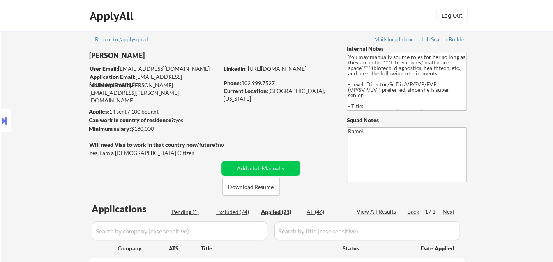
drag, startPoint x: 268, startPoint y: 83, endPoint x: 242, endPoint y: 84, distance: 26.2
click at [242, 84] on div "Phone: [PHONE_NUMBER]" at bounding box center [279, 83] width 110 height 8
copy div "802.999.7527"
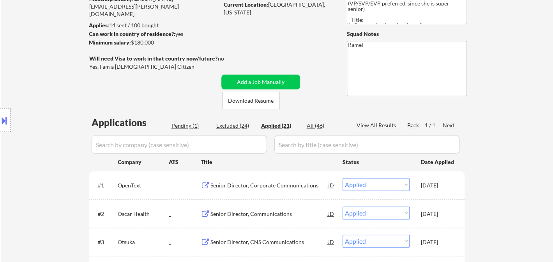
scroll to position [87, 0]
click at [187, 124] on div "Pending (1)" at bounding box center [191, 125] width 39 height 8
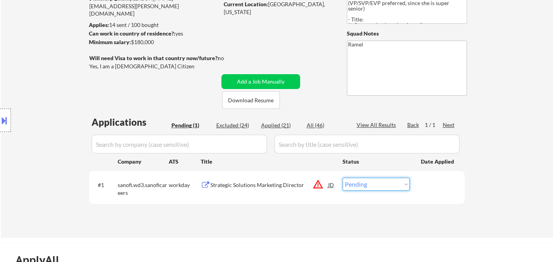
click at [369, 187] on select "Choose an option... Pending Applied Excluded (Questions) Excluded (Expired) Exc…" at bounding box center [376, 183] width 67 height 13
select select ""applied""
click at [343, 177] on select "Choose an option... Pending Applied Excluded (Questions) Excluded (Expired) Exc…" at bounding box center [376, 183] width 67 height 13
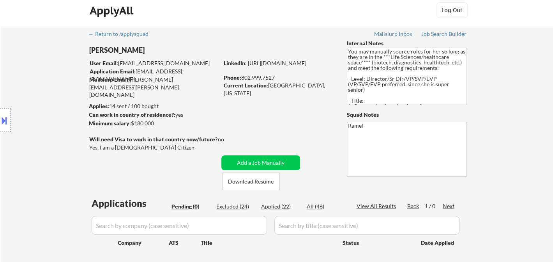
scroll to position [0, 0]
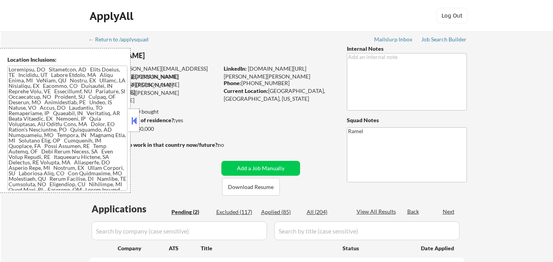
select select ""pending""
click at [135, 121] on button at bounding box center [134, 121] width 9 height 12
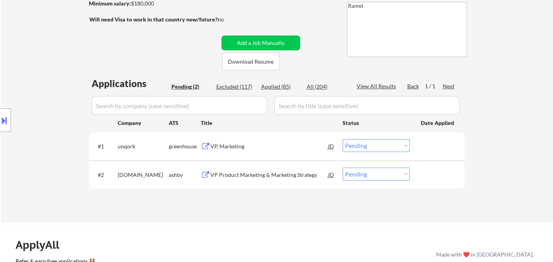
scroll to position [130, 0]
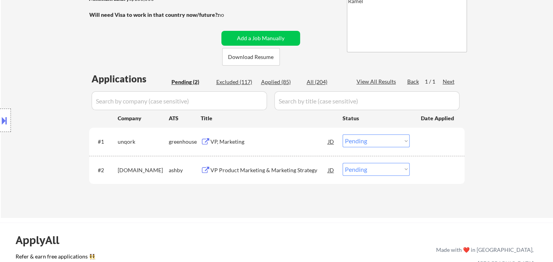
click at [27, 129] on div "Location Inclusions:" at bounding box center [70, 120] width 140 height 145
click at [228, 144] on div "VP, Marketing" at bounding box center [270, 142] width 118 height 8
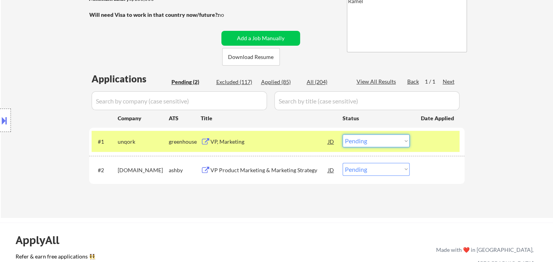
drag, startPoint x: 385, startPoint y: 140, endPoint x: 385, endPoint y: 146, distance: 5.5
click at [385, 140] on select "Choose an option... Pending Applied Excluded (Questions) Excluded (Expired) Exc…" at bounding box center [376, 140] width 67 height 13
click at [343, 134] on select "Choose an option... Pending Applied Excluded (Questions) Excluded (Expired) Exc…" at bounding box center [376, 140] width 67 height 13
click at [272, 174] on div "VP Product Marketing & Marketing Strategy" at bounding box center [270, 170] width 118 height 14
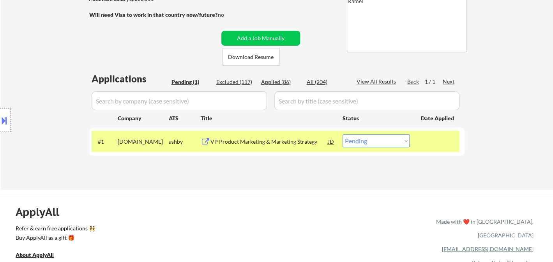
scroll to position [43, 0]
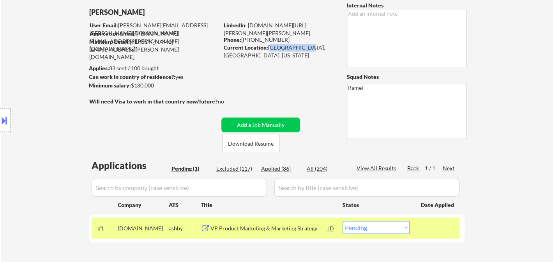
drag, startPoint x: 270, startPoint y: 47, endPoint x: 301, endPoint y: 47, distance: 30.8
click at [301, 47] on div "Current Location: Arlington, VA, Virginia" at bounding box center [279, 51] width 110 height 15
copy div "Arlington, VA"
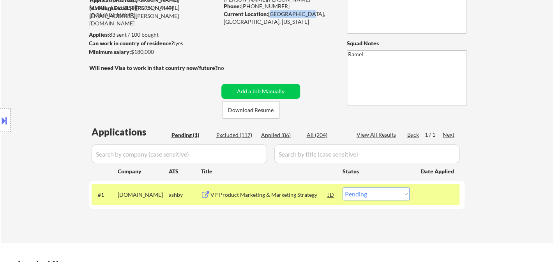
scroll to position [173, 0]
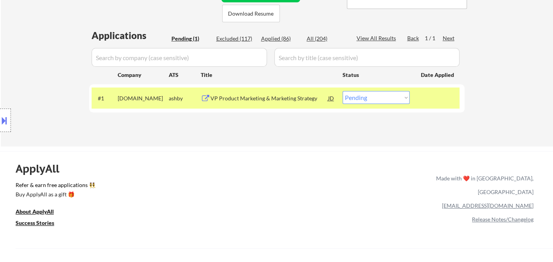
click at [362, 99] on select "Choose an option... Pending Applied Excluded (Questions) Excluded (Expired) Exc…" at bounding box center [376, 97] width 67 height 13
select select ""applied""
click at [343, 91] on select "Choose an option... Pending Applied Excluded (Questions) Excluded (Expired) Exc…" at bounding box center [376, 97] width 67 height 13
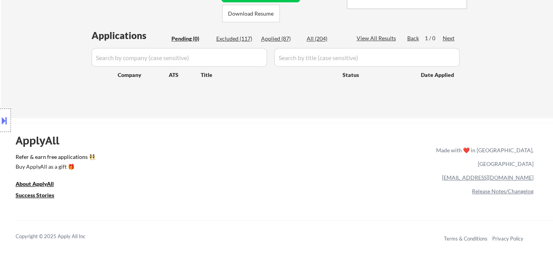
drag, startPoint x: 25, startPoint y: 52, endPoint x: 51, endPoint y: 50, distance: 25.8
click at [26, 51] on div "Location Inclusions:" at bounding box center [70, 120] width 140 height 145
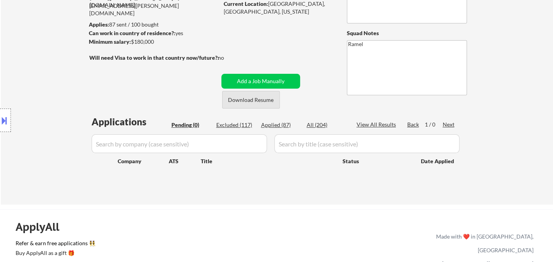
scroll to position [87, 0]
click at [277, 126] on div "Applied (87)" at bounding box center [280, 125] width 39 height 8
select select ""applied""
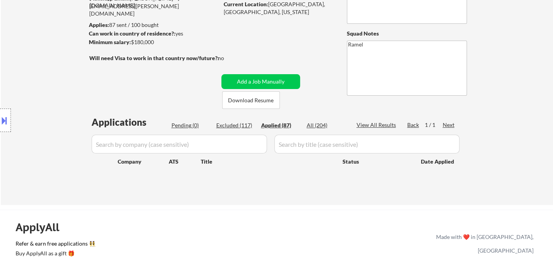
select select ""applied""
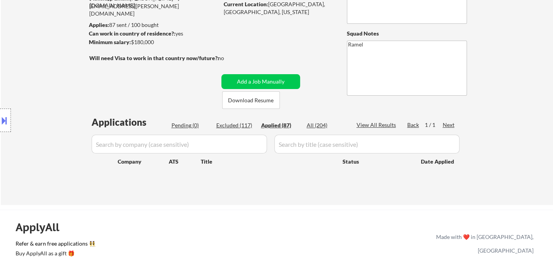
select select ""applied""
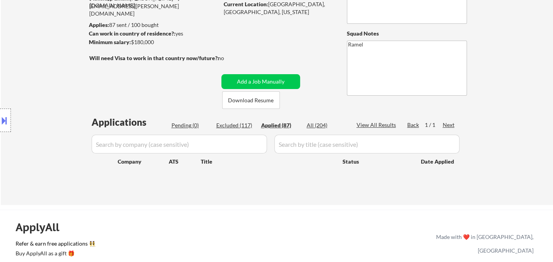
select select ""applied""
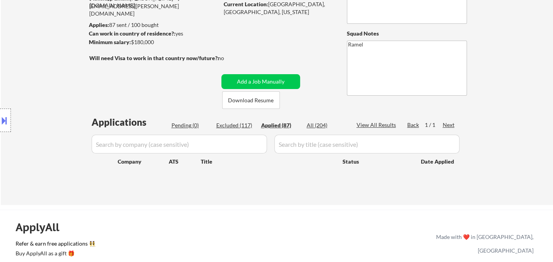
select select ""applied""
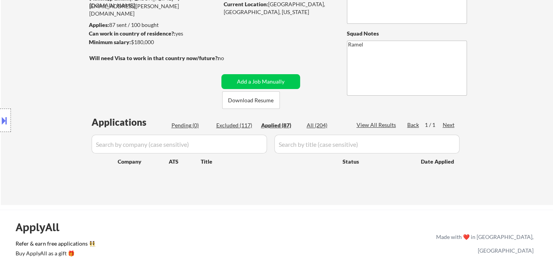
select select ""applied""
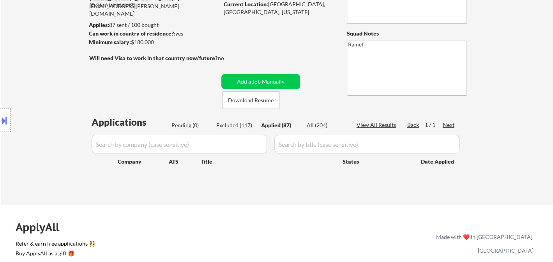
select select ""applied""
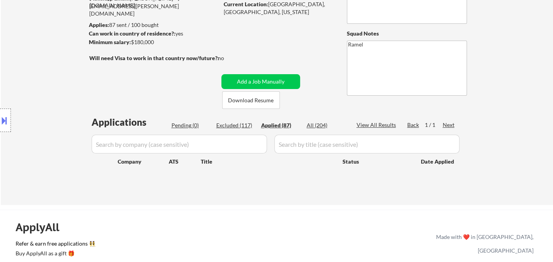
select select ""applied""
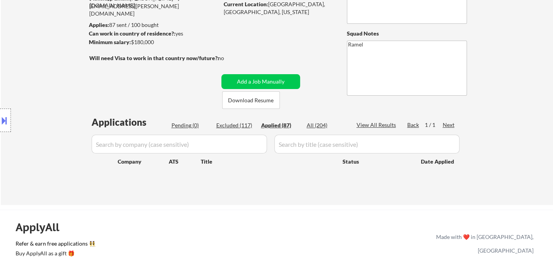
select select ""applied""
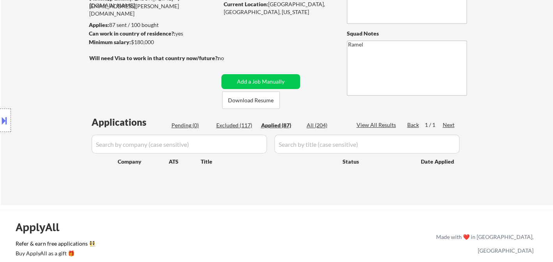
select select ""applied""
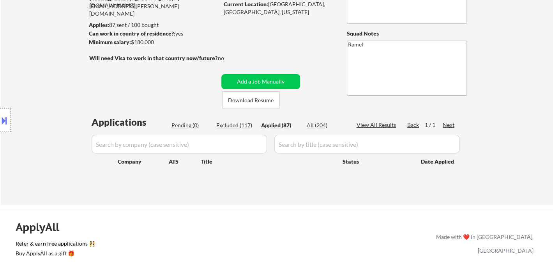
select select ""applied""
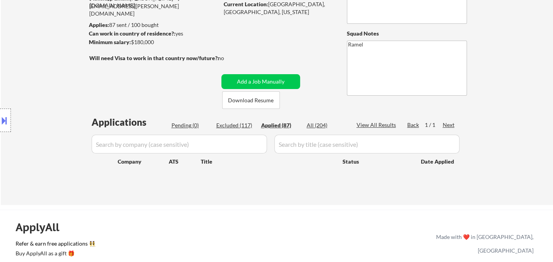
select select ""applied""
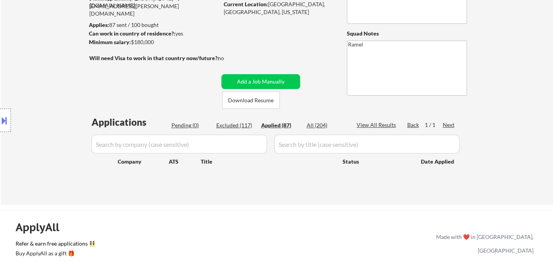
select select ""applied""
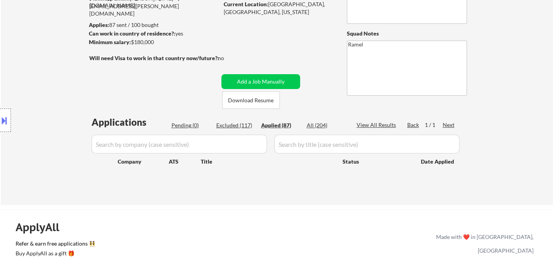
select select ""applied""
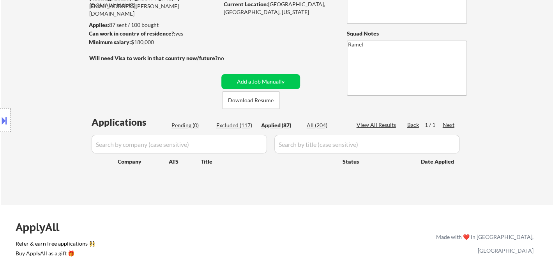
select select ""applied""
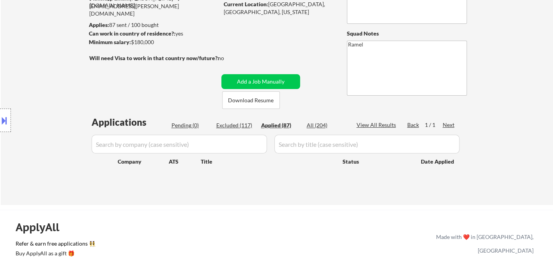
select select ""applied""
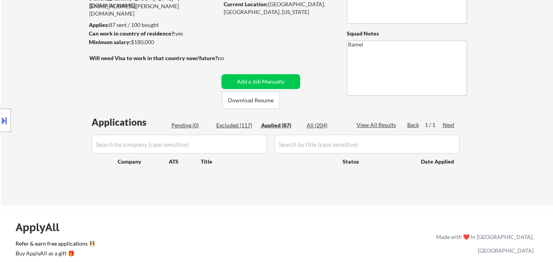
select select ""applied""
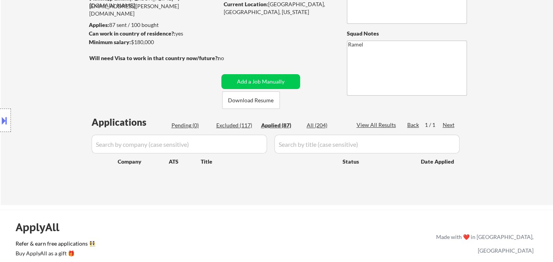
select select ""applied""
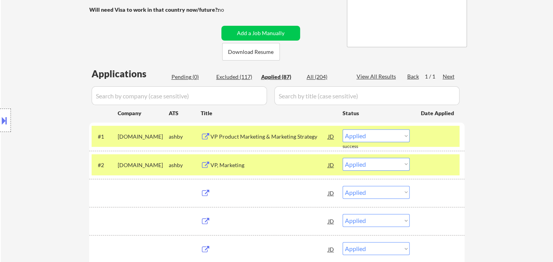
scroll to position [130, 0]
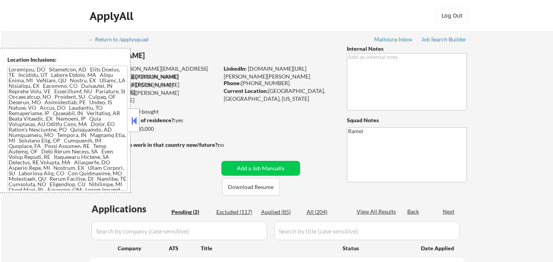
select select ""pending""
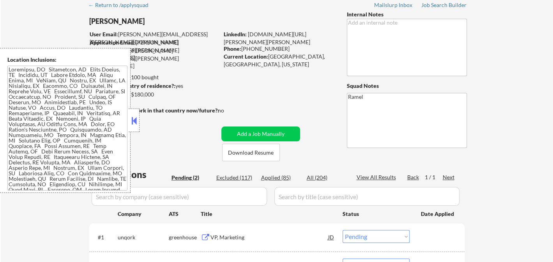
scroll to position [87, 0]
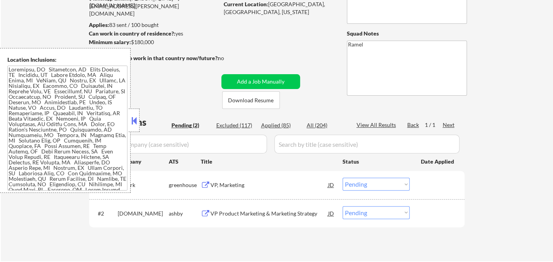
click at [283, 126] on div "Applied (85)" at bounding box center [280, 125] width 39 height 8
select select ""applied""
click at [131, 120] on button at bounding box center [134, 121] width 9 height 12
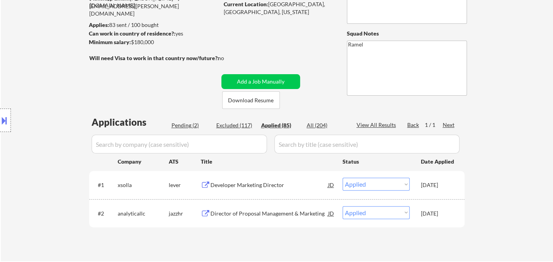
select select ""applied""
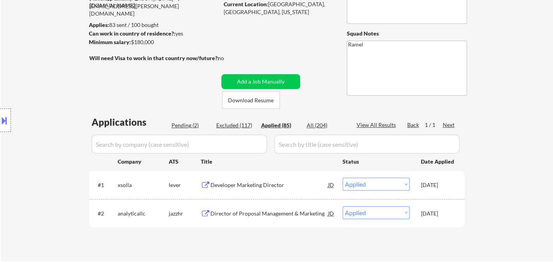
select select ""applied""
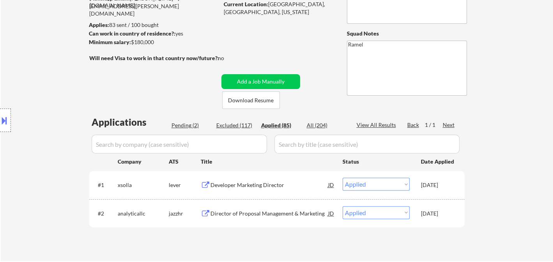
select select ""applied""
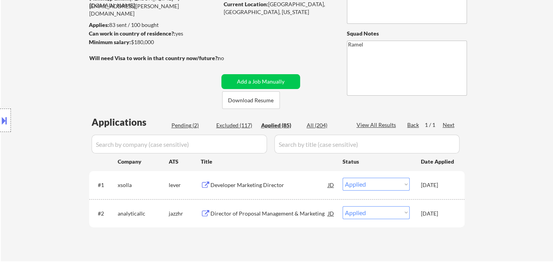
select select ""applied""
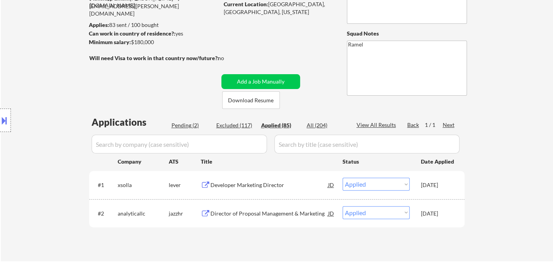
select select ""applied""
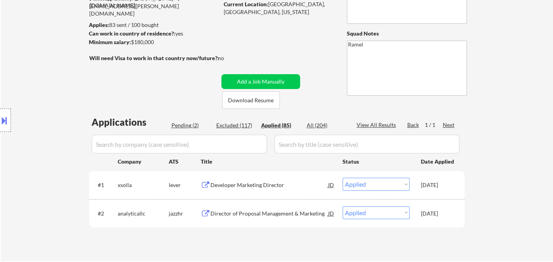
select select ""applied""
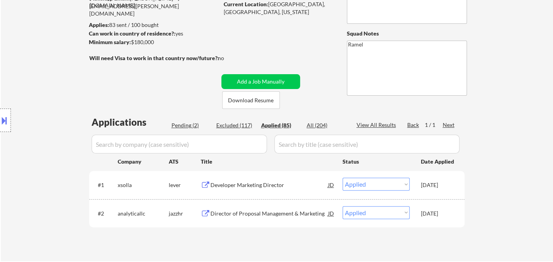
select select ""applied""
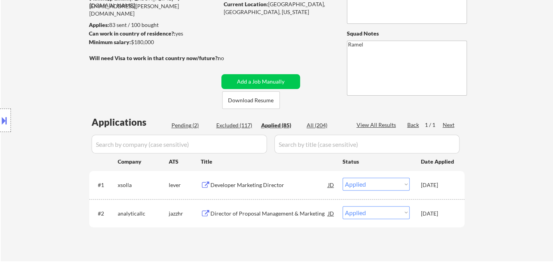
select select ""applied""
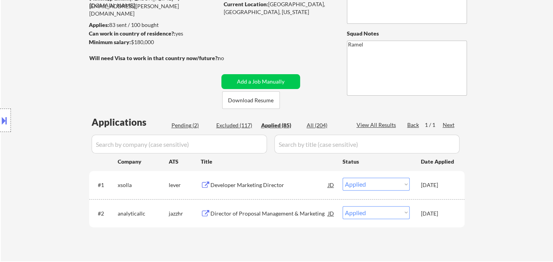
select select ""applied""
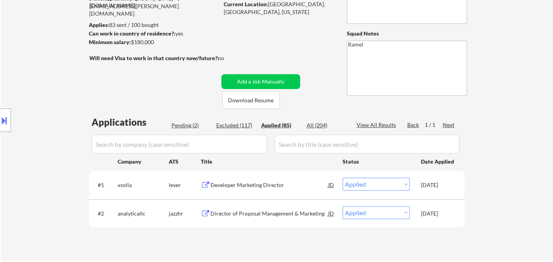
select select ""applied""
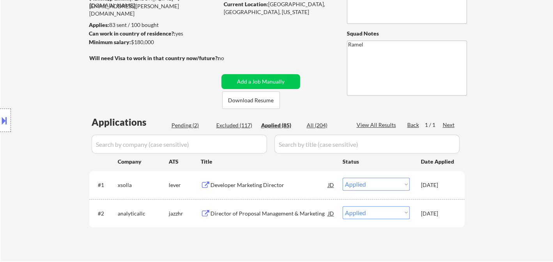
select select ""applied""
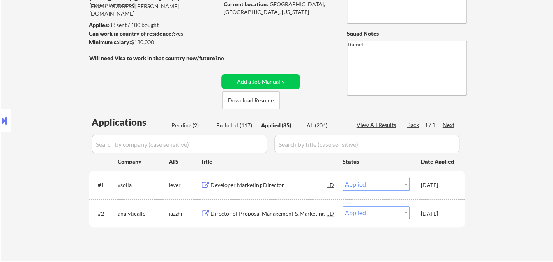
select select ""applied""
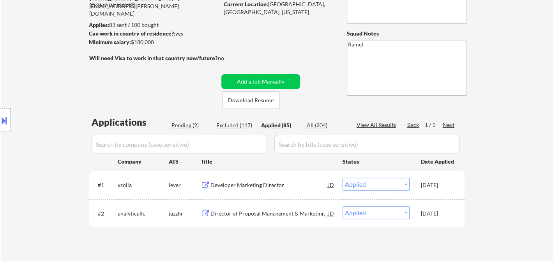
select select ""applied""
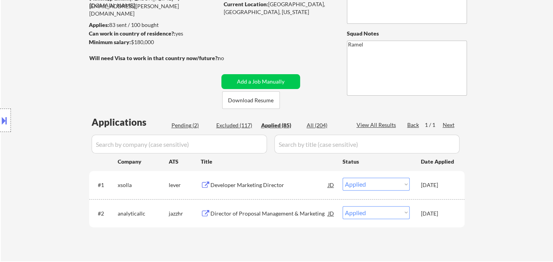
select select ""applied""
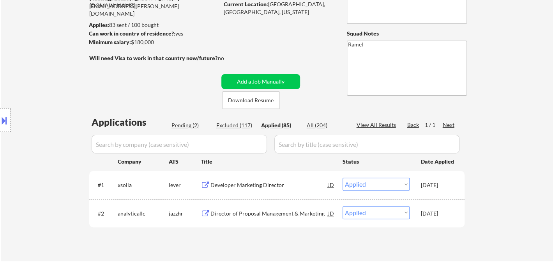
select select ""applied""
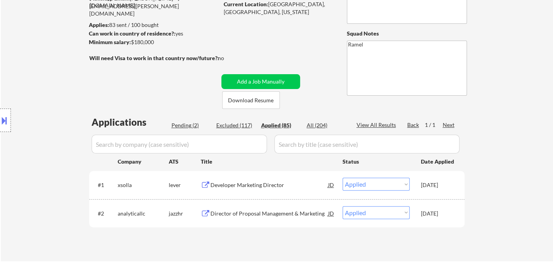
select select ""applied""
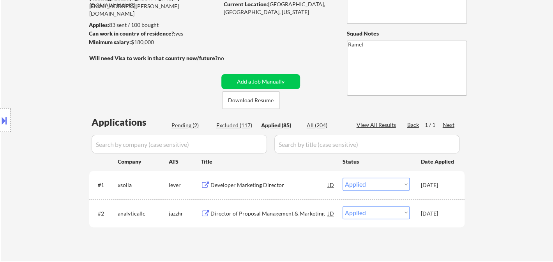
select select ""applied""
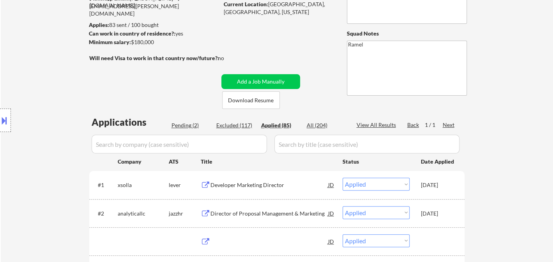
scroll to position [0, 0]
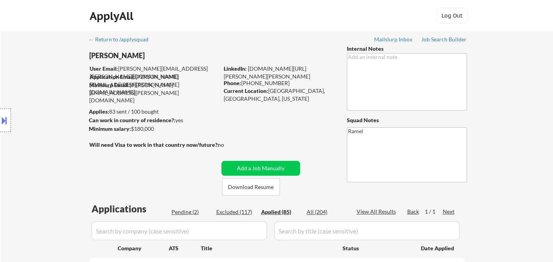
select select ""applied""
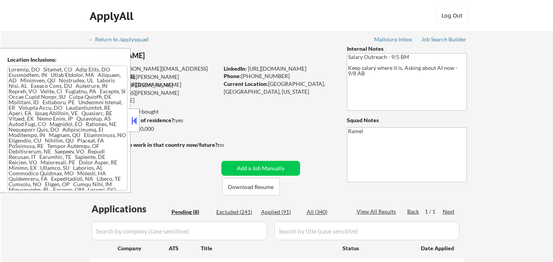
select select ""pending""
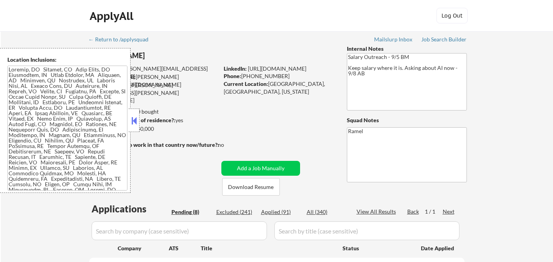
select select ""pending""
click at [137, 122] on button at bounding box center [134, 121] width 9 height 12
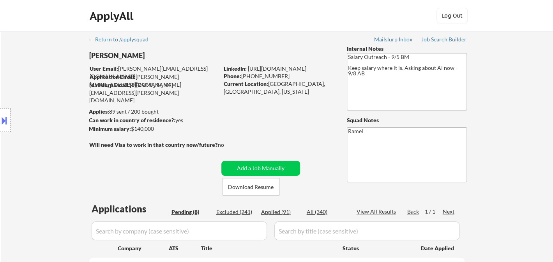
click at [12, 54] on div "Location Inclusions:" at bounding box center [70, 120] width 140 height 145
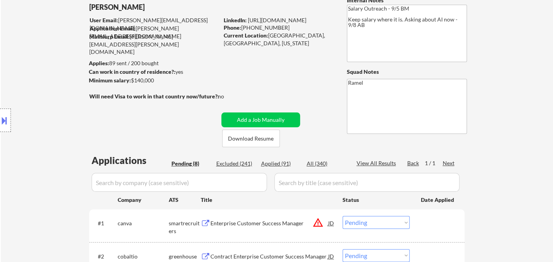
scroll to position [130, 0]
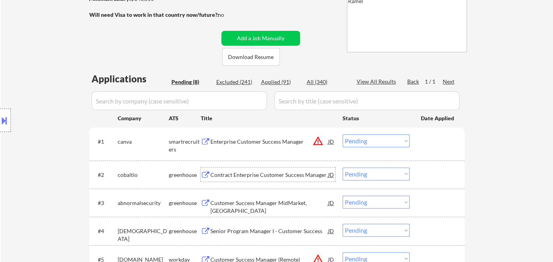
click at [258, 175] on div "Contract Enterprise Customer Success Manager" at bounding box center [270, 175] width 118 height 8
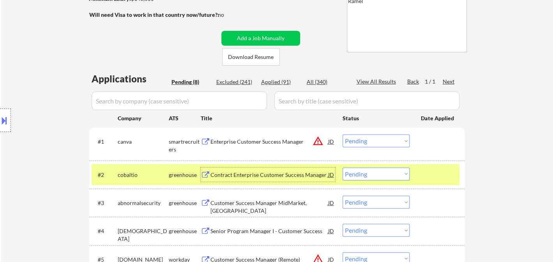
drag, startPoint x: 372, startPoint y: 174, endPoint x: 376, endPoint y: 183, distance: 9.3
click at [372, 174] on select "Choose an option... Pending Applied Excluded (Questions) Excluded (Expired) Exc…" at bounding box center [376, 173] width 67 height 13
click at [343, 167] on select "Choose an option... Pending Applied Excluded (Questions) Excluded (Expired) Exc…" at bounding box center [376, 173] width 67 height 13
click at [278, 204] on div "Customer Success Manager MidMarket, [GEOGRAPHIC_DATA]" at bounding box center [270, 206] width 118 height 15
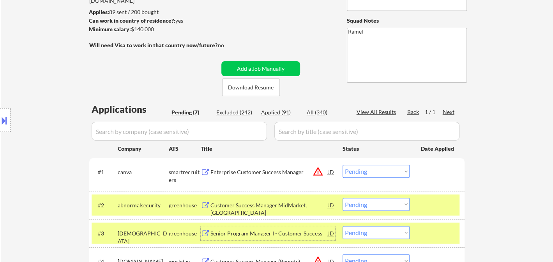
scroll to position [173, 0]
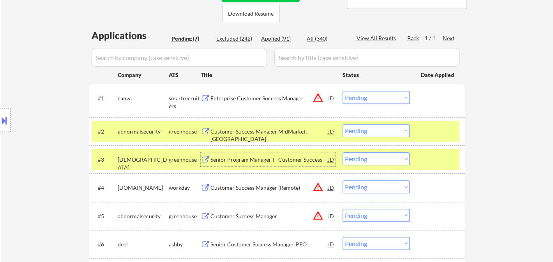
click at [7, 121] on button at bounding box center [4, 120] width 9 height 13
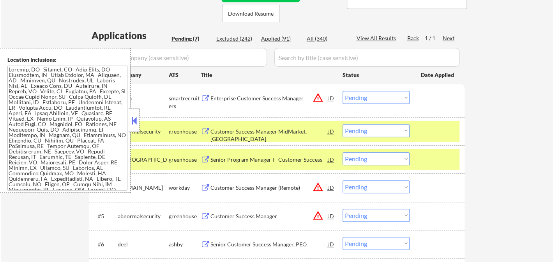
scroll to position [14, 0]
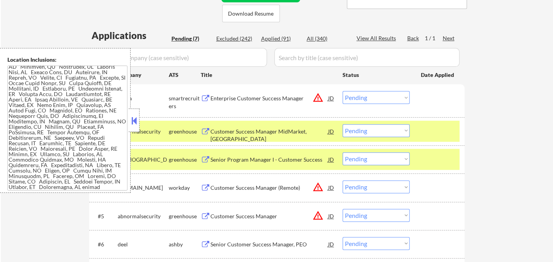
click at [135, 121] on button at bounding box center [134, 121] width 9 height 12
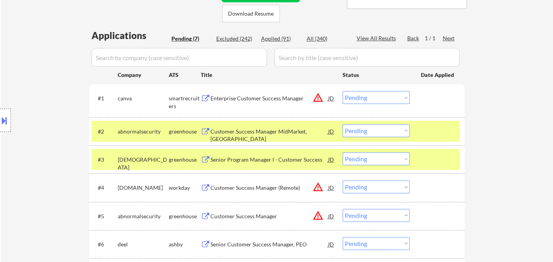
drag, startPoint x: 374, startPoint y: 133, endPoint x: 381, endPoint y: 135, distance: 6.8
click at [374, 133] on select "Choose an option... Pending Applied Excluded (Questions) Excluded (Expired) Exc…" at bounding box center [376, 130] width 67 height 13
click at [343, 124] on select "Choose an option... Pending Applied Excluded (Questions) Excluded (Expired) Exc…" at bounding box center [376, 130] width 67 height 13
select select ""pending""
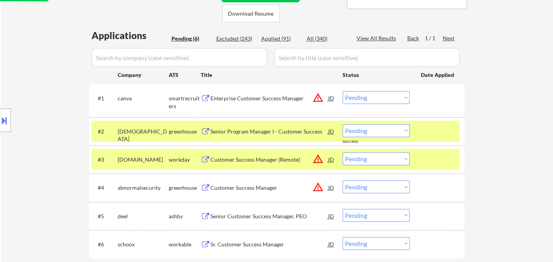
click at [263, 99] on div "Enterprise Customer Success Manager" at bounding box center [270, 98] width 118 height 8
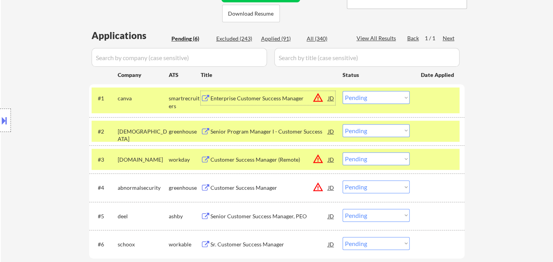
click at [383, 92] on select "Choose an option... Pending Applied Excluded (Questions) Excluded (Expired) Exc…" at bounding box center [376, 97] width 67 height 13
click at [343, 91] on select "Choose an option... Pending Applied Excluded (Questions) Excluded (Expired) Exc…" at bounding box center [376, 97] width 67 height 13
select select ""pending""
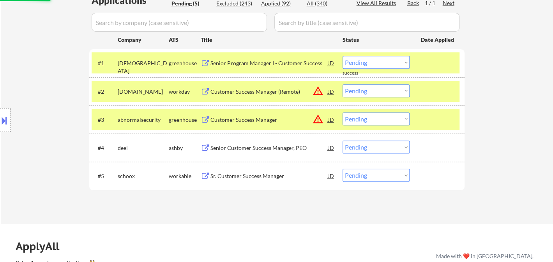
scroll to position [216, 0]
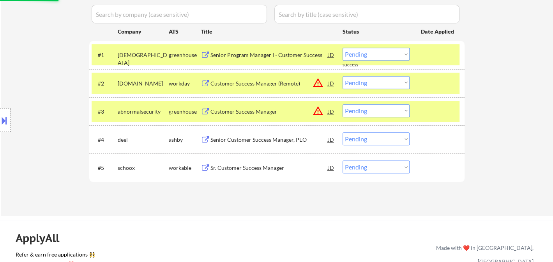
click at [256, 168] on div "Sr. Customer Success Manager" at bounding box center [270, 168] width 118 height 8
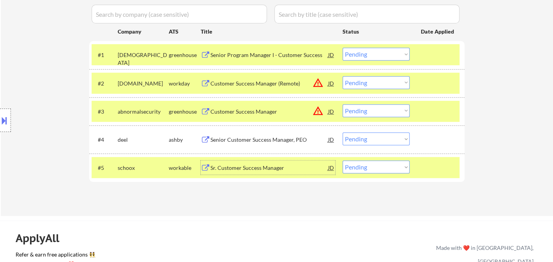
click at [366, 161] on select "Choose an option... Pending Applied Excluded (Questions) Excluded (Expired) Exc…" at bounding box center [376, 166] width 67 height 13
click at [325, 214] on div "← Return to /applysquad Mailslurp Inbox Job Search Builder [PERSON_NAME] User E…" at bounding box center [277, 15] width 553 height 401
click at [361, 165] on select "Choose an option... Pending Applied Excluded (Questions) Excluded (Expired) Exc…" at bounding box center [376, 166] width 67 height 13
select select ""applied""
click at [343, 160] on select "Choose an option... Pending Applied Excluded (Questions) Excluded (Expired) Exc…" at bounding box center [376, 166] width 67 height 13
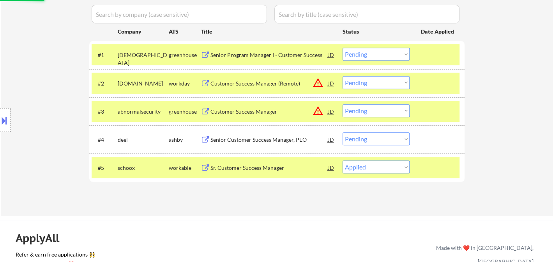
click at [251, 143] on div "Senior Customer Success Manager, PEO" at bounding box center [270, 140] width 118 height 8
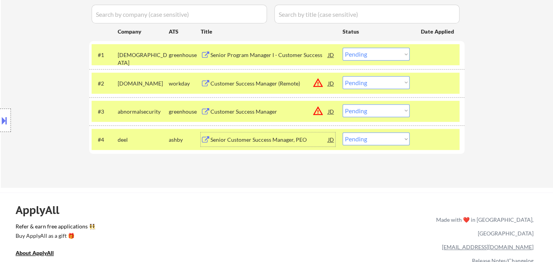
click at [236, 112] on div "Customer Success Manager" at bounding box center [270, 112] width 118 height 8
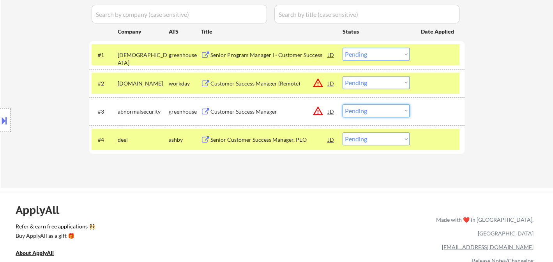
drag, startPoint x: 359, startPoint y: 107, endPoint x: 365, endPoint y: 115, distance: 9.5
click at [359, 107] on select "Choose an option... Pending Applied Excluded (Questions) Excluded (Expired) Exc…" at bounding box center [376, 110] width 67 height 13
click at [343, 104] on select "Choose an option... Pending Applied Excluded (Questions) Excluded (Expired) Exc…" at bounding box center [376, 110] width 67 height 13
select select ""pending""
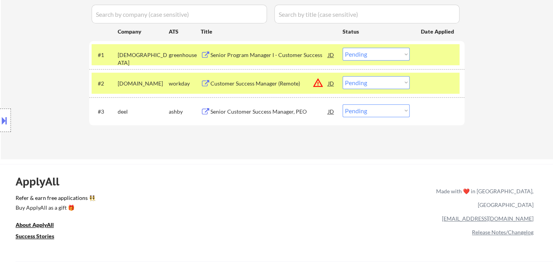
click at [249, 83] on div "Customer Success Manager (Remote)" at bounding box center [270, 84] width 118 height 8
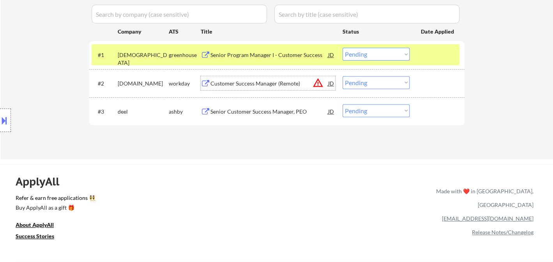
click at [330, 83] on div "JD" at bounding box center [332, 83] width 8 height 14
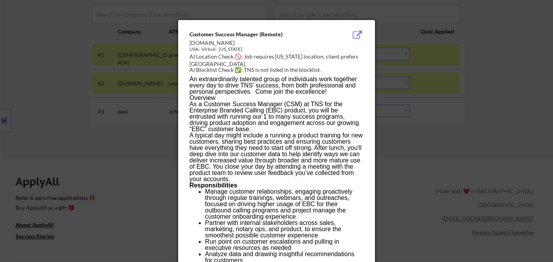
drag, startPoint x: 62, startPoint y: 116, endPoint x: 27, endPoint y: 128, distance: 37.2
click at [62, 117] on div at bounding box center [276, 131] width 553 height 262
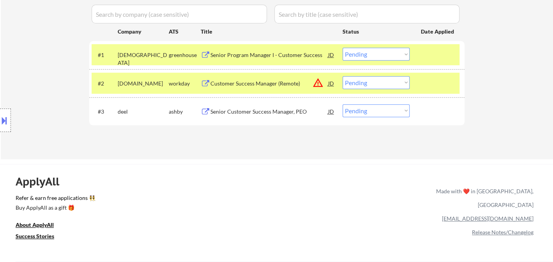
click at [5, 127] on div at bounding box center [5, 119] width 11 height 23
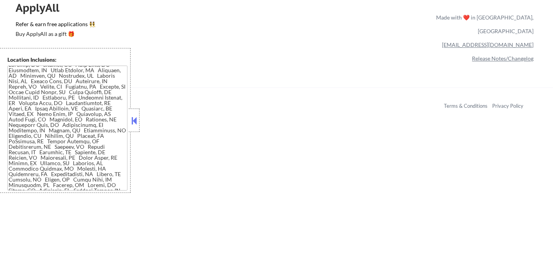
scroll to position [0, 0]
click at [135, 120] on button at bounding box center [134, 121] width 9 height 12
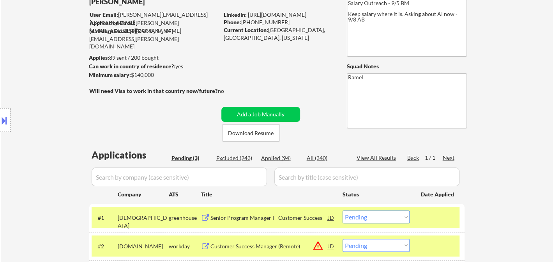
scroll to position [130, 0]
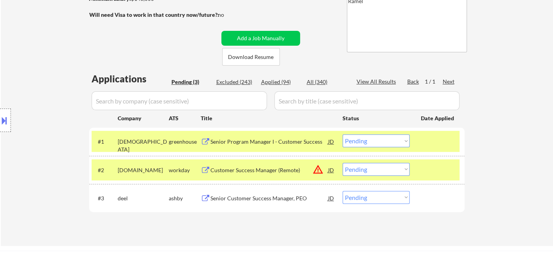
drag, startPoint x: 393, startPoint y: 166, endPoint x: 389, endPoint y: 171, distance: 6.1
click at [393, 166] on select "Choose an option... Pending Applied Excluded (Questions) Excluded (Expired) Exc…" at bounding box center [376, 169] width 67 height 13
click at [343, 163] on select "Choose an option... Pending Applied Excluded (Questions) Excluded (Expired) Exc…" at bounding box center [376, 169] width 67 height 13
select select ""pending""
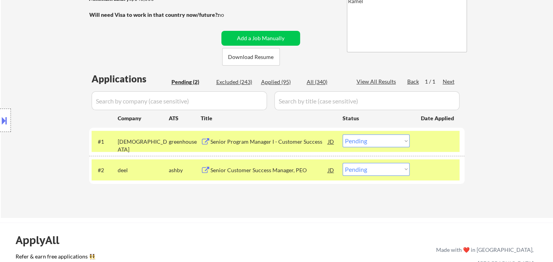
click at [250, 139] on div "Senior Program Manager I - Customer Success" at bounding box center [270, 142] width 118 height 8
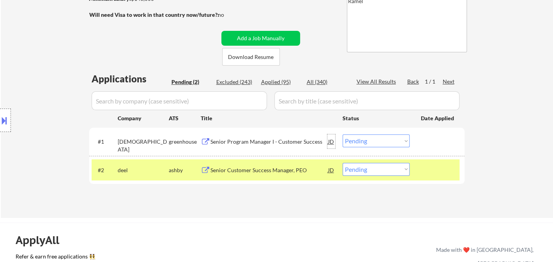
click at [330, 142] on div "JD" at bounding box center [332, 141] width 8 height 14
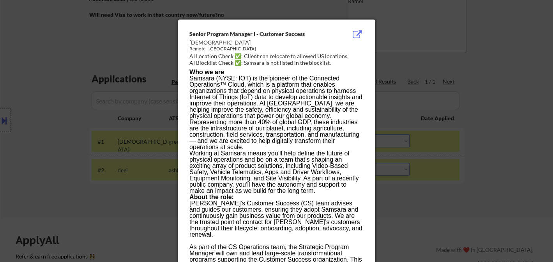
click at [510, 130] on div at bounding box center [276, 131] width 553 height 262
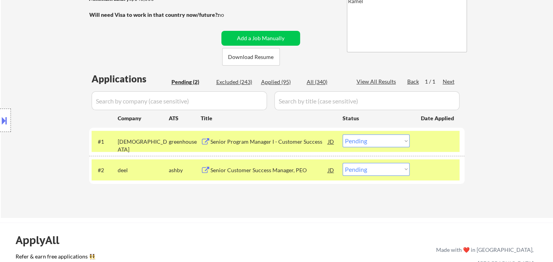
click at [394, 142] on select "Choose an option... Pending Applied Excluded (Questions) Excluded (Expired) Exc…" at bounding box center [376, 140] width 67 height 13
click at [343, 134] on select "Choose an option... Pending Applied Excluded (Questions) Excluded (Expired) Exc…" at bounding box center [376, 140] width 67 height 13
click at [278, 172] on div "Senior Customer Success Manager, PEO" at bounding box center [270, 170] width 118 height 8
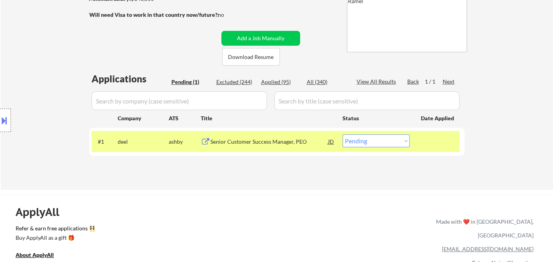
drag, startPoint x: 385, startPoint y: 140, endPoint x: 388, endPoint y: 146, distance: 6.6
click at [385, 140] on select "Choose an option... Pending Applied Excluded (Questions) Excluded (Expired) Exc…" at bounding box center [376, 140] width 67 height 13
select select ""excluded__bad_match_""
click at [343, 134] on select "Choose an option... Pending Applied Excluded (Questions) Excluded (Expired) Exc…" at bounding box center [376, 140] width 67 height 13
select select ""excluded__bad_match_""
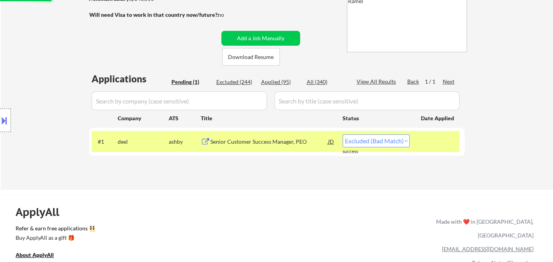
select select ""excluded__bad_match_""
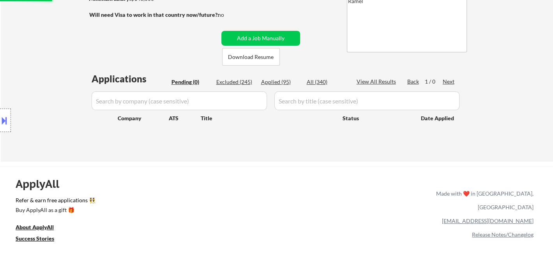
click at [271, 80] on div "Applied (95)" at bounding box center [280, 82] width 39 height 8
select select ""applied""
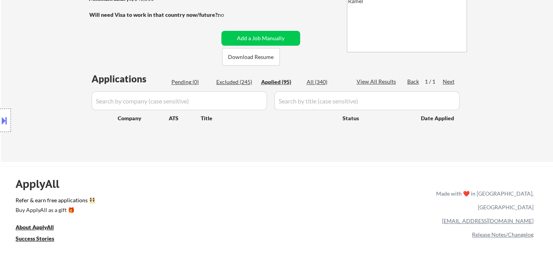
select select ""applied""
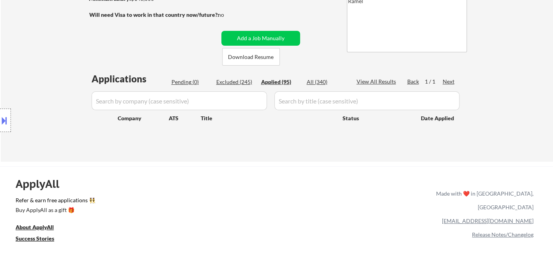
select select ""applied""
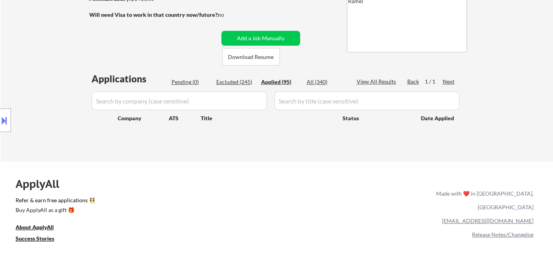
select select ""applied""
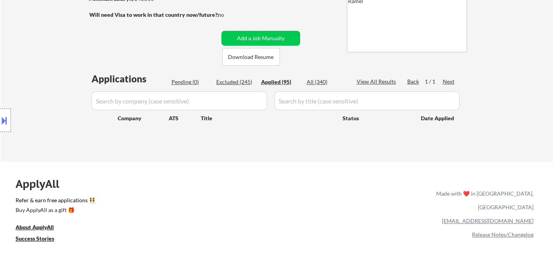
select select ""applied""
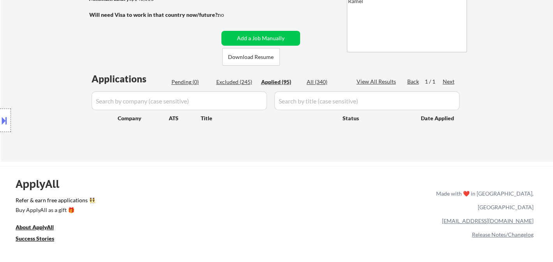
select select ""applied""
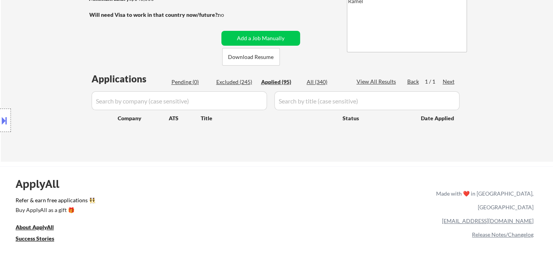
select select ""applied""
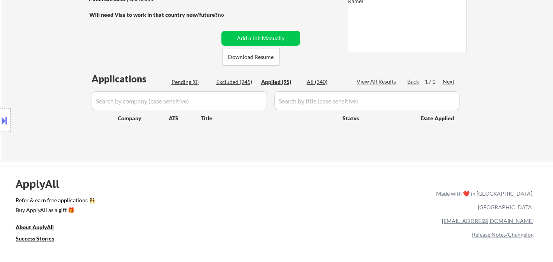
select select ""applied""
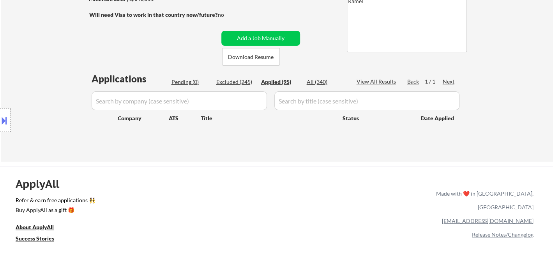
select select ""applied""
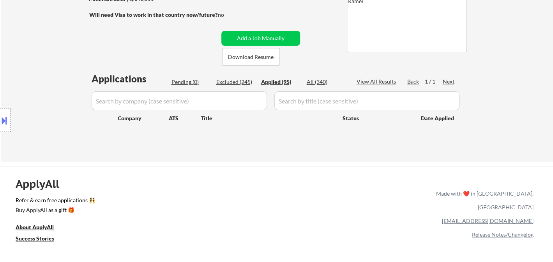
select select ""applied""
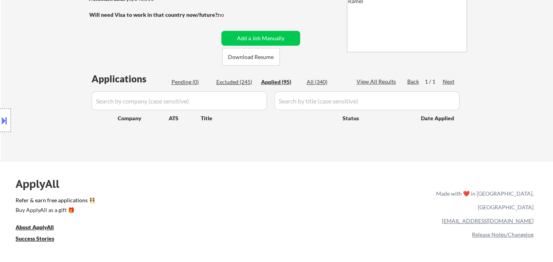
select select ""applied""
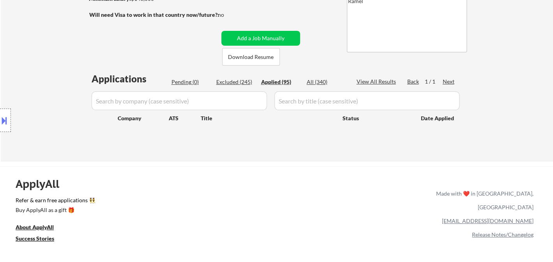
select select ""applied""
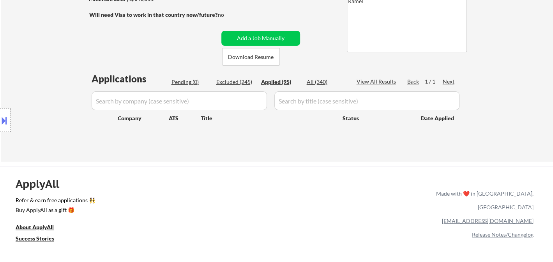
select select ""applied""
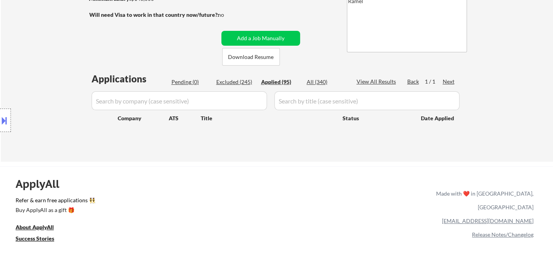
select select ""applied""
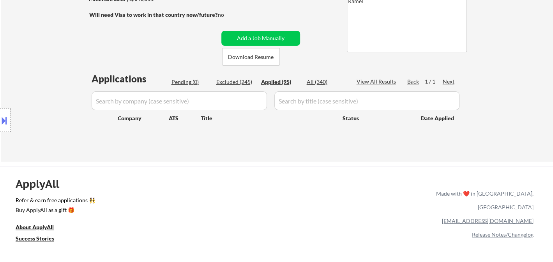
select select ""applied""
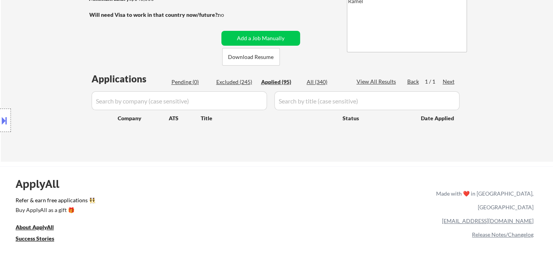
select select ""applied""
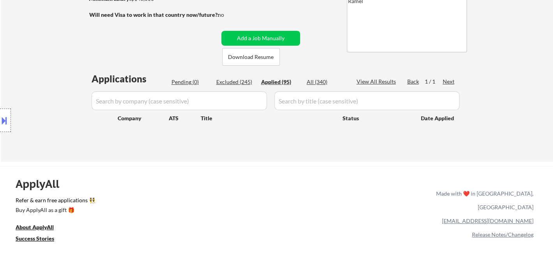
select select ""applied""
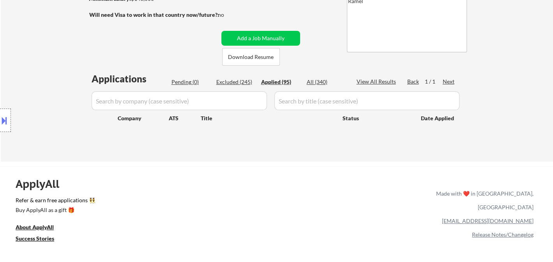
select select ""applied""
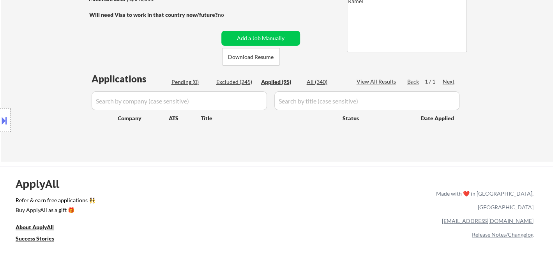
select select ""applied""
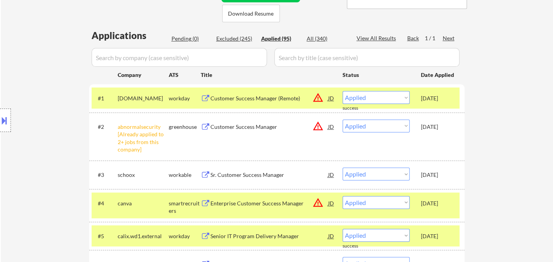
scroll to position [216, 0]
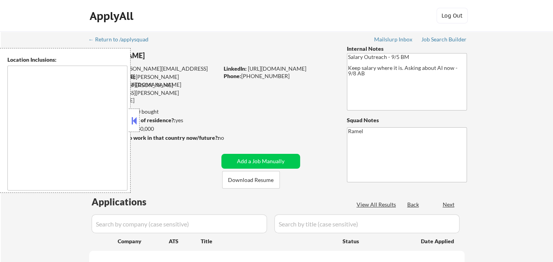
type textarea "[GEOGRAPHIC_DATA], [GEOGRAPHIC_DATA] [GEOGRAPHIC_DATA], [GEOGRAPHIC_DATA] [GEOG…"
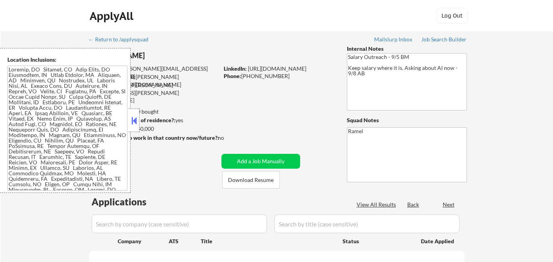
select select ""pending""
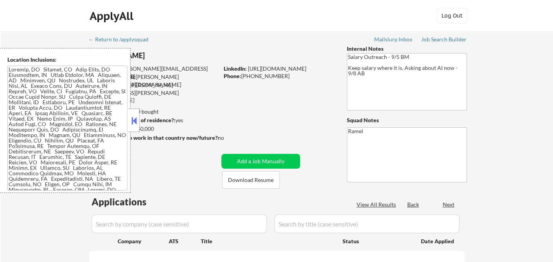
select select ""pending""
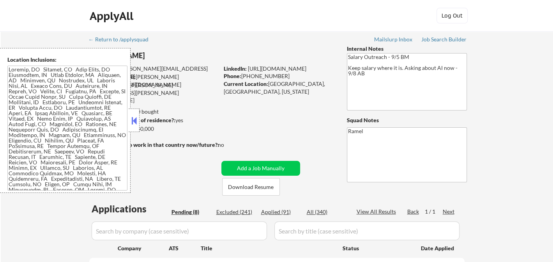
select select ""pending""
click at [138, 121] on button at bounding box center [134, 121] width 9 height 12
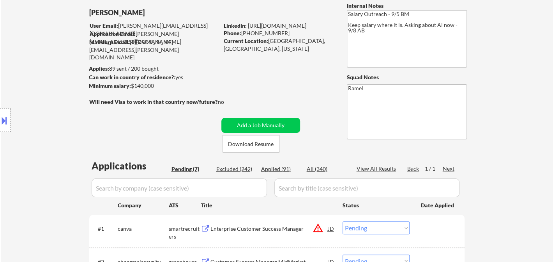
scroll to position [43, 0]
click at [281, 172] on div "Applied (91)" at bounding box center [280, 169] width 39 height 8
select select ""applied""
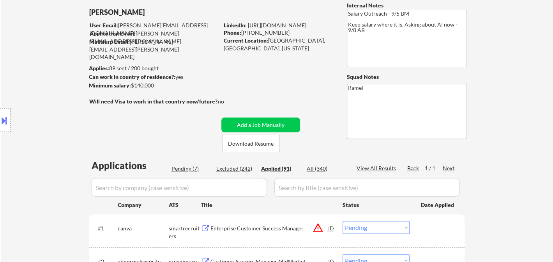
select select ""applied""
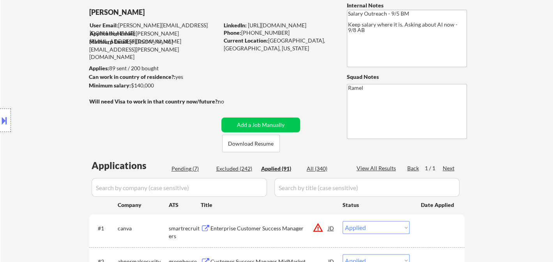
select select ""applied""
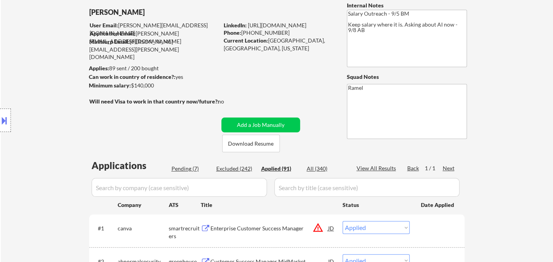
select select ""applied""
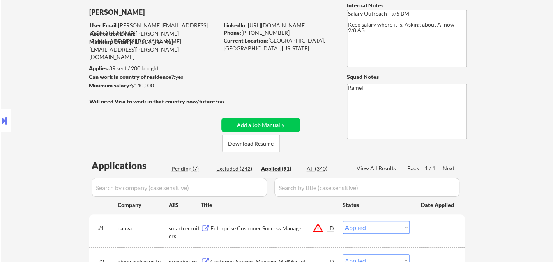
select select ""applied""
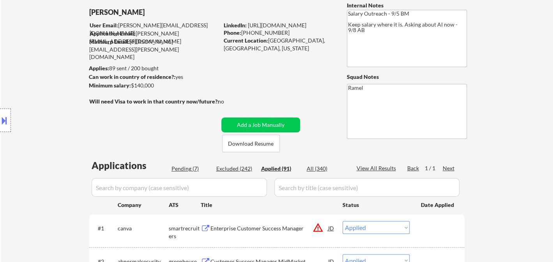
select select ""applied""
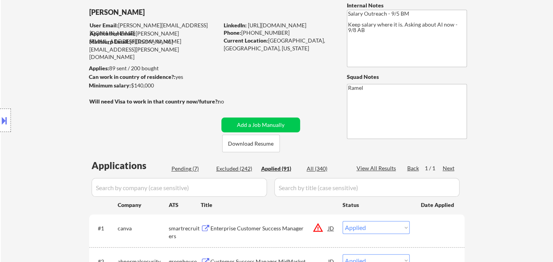
select select ""applied""
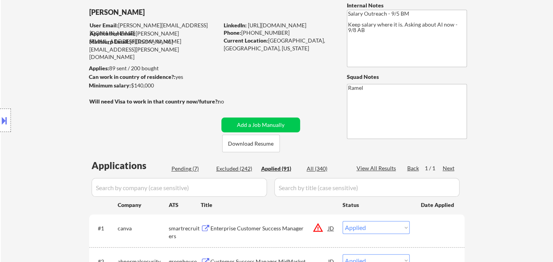
select select ""applied""
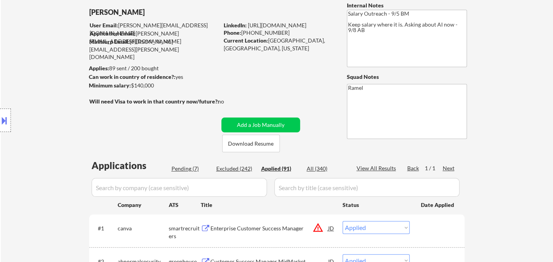
select select ""applied""
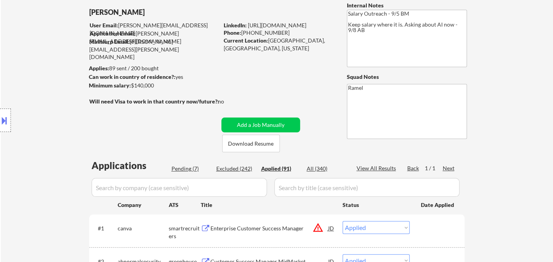
select select ""applied""
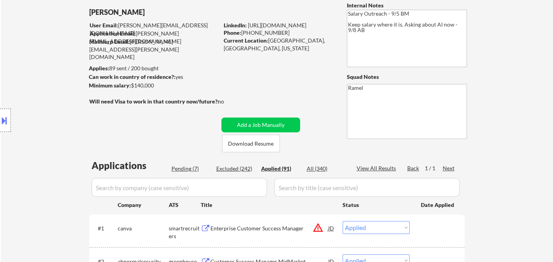
select select ""applied""
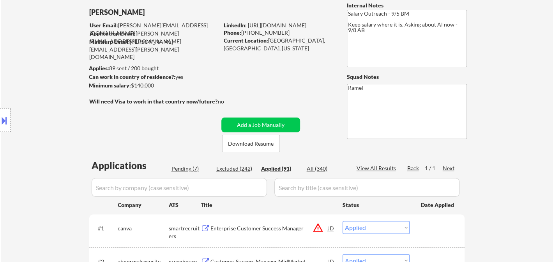
select select ""applied""
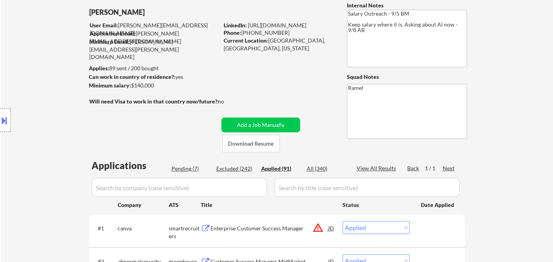
select select ""applied""
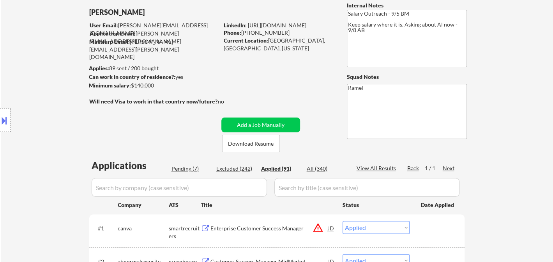
select select ""applied""
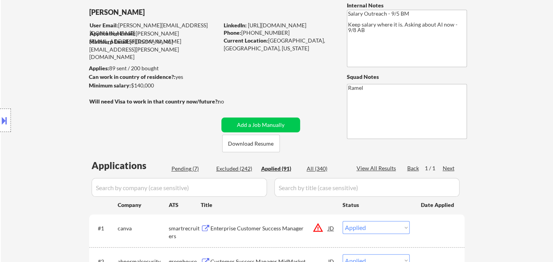
select select ""applied""
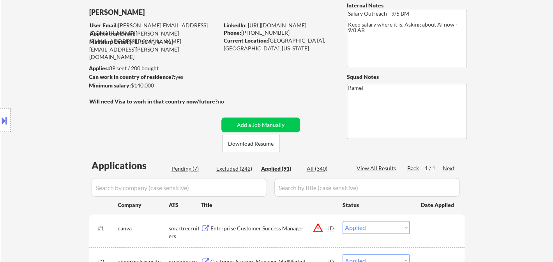
select select ""applied""
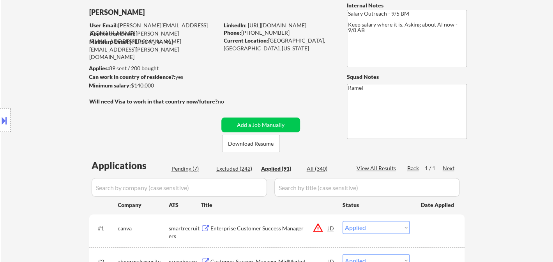
select select ""applied""
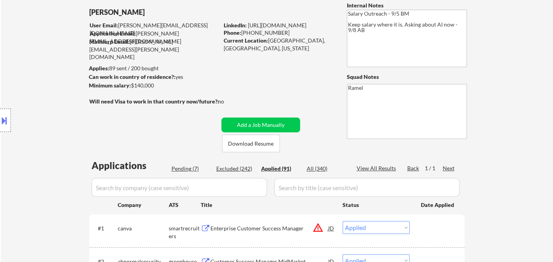
select select ""applied""
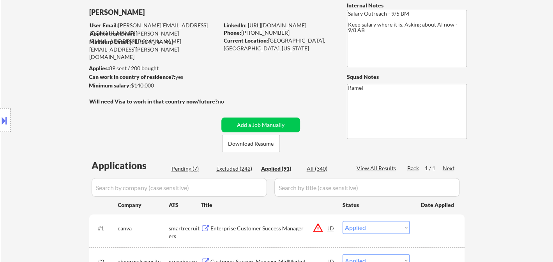
select select ""applied""
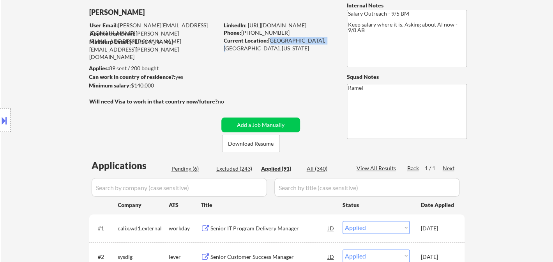
drag, startPoint x: 269, startPoint y: 38, endPoint x: 313, endPoint y: 43, distance: 43.9
click at [313, 43] on div "Current Location: San Francisco, CA, California" at bounding box center [279, 44] width 110 height 15
copy div "San Francisco, CA,"
select select ""applied""
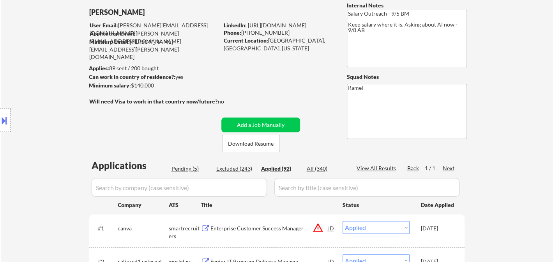
select select ""applied""
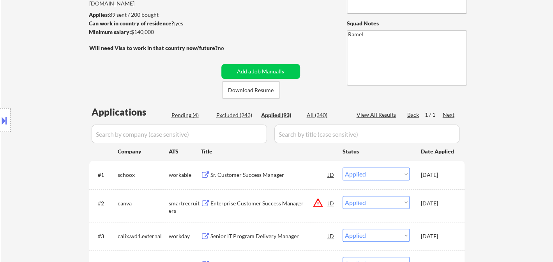
scroll to position [0, 0]
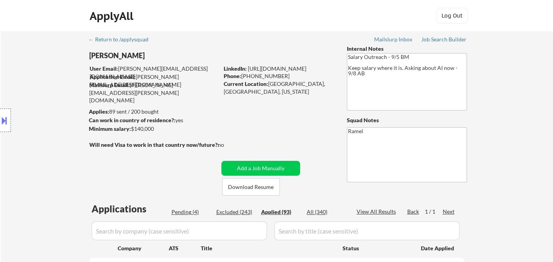
select select ""applied""
drag, startPoint x: 279, startPoint y: 75, endPoint x: 243, endPoint y: 73, distance: 35.6
click at [243, 73] on div "Phone: 510-422-7032" at bounding box center [279, 76] width 110 height 8
copy div "510-422-7032"
select select ""applied""
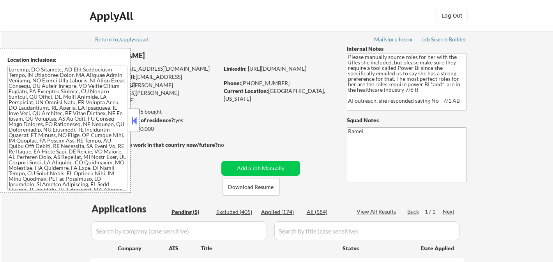
select select ""pending""
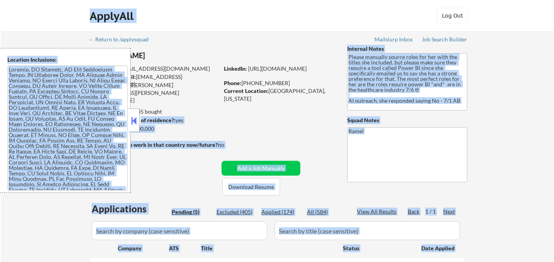
click at [137, 123] on body "← Return to /applysquad Mailslurp Inbox Job Search Builder [PERSON_NAME] User E…" at bounding box center [277, 131] width 554 height 262
click at [137, 122] on button at bounding box center [134, 121] width 9 height 12
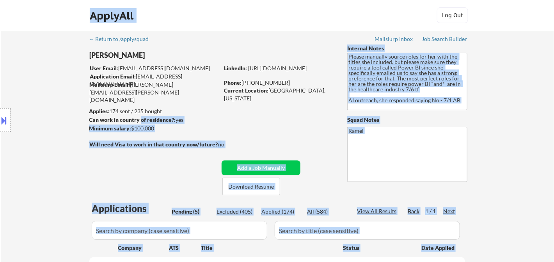
scroll to position [87, 0]
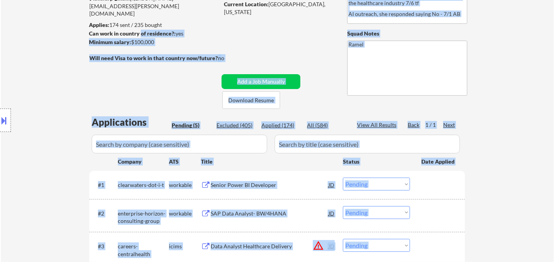
click at [55, 172] on div "Location Inclusions:" at bounding box center [70, 120] width 140 height 145
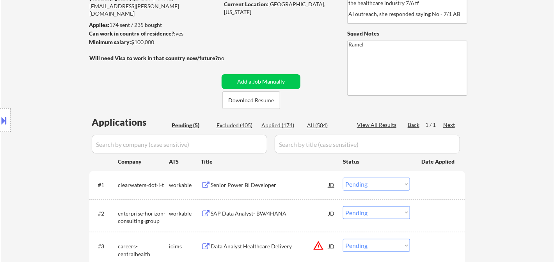
click at [238, 186] on div "Senior Power BI Developer" at bounding box center [270, 185] width 118 height 8
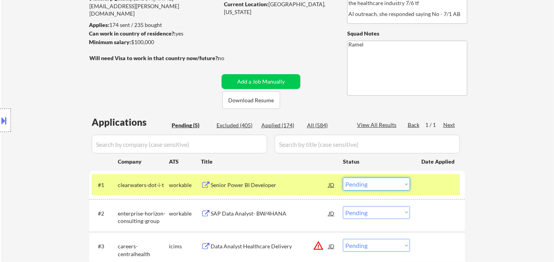
drag, startPoint x: 372, startPoint y: 184, endPoint x: 388, endPoint y: 193, distance: 18.0
click at [372, 184] on select "Choose an option... Pending Applied Excluded (Questions) Excluded (Expired) Exc…" at bounding box center [376, 183] width 67 height 13
click at [343, 177] on select "Choose an option... Pending Applied Excluded (Questions) Excluded (Expired) Exc…" at bounding box center [376, 183] width 67 height 13
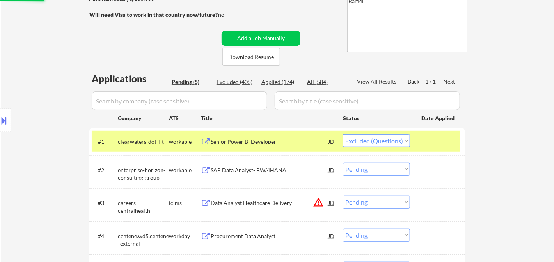
scroll to position [173, 0]
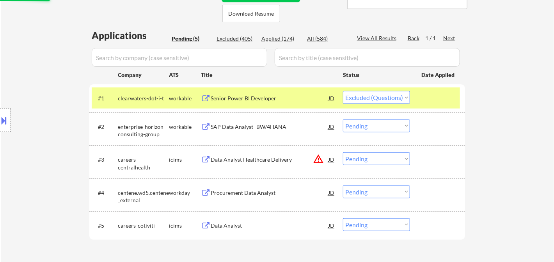
click at [258, 126] on div "SAP Data Analyst- BW/4HANA" at bounding box center [270, 127] width 118 height 8
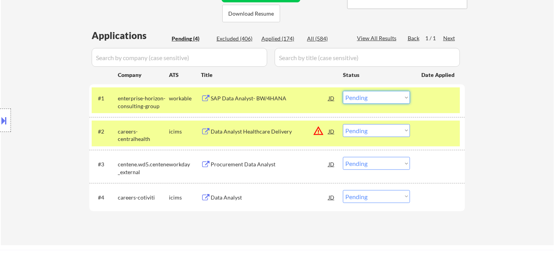
drag, startPoint x: 367, startPoint y: 97, endPoint x: 371, endPoint y: 102, distance: 6.7
click at [367, 97] on select "Choose an option... Pending Applied Excluded (Questions) Excluded (Expired) Exc…" at bounding box center [376, 97] width 67 height 13
click at [343, 91] on select "Choose an option... Pending Applied Excluded (Questions) Excluded (Expired) Exc…" at bounding box center [376, 97] width 67 height 13
select select ""pending""
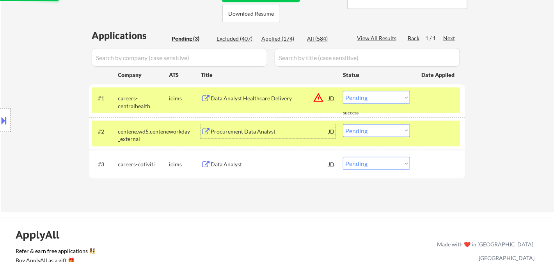
click at [262, 129] on div "Procurement Data Analyst" at bounding box center [270, 132] width 118 height 8
